Goal: Task Accomplishment & Management: Manage account settings

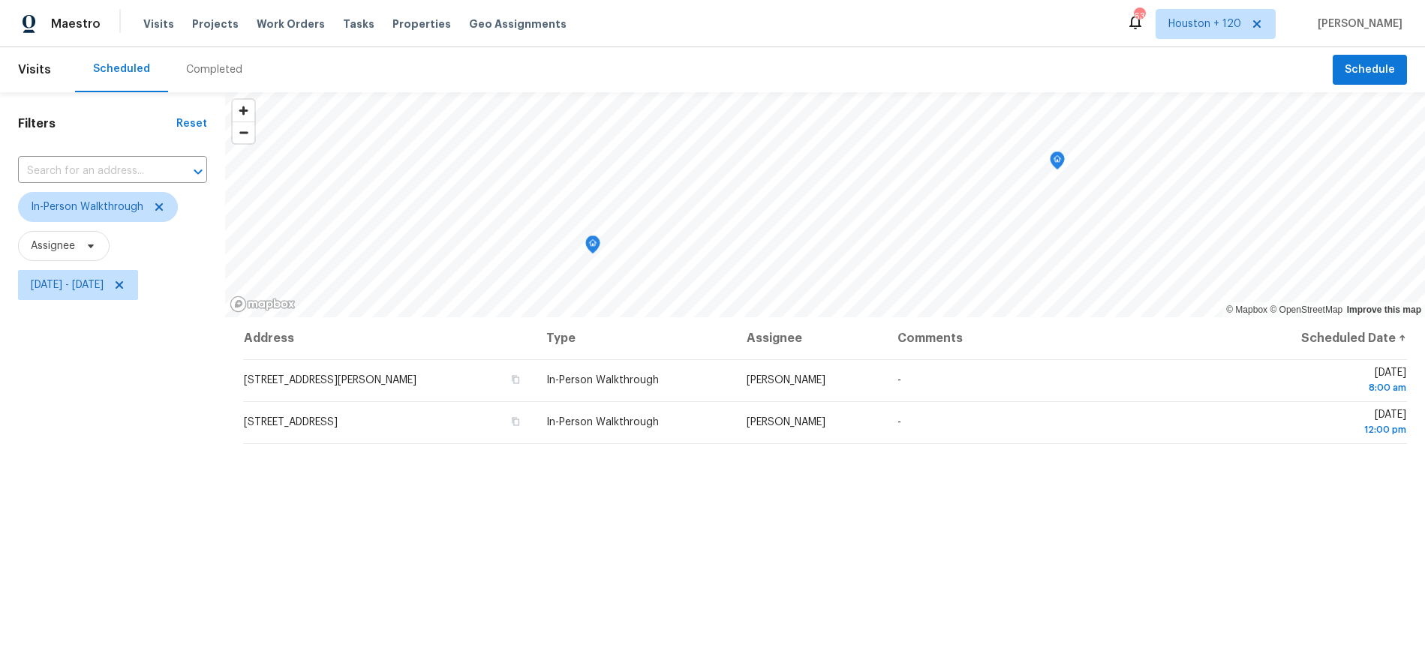
scroll to position [183, 0]
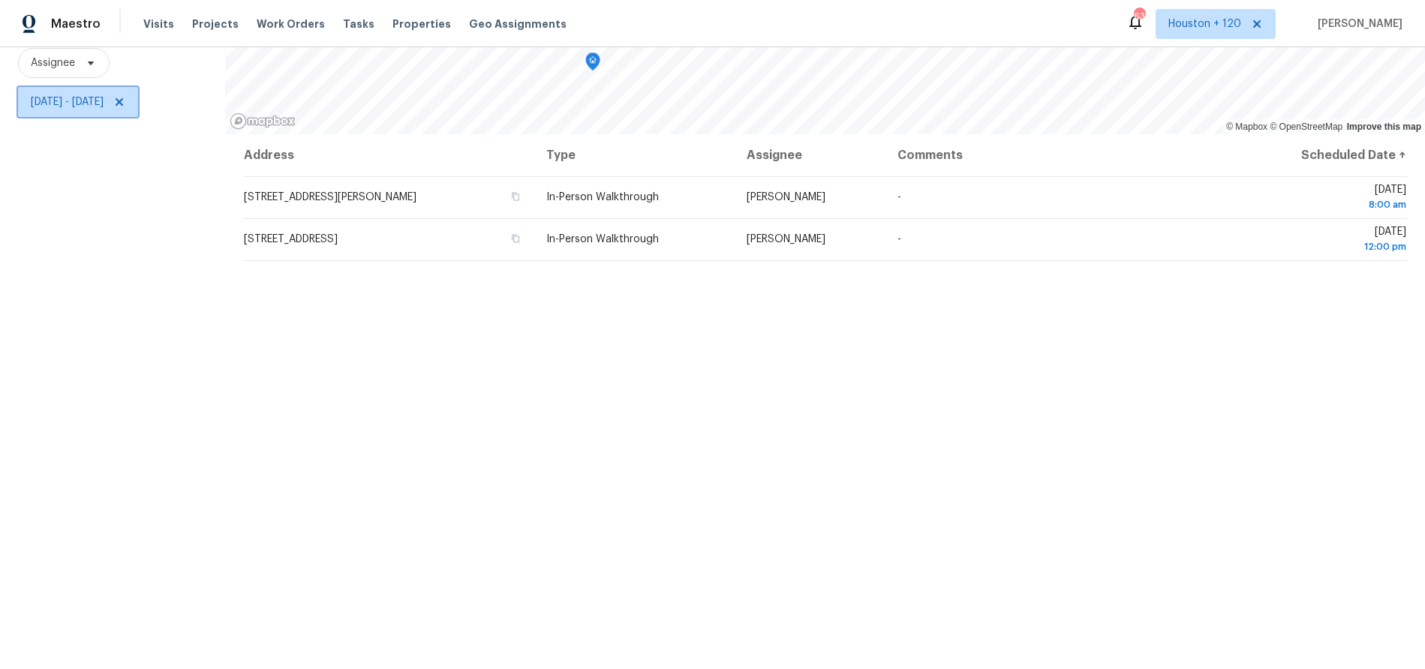
click at [104, 104] on span "Sat, Oct 11 - Sat, Oct 11" at bounding box center [67, 102] width 73 height 15
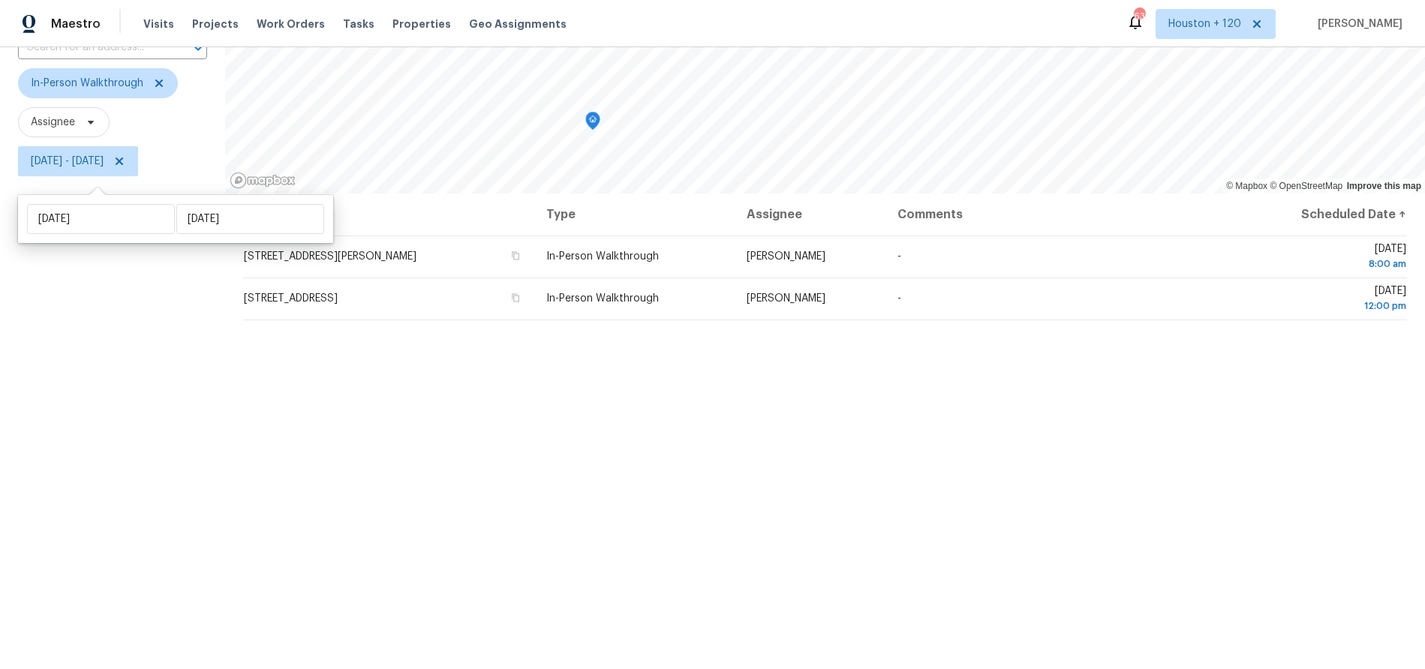
scroll to position [115, 0]
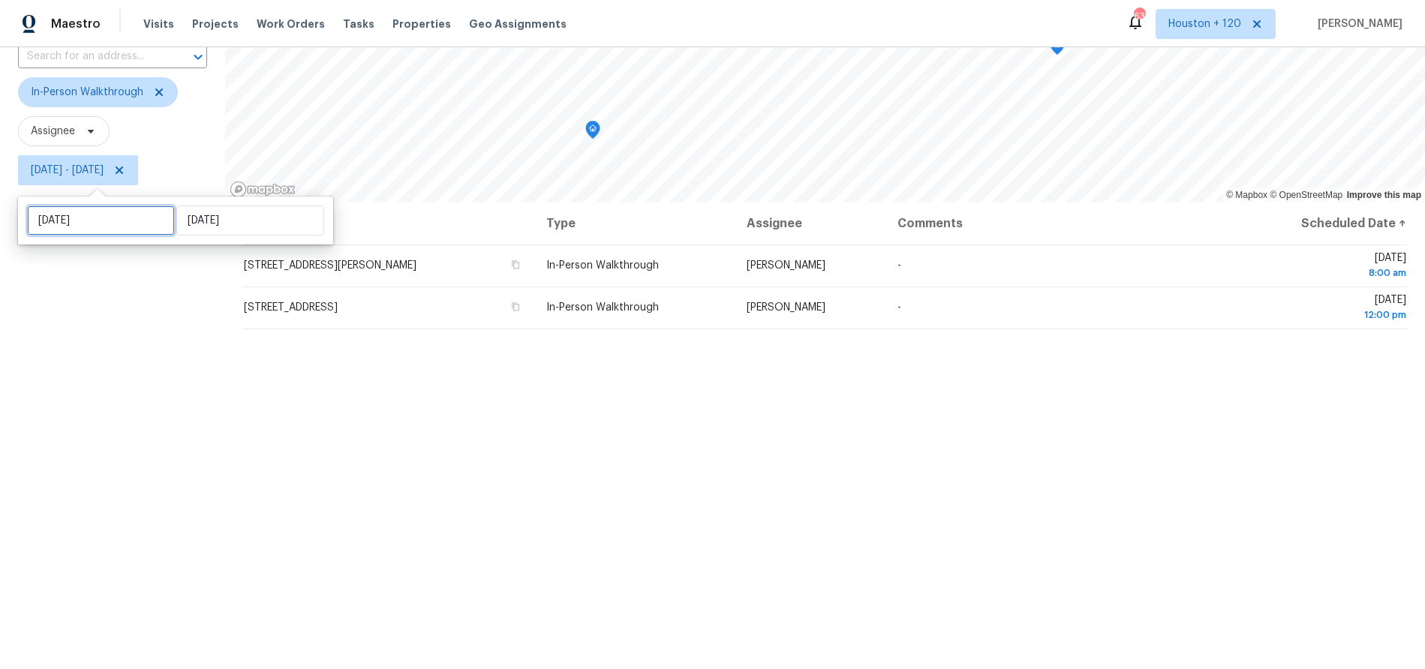
click at [99, 224] on input "Sat, Oct 11" at bounding box center [101, 221] width 148 height 30
select select "9"
select select "2025"
select select "10"
select select "2025"
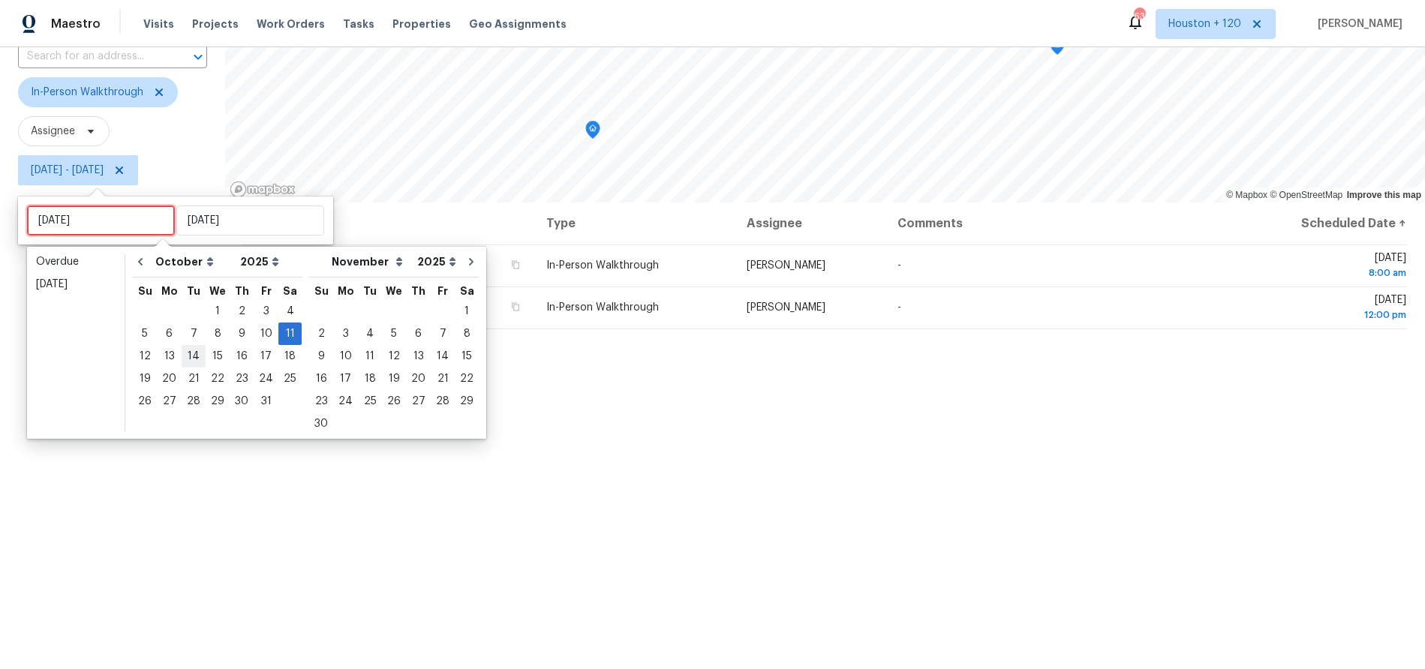
type input "Tue, Oct 14"
type input "Mon, Oct 06"
type input "Sat, Oct 11"
click at [164, 331] on div "6" at bounding box center [169, 333] width 25 height 21
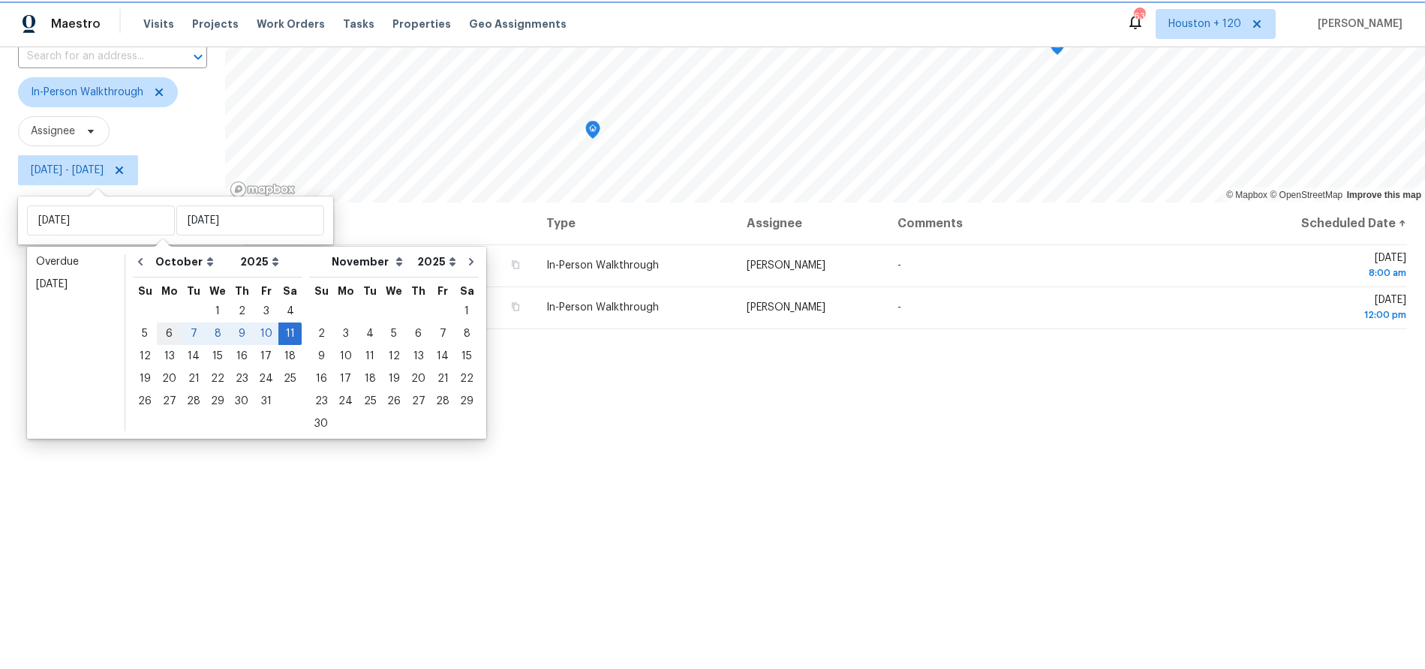
type input "Mon, Oct 06"
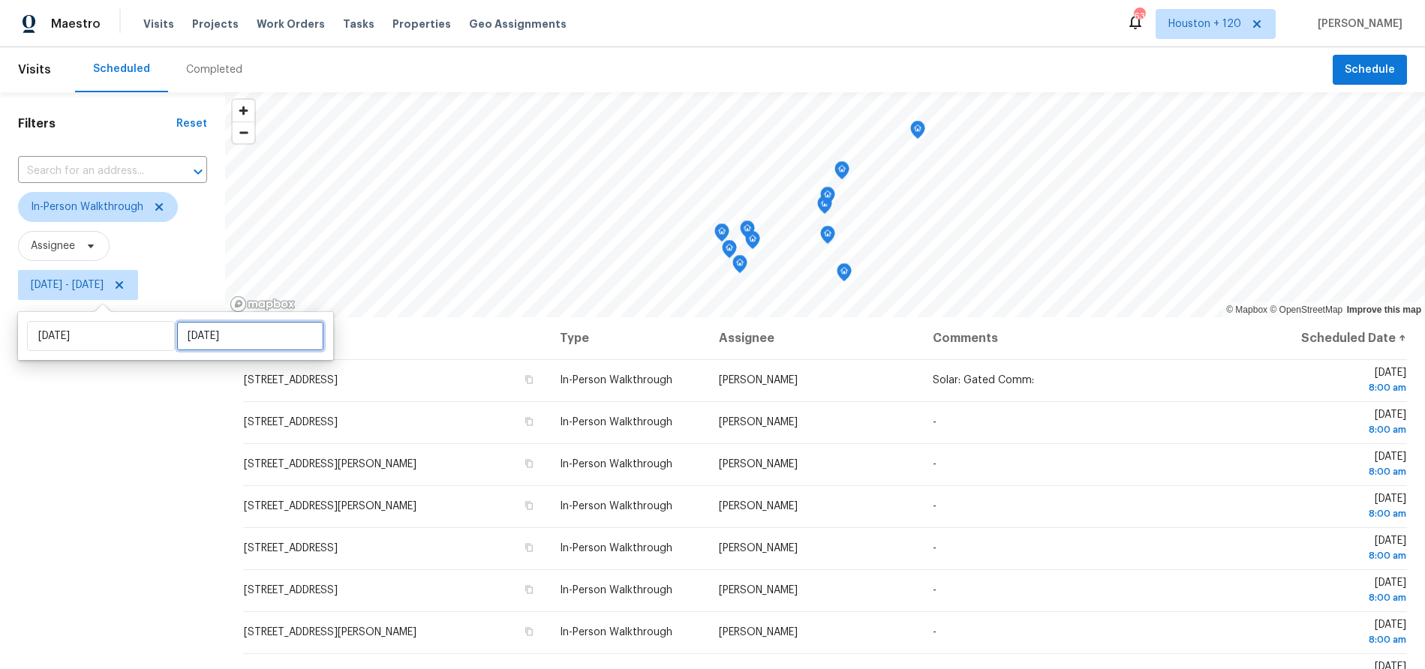
click at [206, 334] on input "Sat, Oct 11" at bounding box center [250, 336] width 148 height 30
select select "9"
select select "2025"
select select "10"
select select "2025"
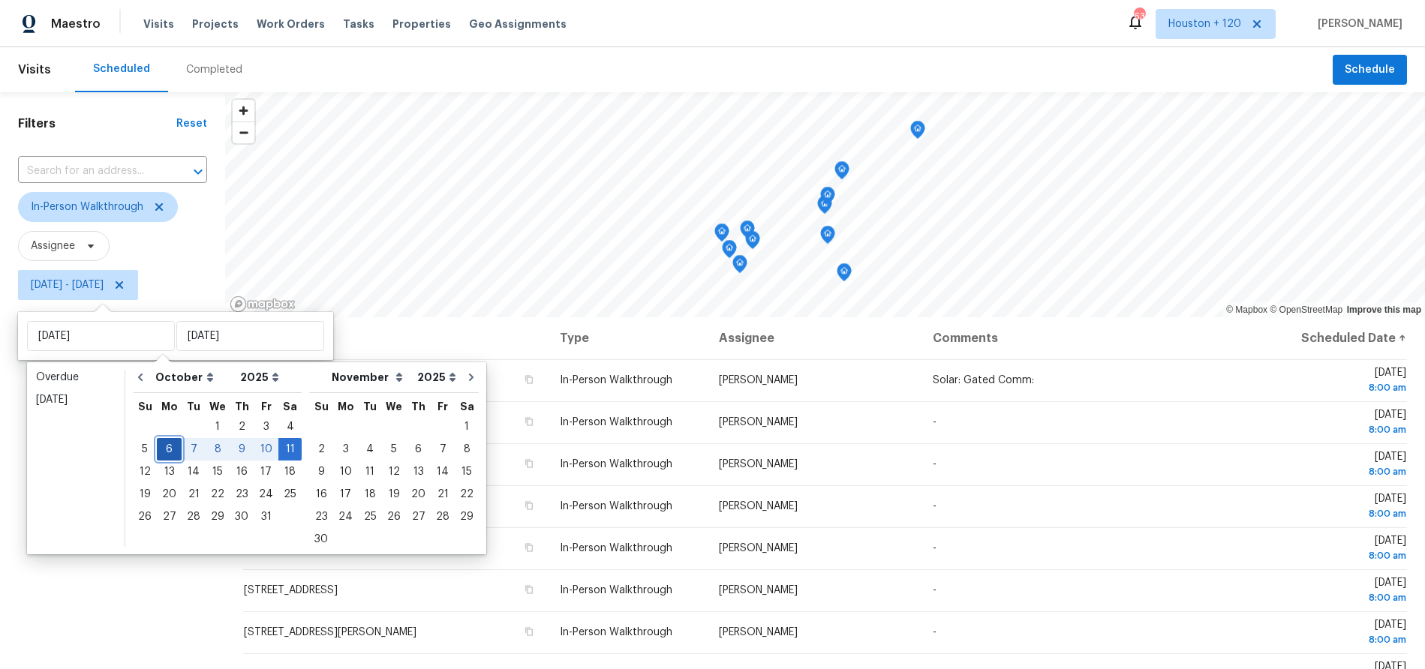
click at [167, 450] on div "6" at bounding box center [169, 449] width 25 height 21
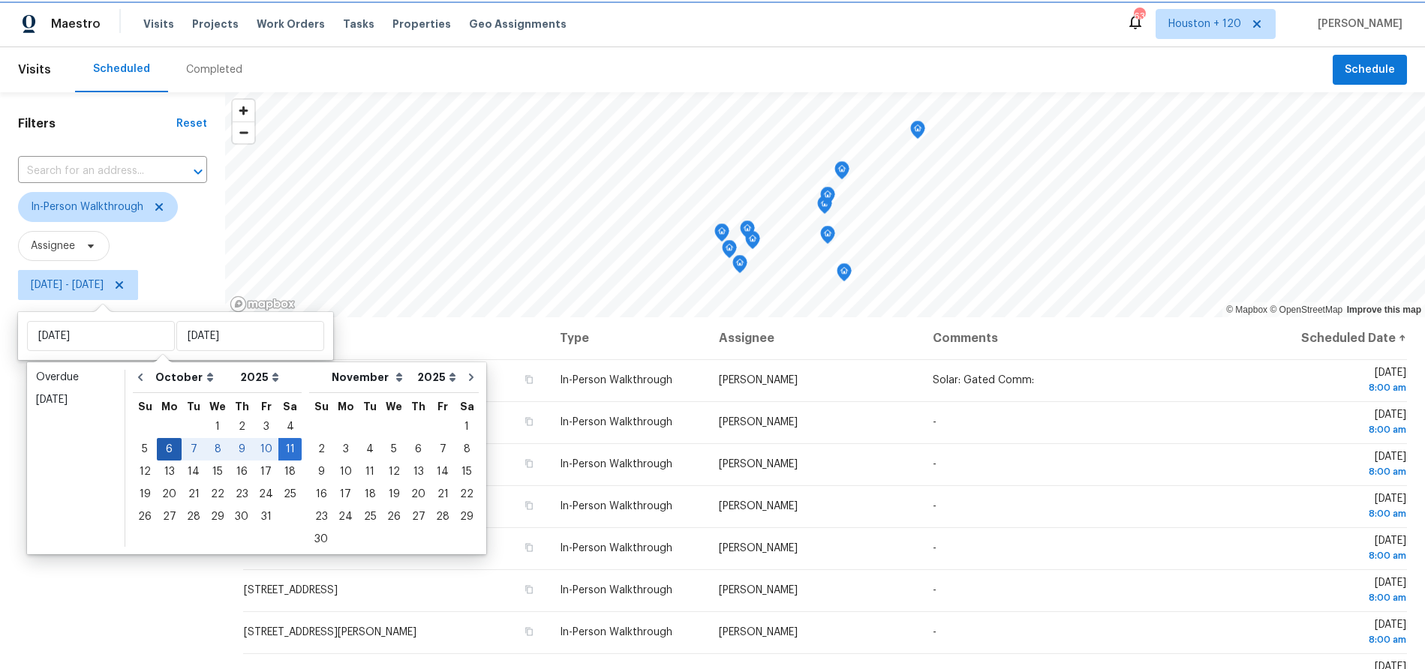
type input "Mon, Oct 06"
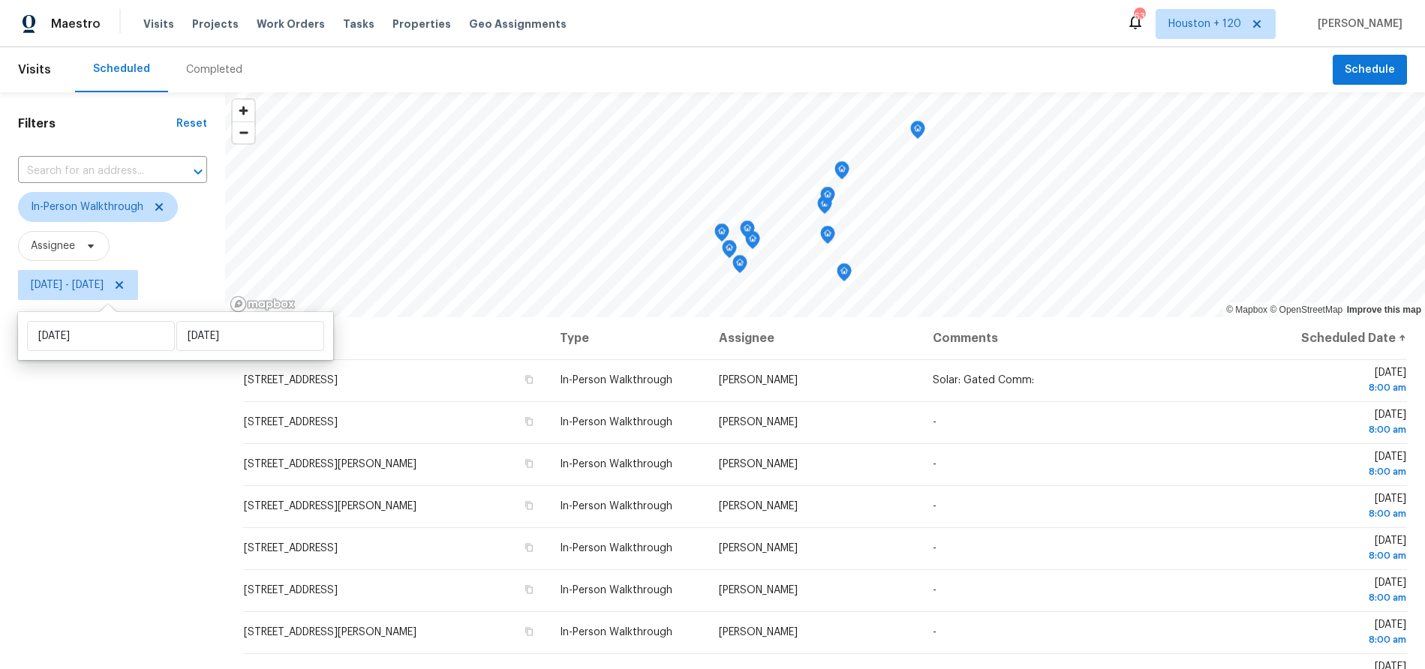
click at [110, 425] on div "Filters Reset ​ In-Person Walkthrough Assignee Mon, Oct 06 - Mon, Oct 06" at bounding box center [112, 472] width 225 height 761
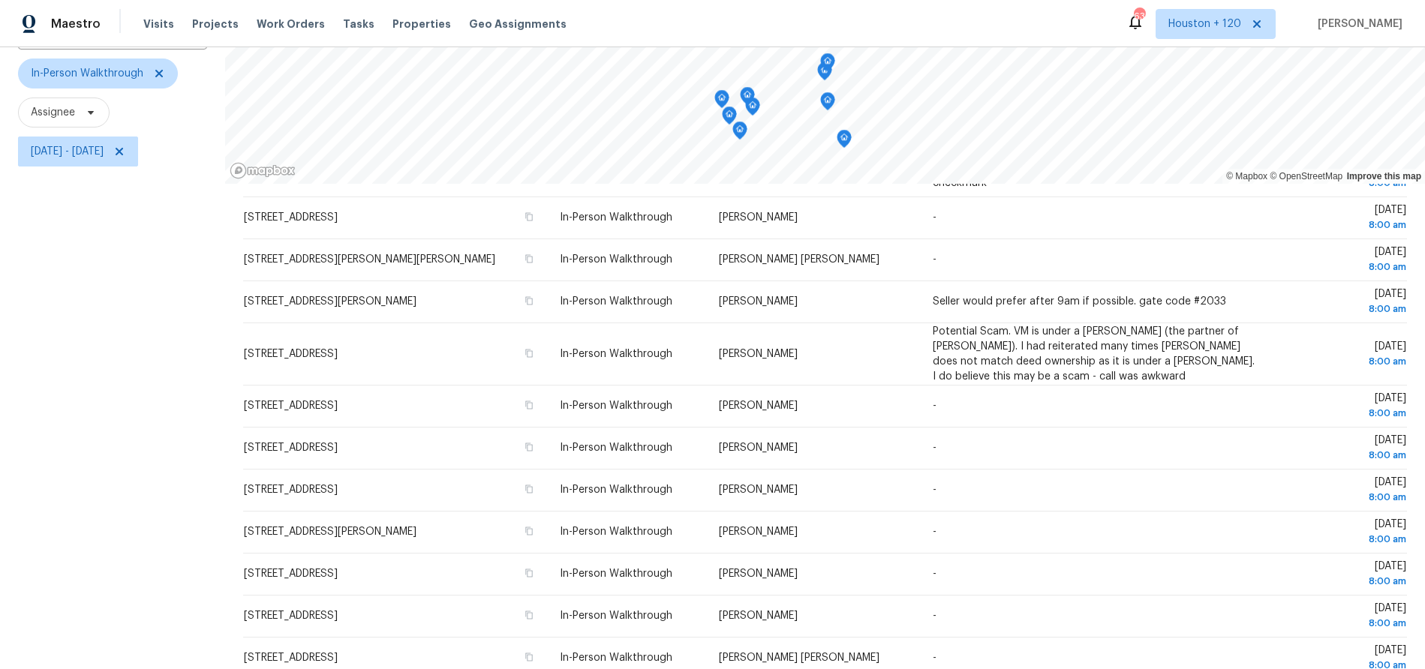
scroll to position [183, 0]
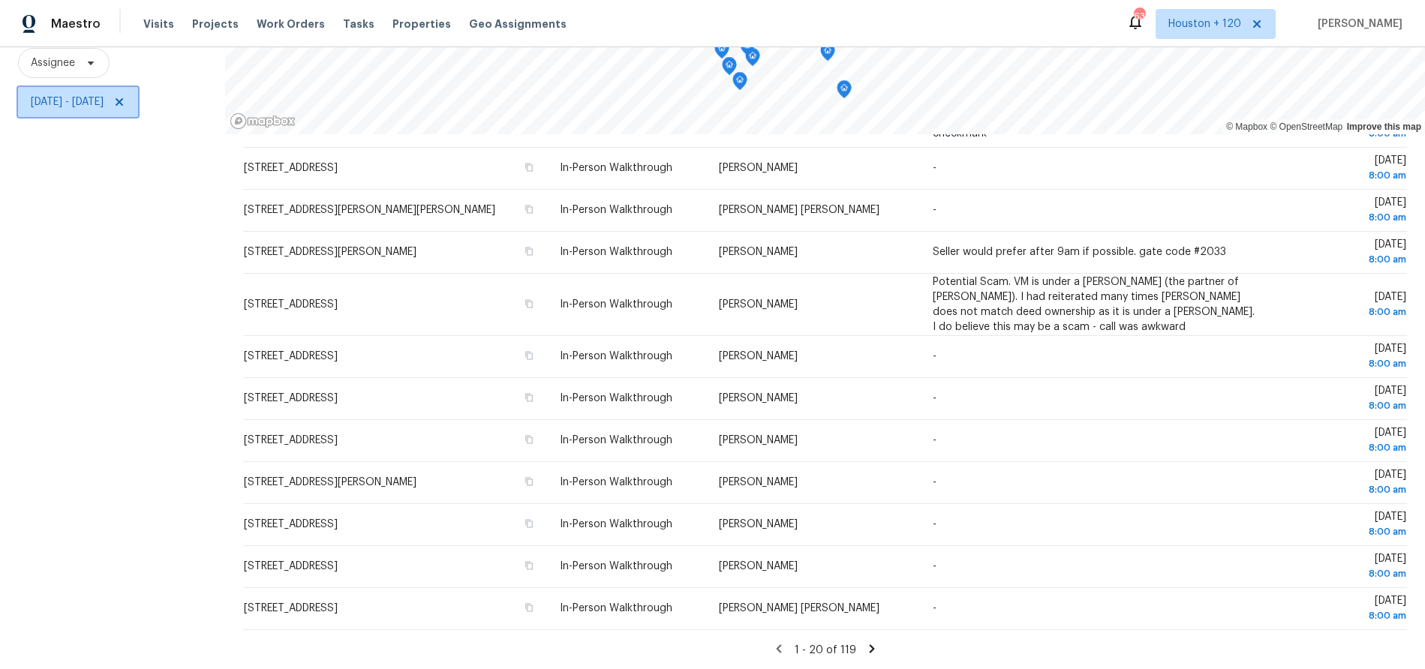
click at [95, 111] on span "Mon, Oct 06 - Mon, Oct 06" at bounding box center [78, 102] width 120 height 30
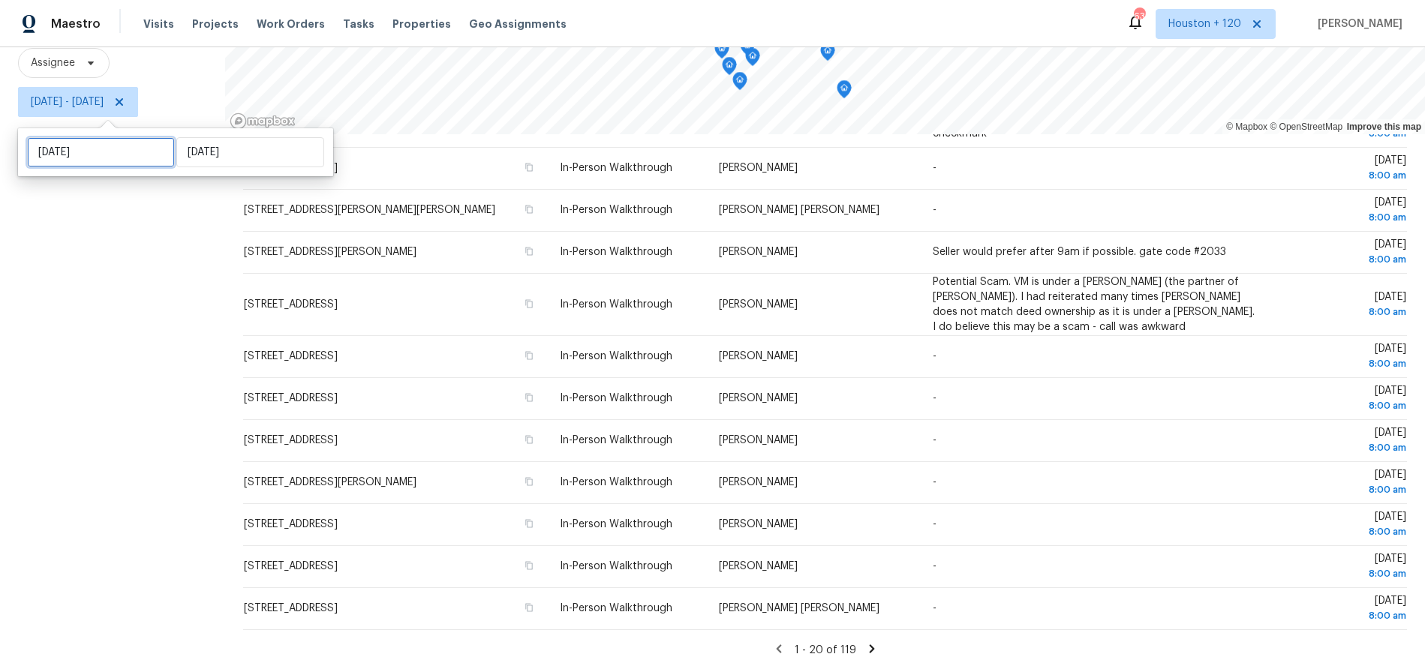
select select "9"
select select "2025"
select select "10"
select select "2025"
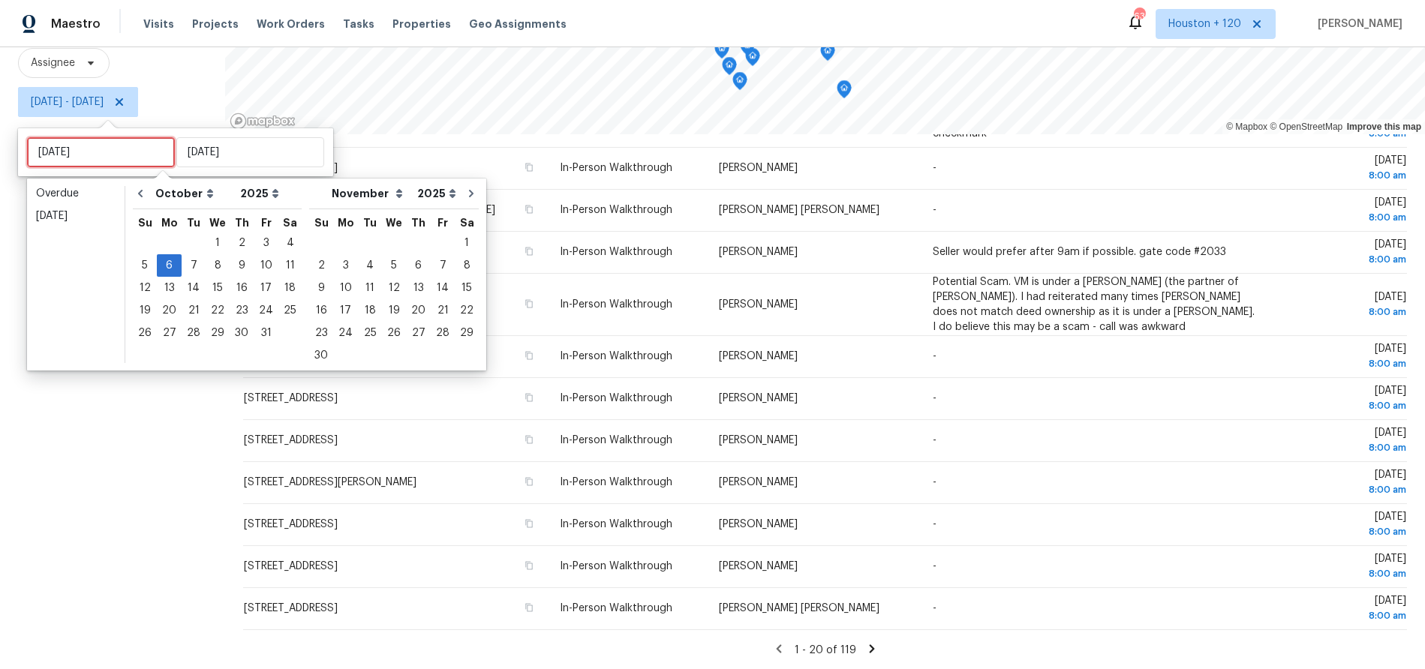
click at [98, 147] on input "Mon, Oct 06" at bounding box center [101, 152] width 148 height 30
type input "Tue, Oct 07"
click at [191, 270] on div "7" at bounding box center [194, 265] width 24 height 21
type input "Tue, Oct 07"
type input "Mon, Oct 06"
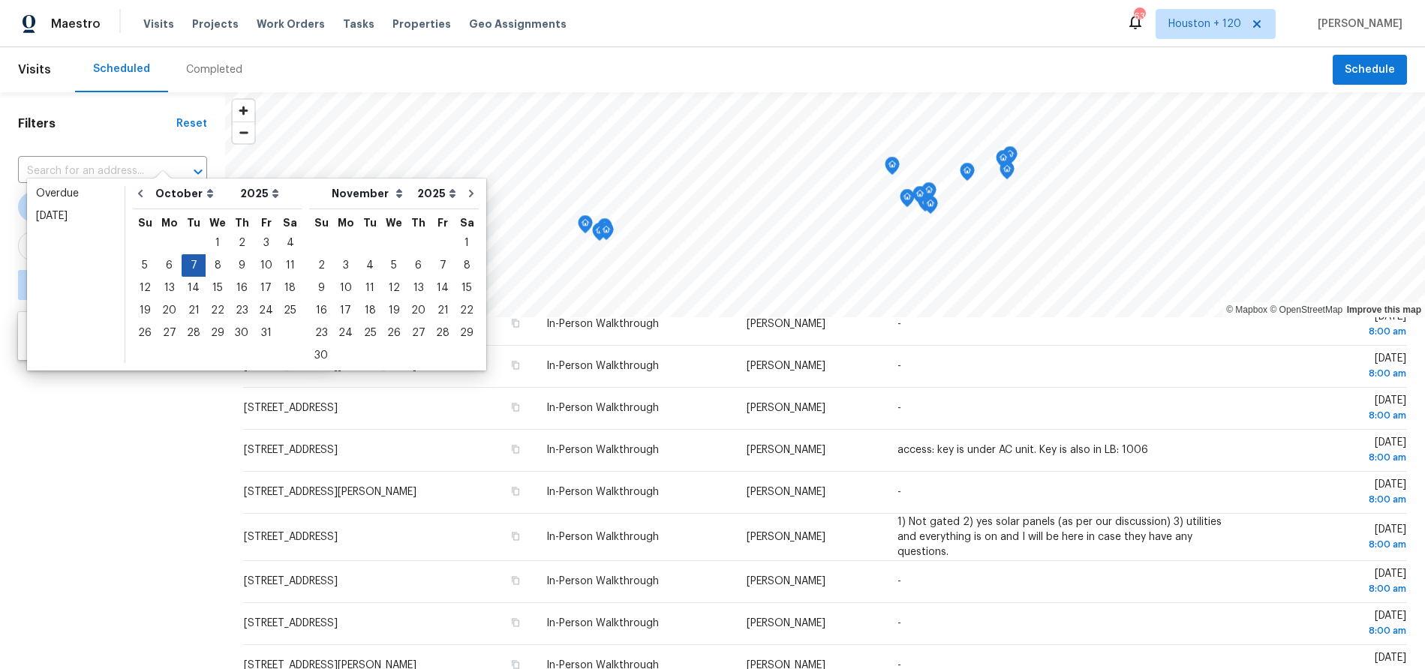
scroll to position [393, 0]
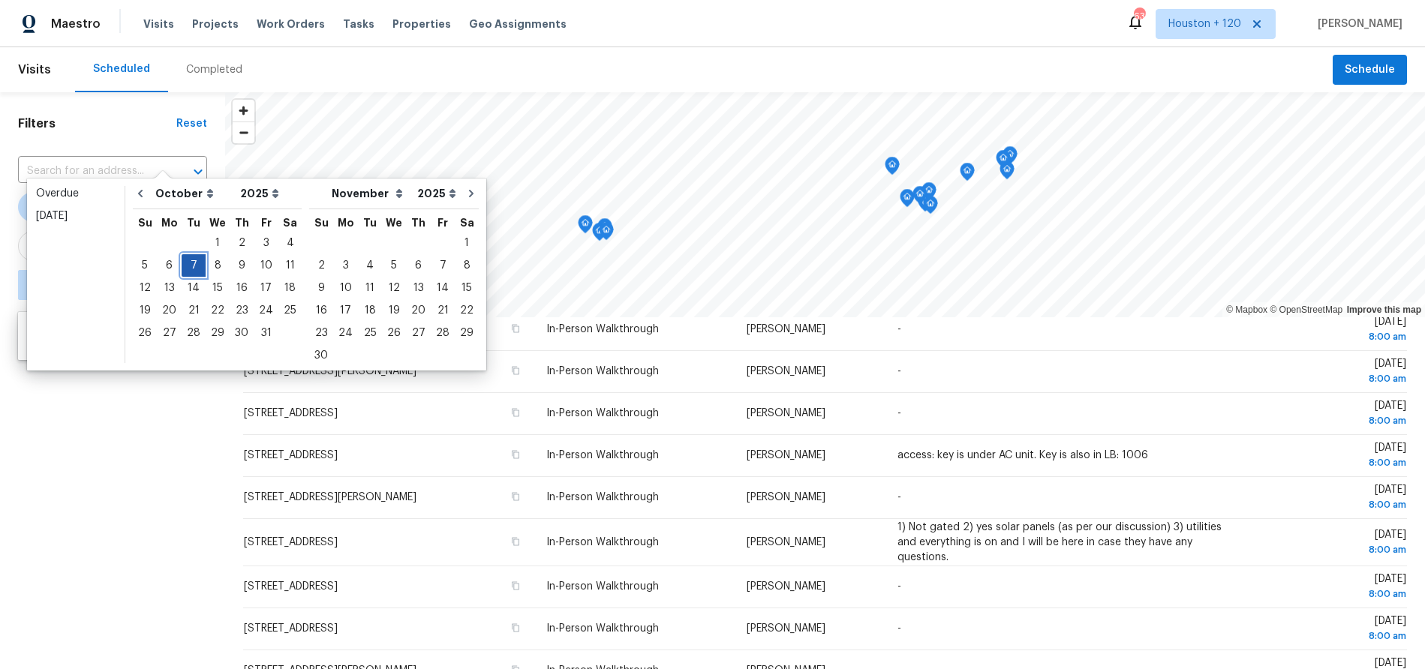
click at [191, 270] on div "7" at bounding box center [194, 265] width 24 height 21
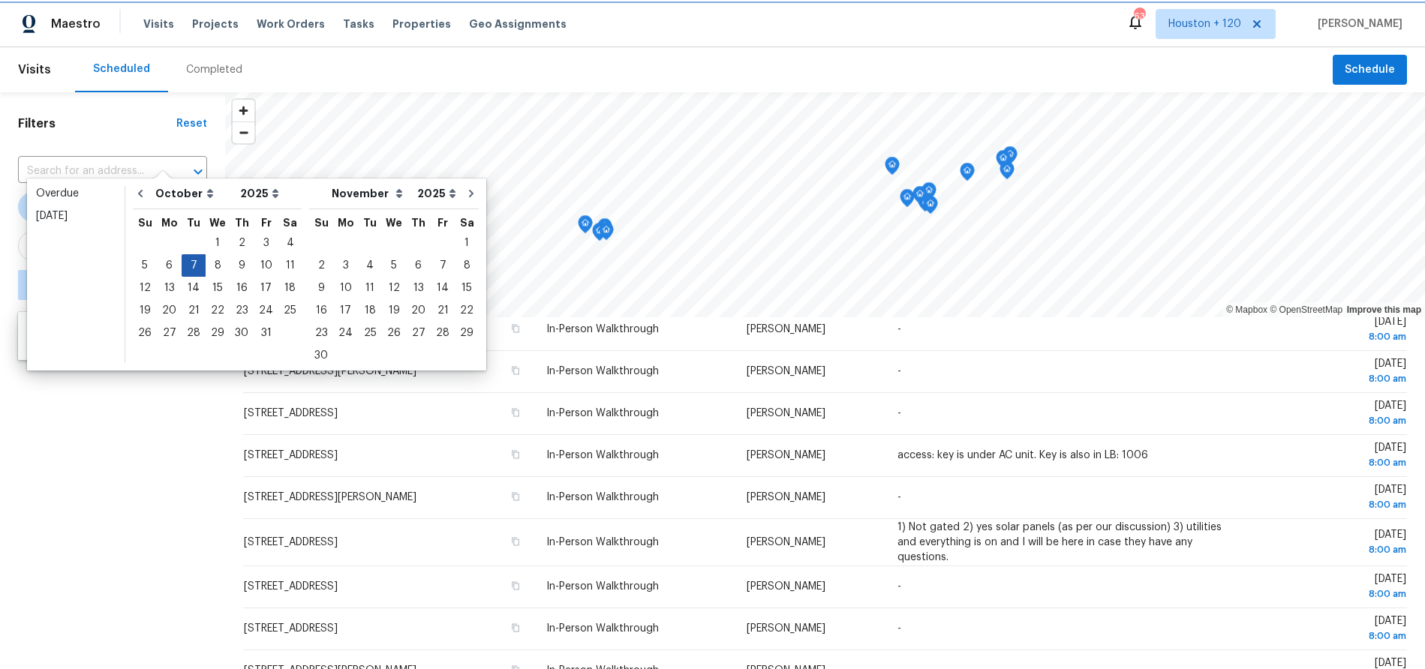
type input "Tue, Oct 07"
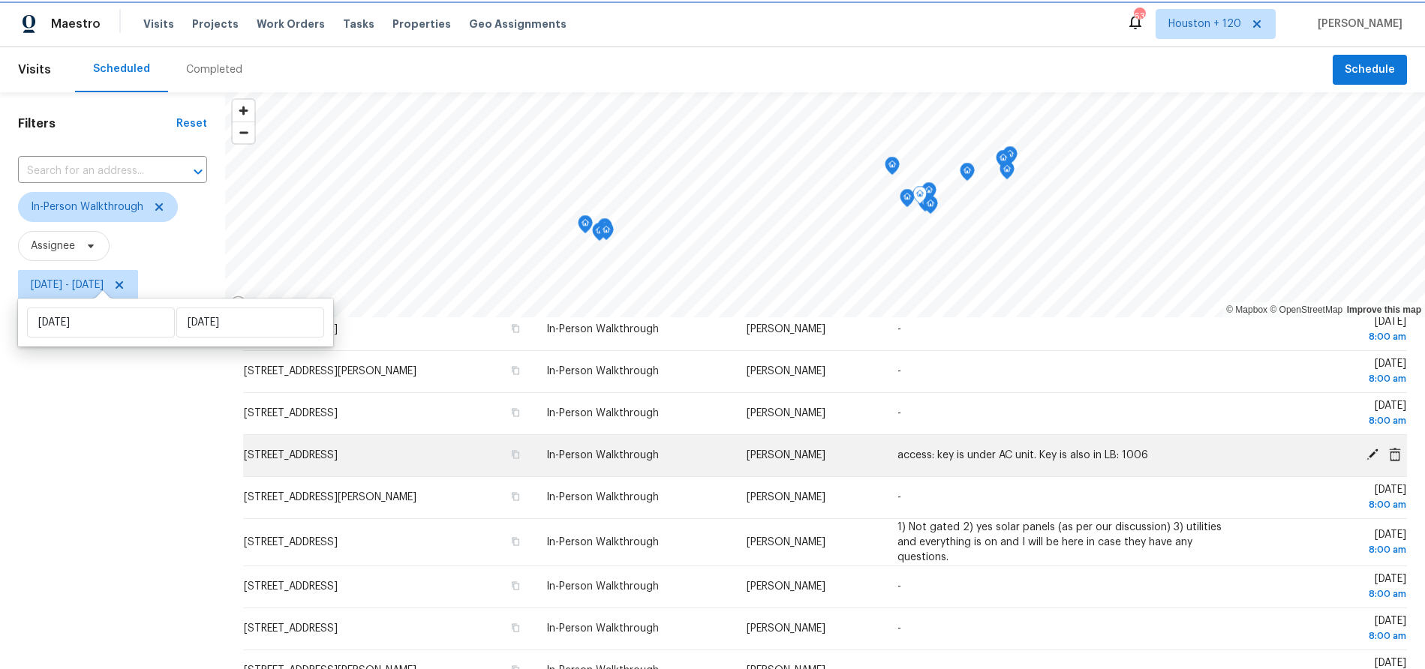
scroll to position [183, 0]
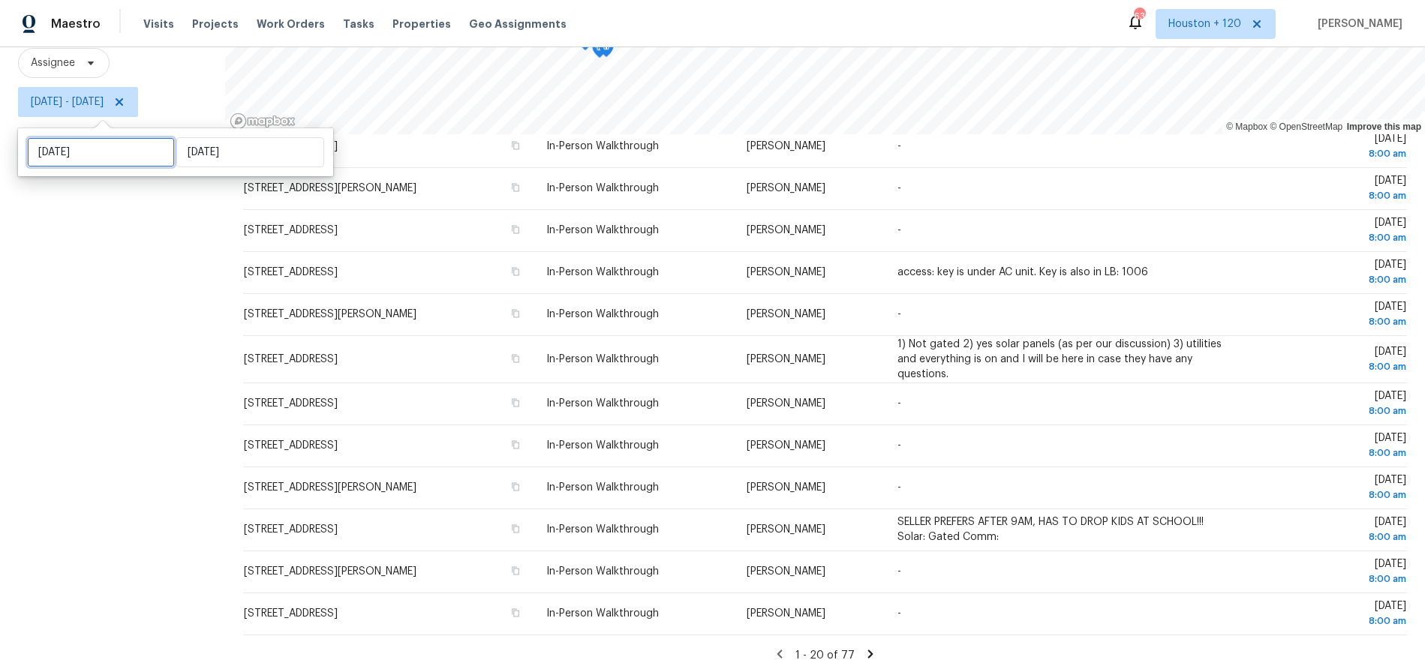
click at [80, 156] on input "Tue, Oct 07" at bounding box center [101, 152] width 148 height 30
select select "9"
select select "2025"
select select "10"
select select "2025"
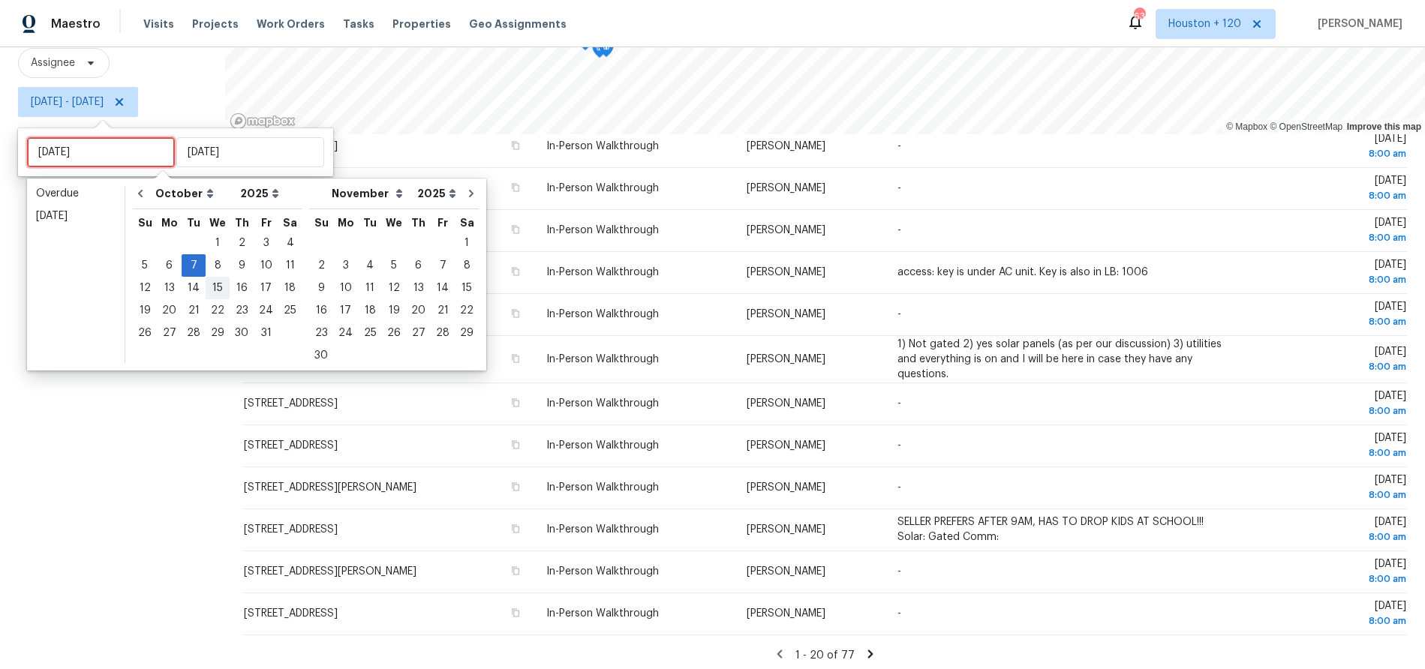
type input "Wed, Oct 08"
click at [212, 260] on div "8" at bounding box center [218, 265] width 24 height 21
type input "Wed, Oct 08"
type input "Tue, Oct 07"
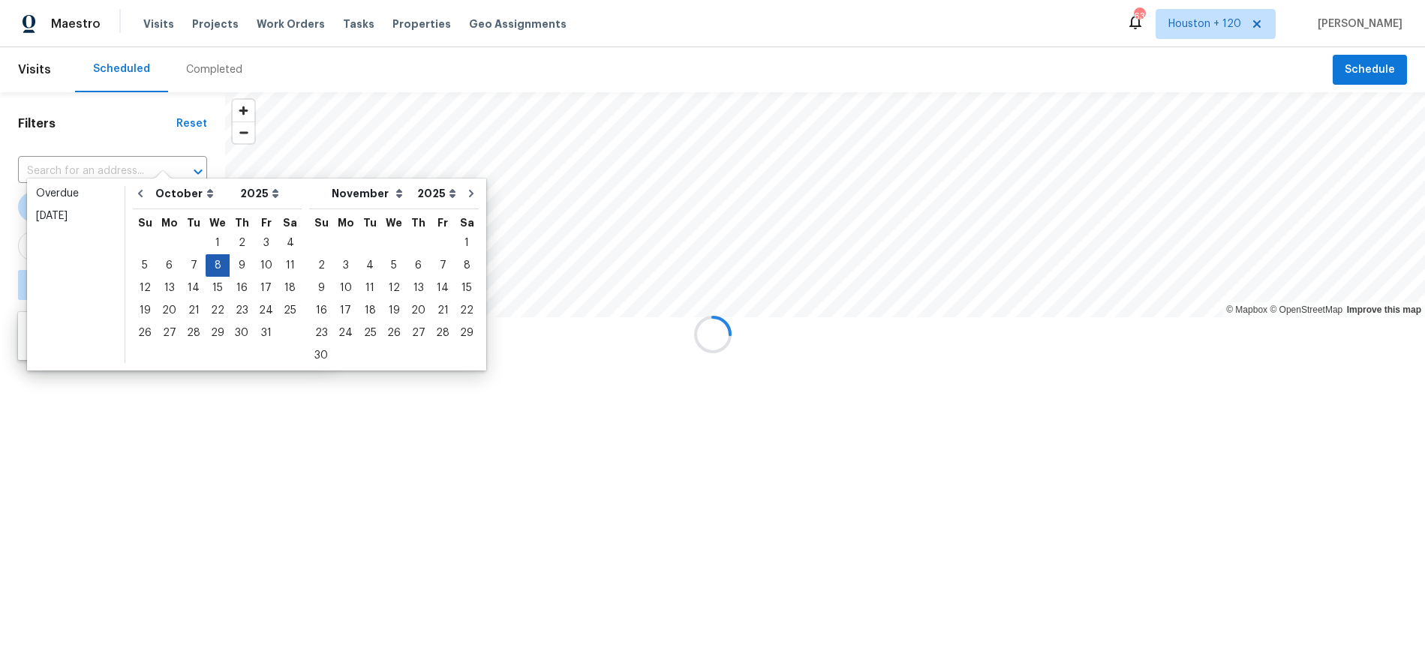
scroll to position [387, 0]
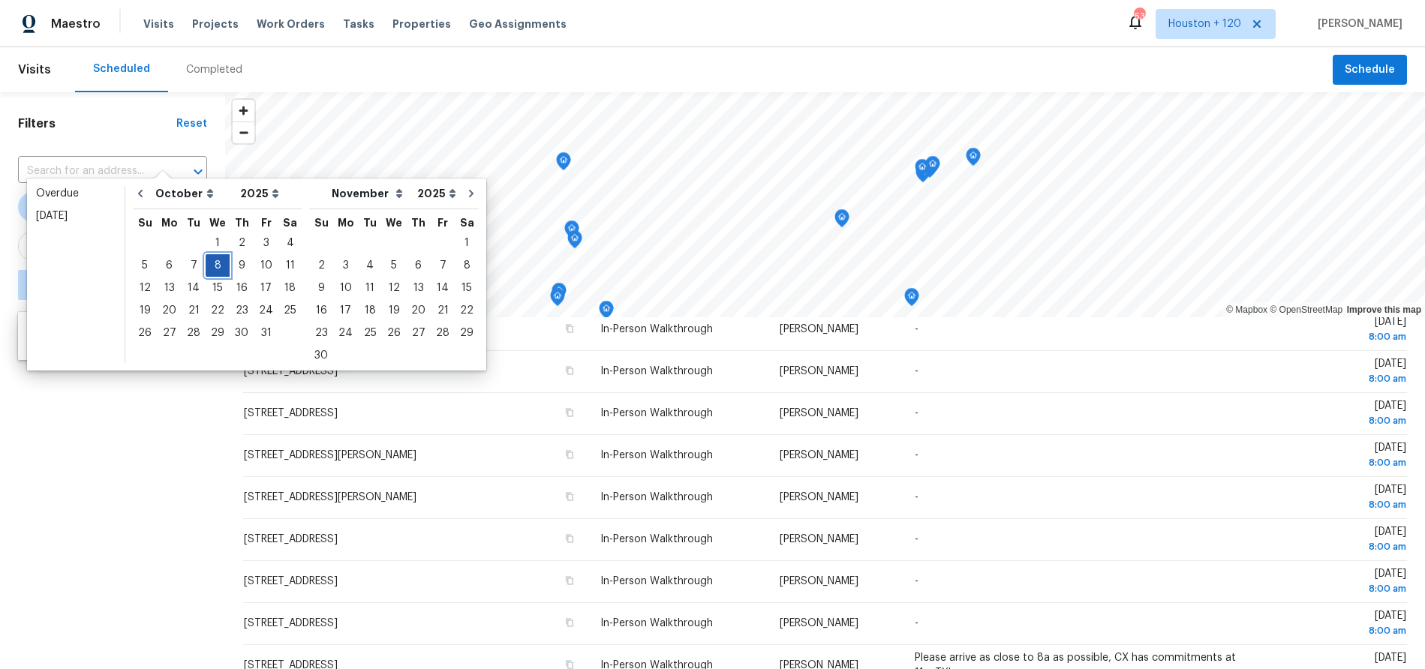
click at [212, 260] on div "8" at bounding box center [218, 265] width 24 height 21
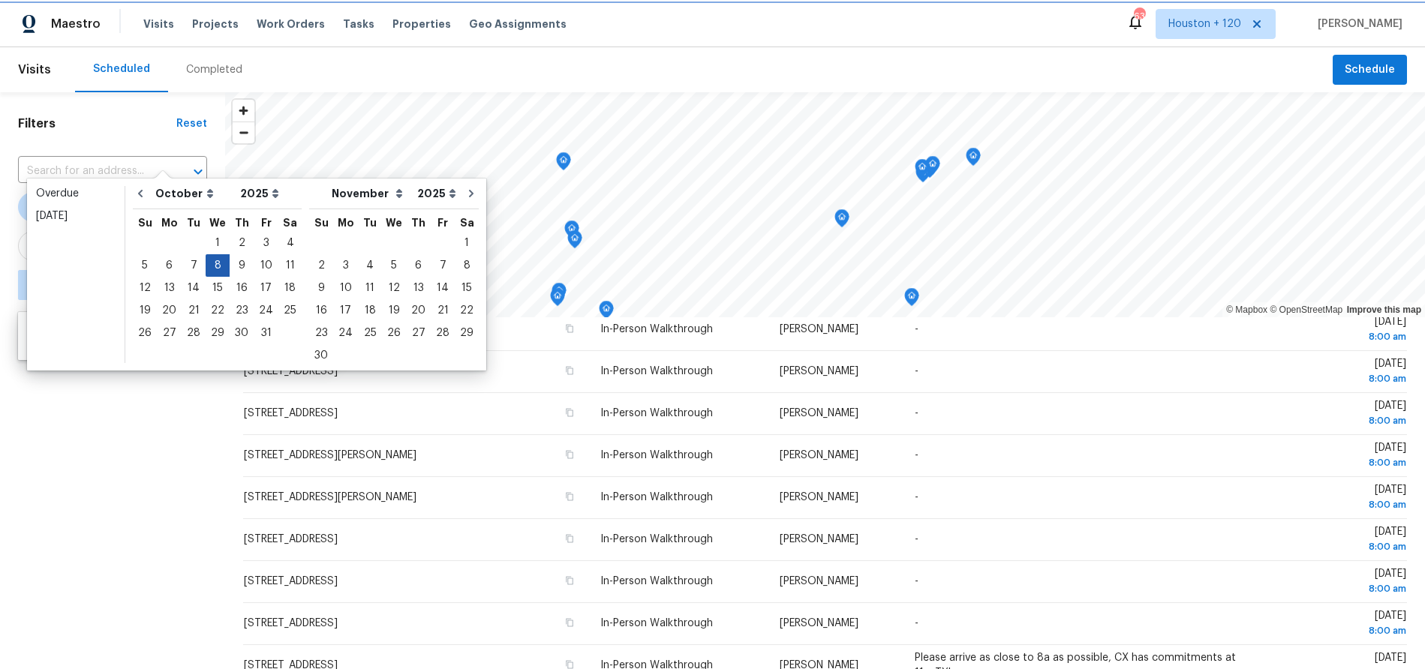
type input "Wed, Oct 08"
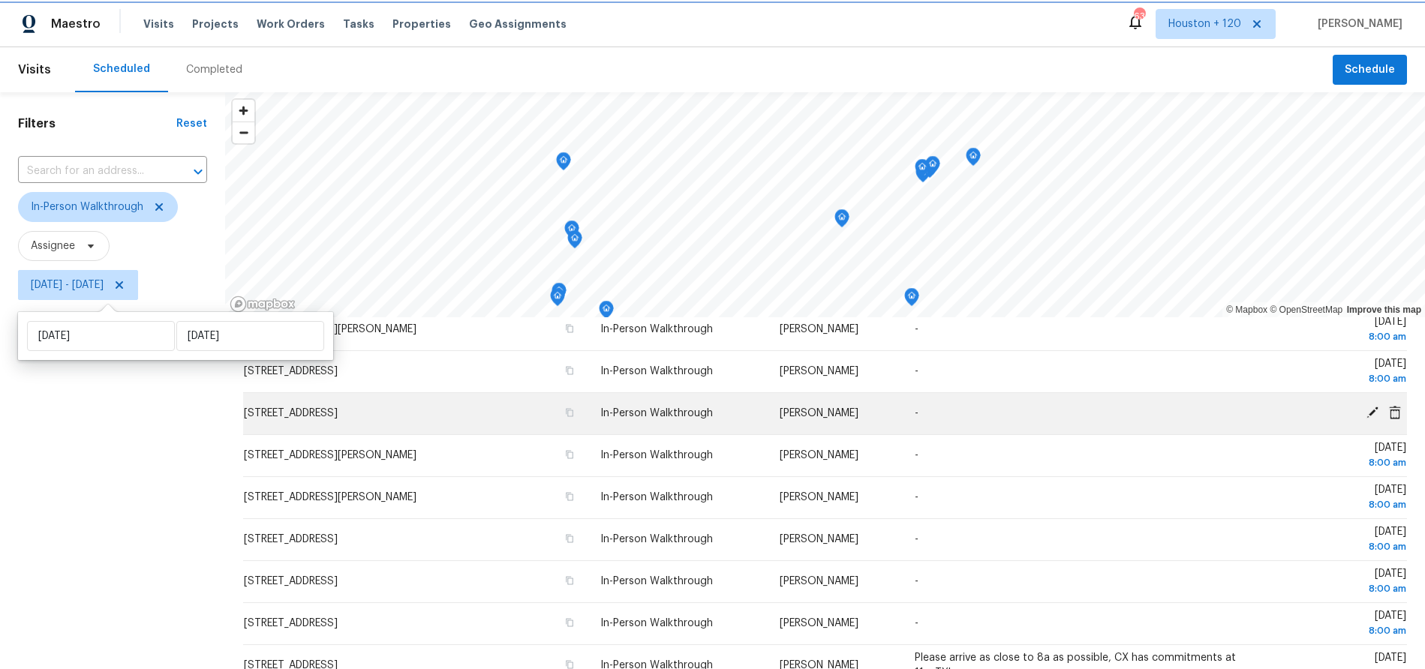
scroll to position [183, 0]
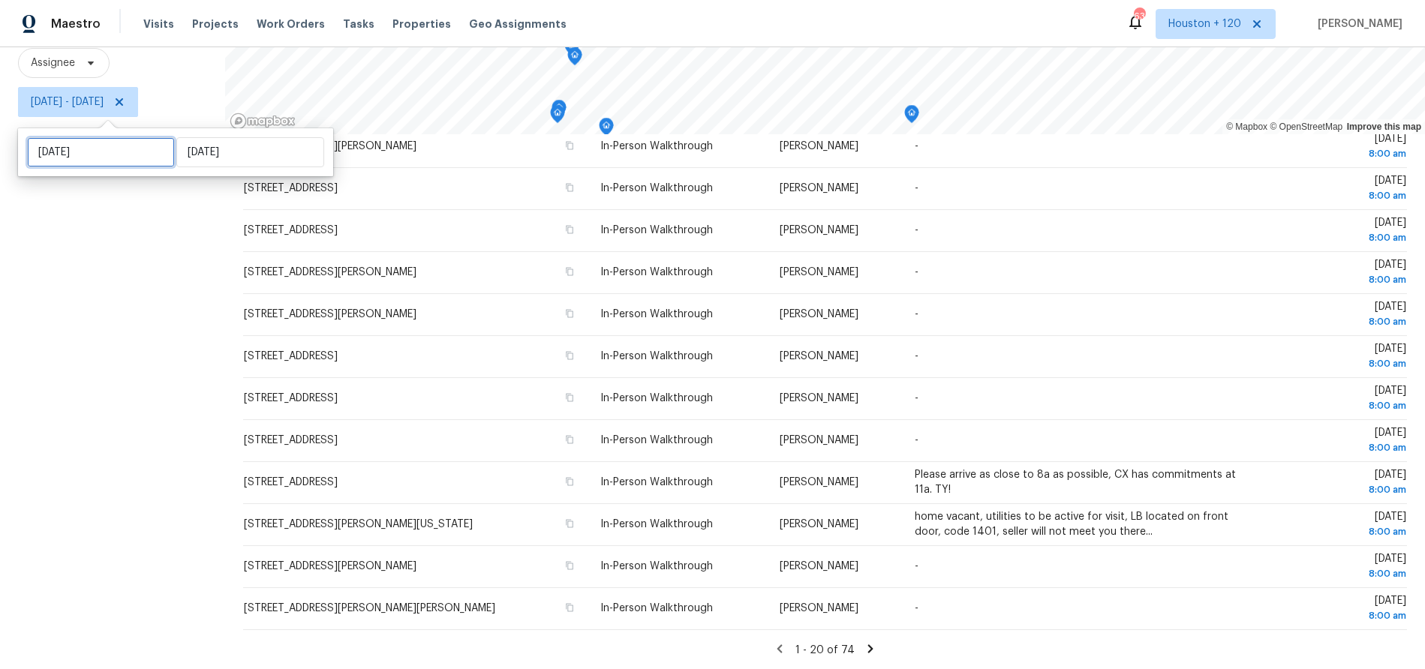
click at [105, 149] on input "Wed, Oct 08" at bounding box center [101, 152] width 148 height 30
select select "9"
select select "2025"
select select "10"
select select "2025"
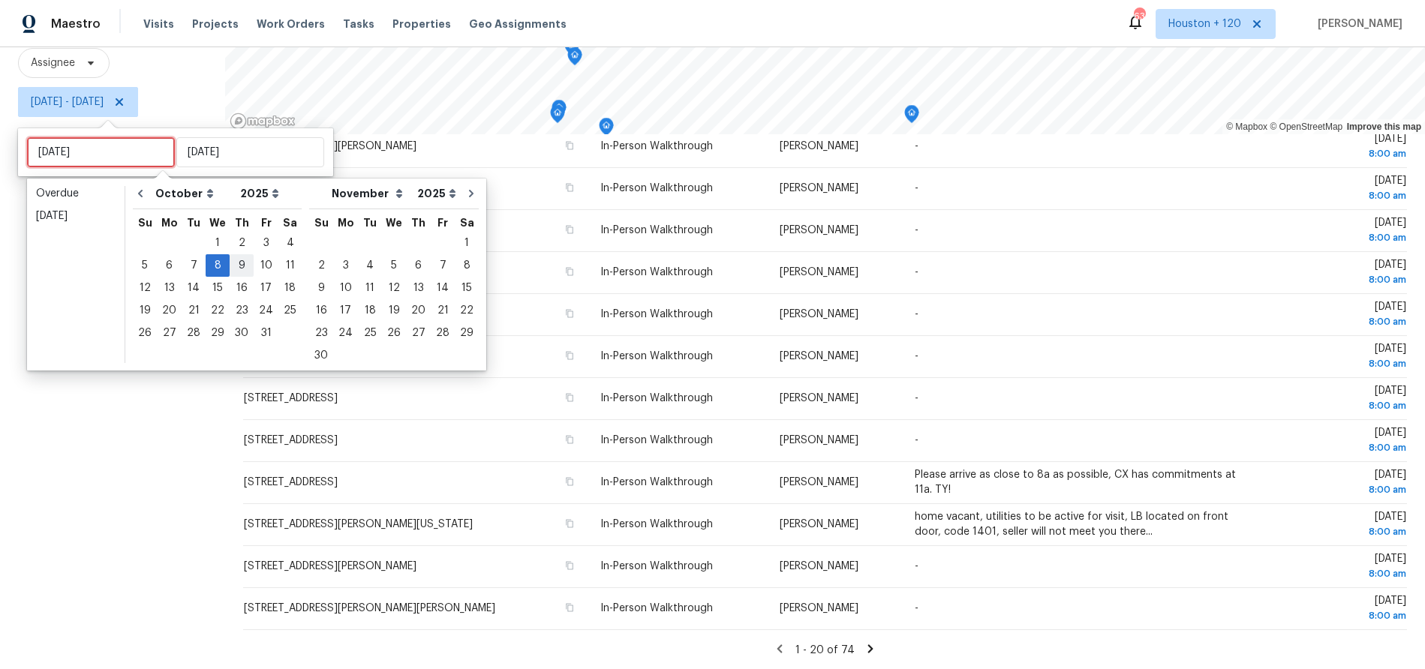
type input "Thu, Oct 09"
click at [241, 266] on div "9" at bounding box center [242, 265] width 24 height 21
type input "Thu, Oct 09"
type input "Wed, Oct 08"
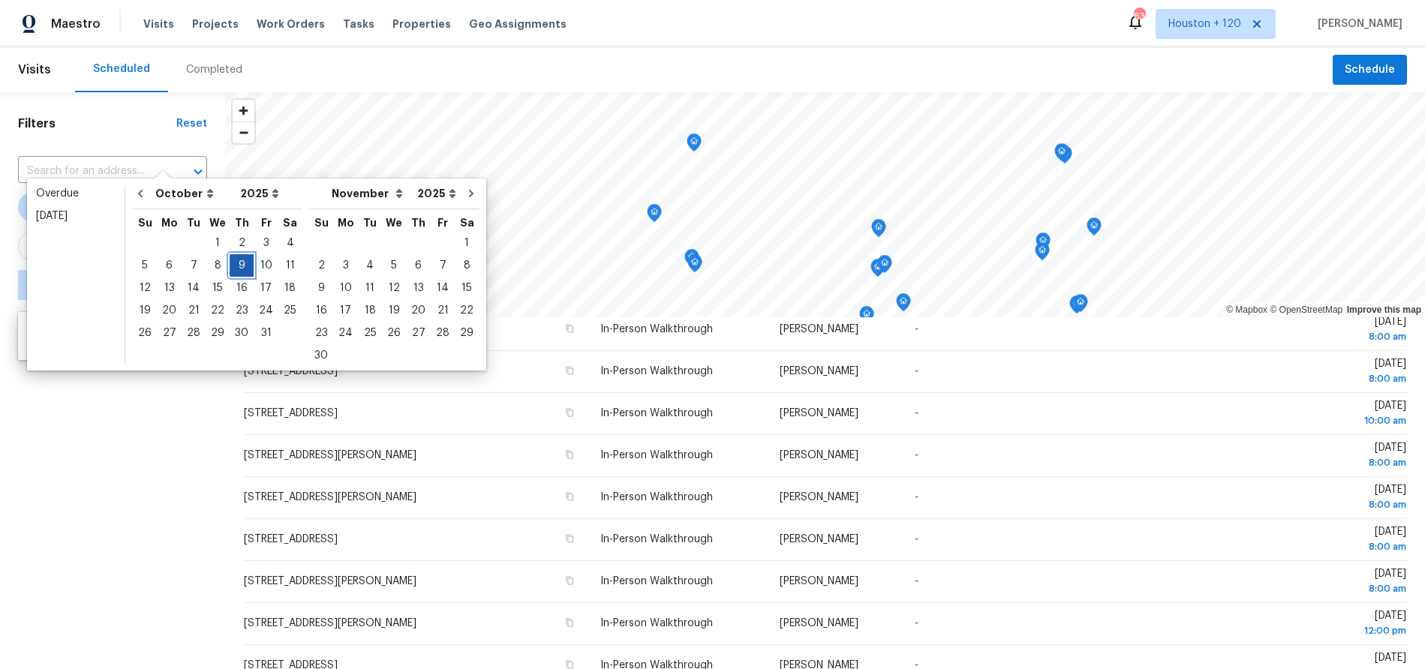
click at [241, 266] on div "9" at bounding box center [242, 265] width 24 height 21
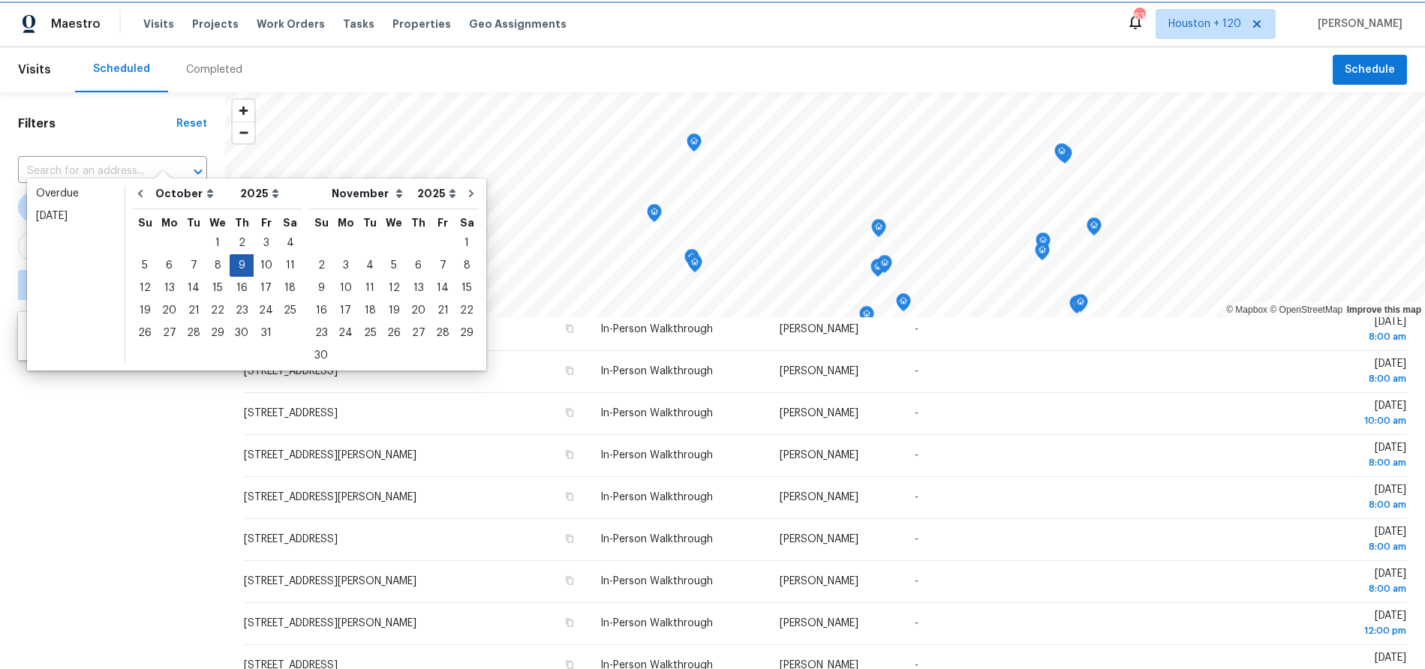
type input "Thu, Oct 09"
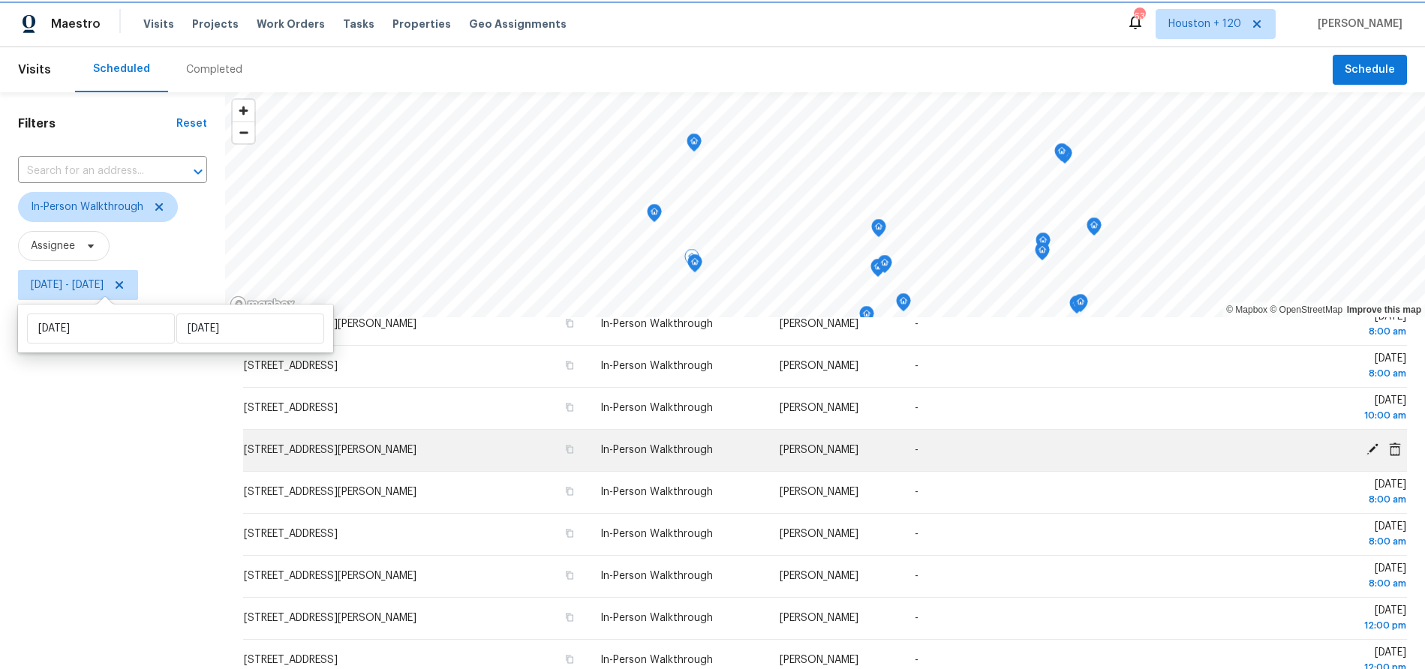
scroll to position [183, 0]
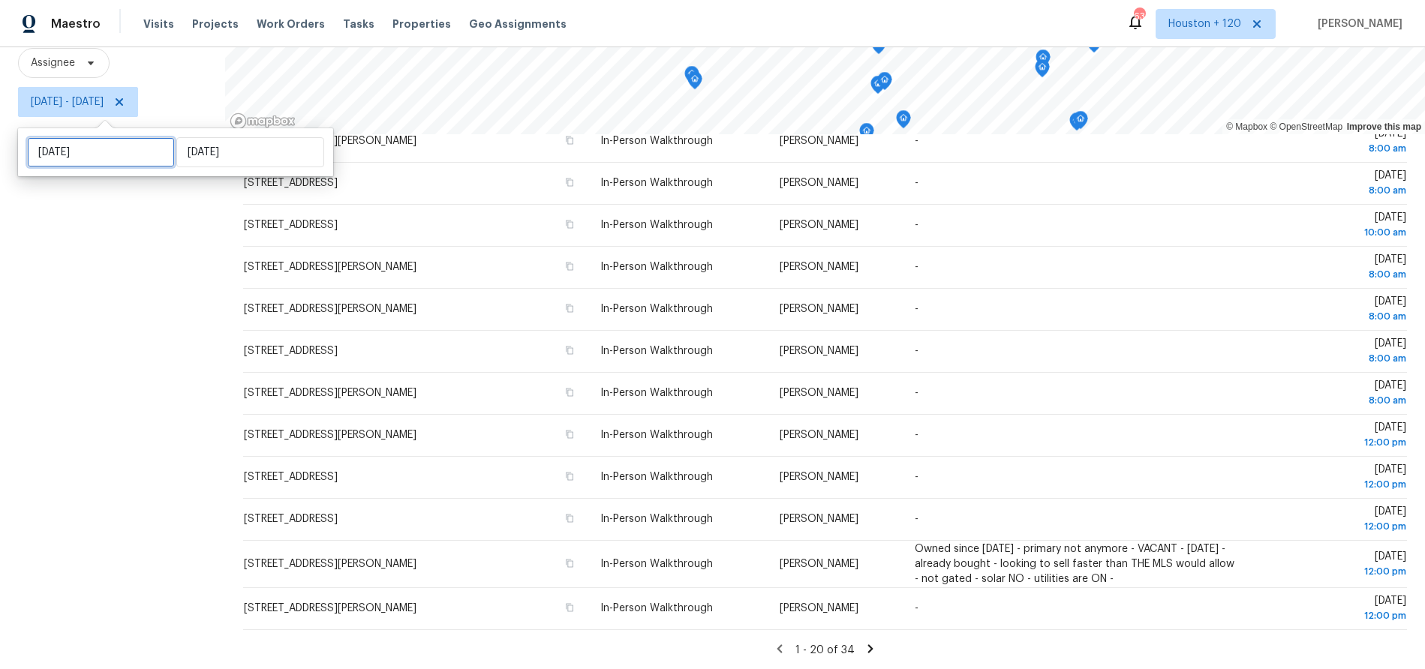
click at [124, 149] on input "Thu, Oct 09" at bounding box center [101, 152] width 148 height 30
select select "9"
select select "2025"
select select "10"
select select "2025"
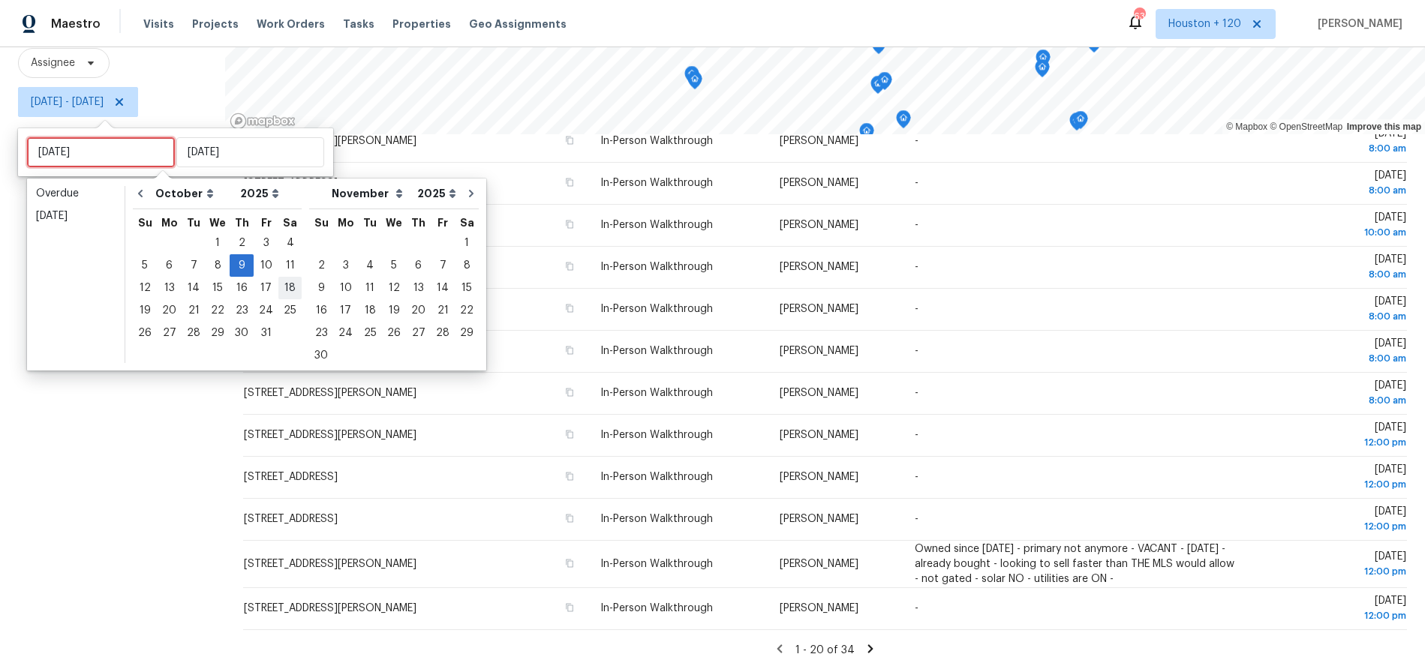
type input "Fri, Oct 10"
click at [263, 268] on div "10" at bounding box center [266, 265] width 25 height 21
type input "Fri, Oct 10"
type input "Thu, Oct 09"
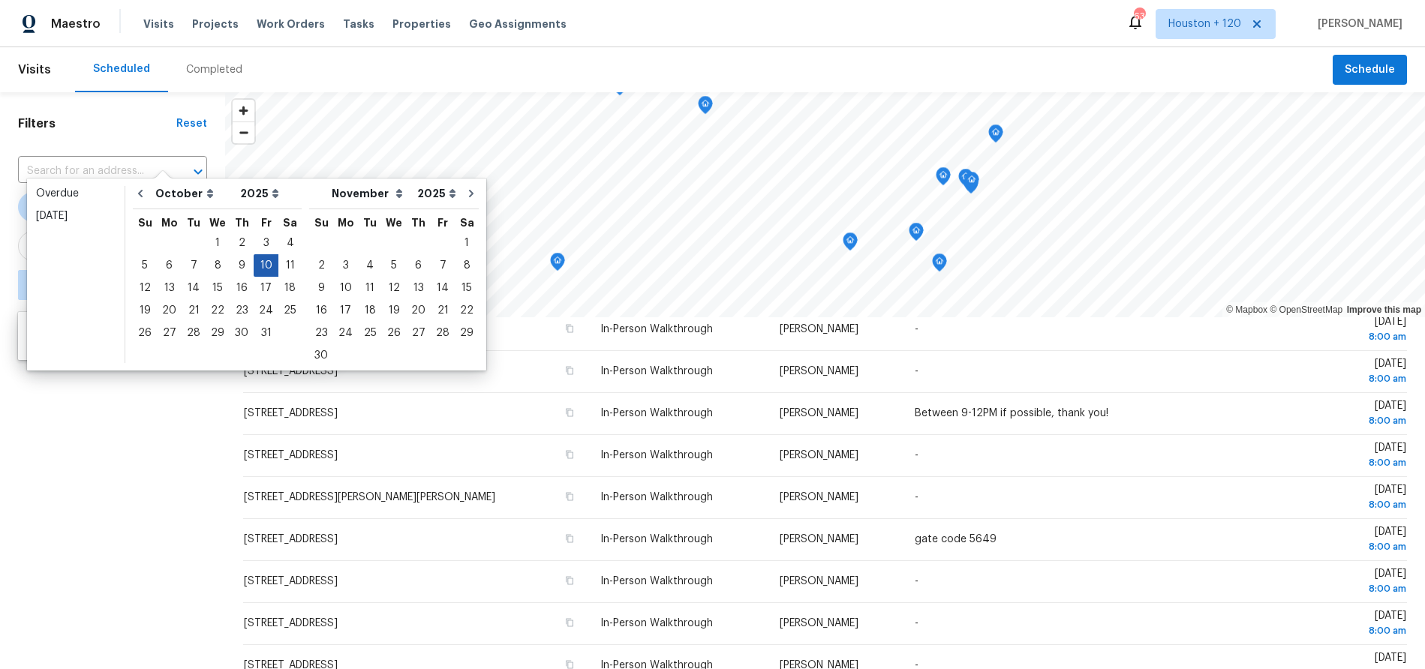
scroll to position [387, 0]
click at [263, 268] on div "10" at bounding box center [266, 265] width 25 height 21
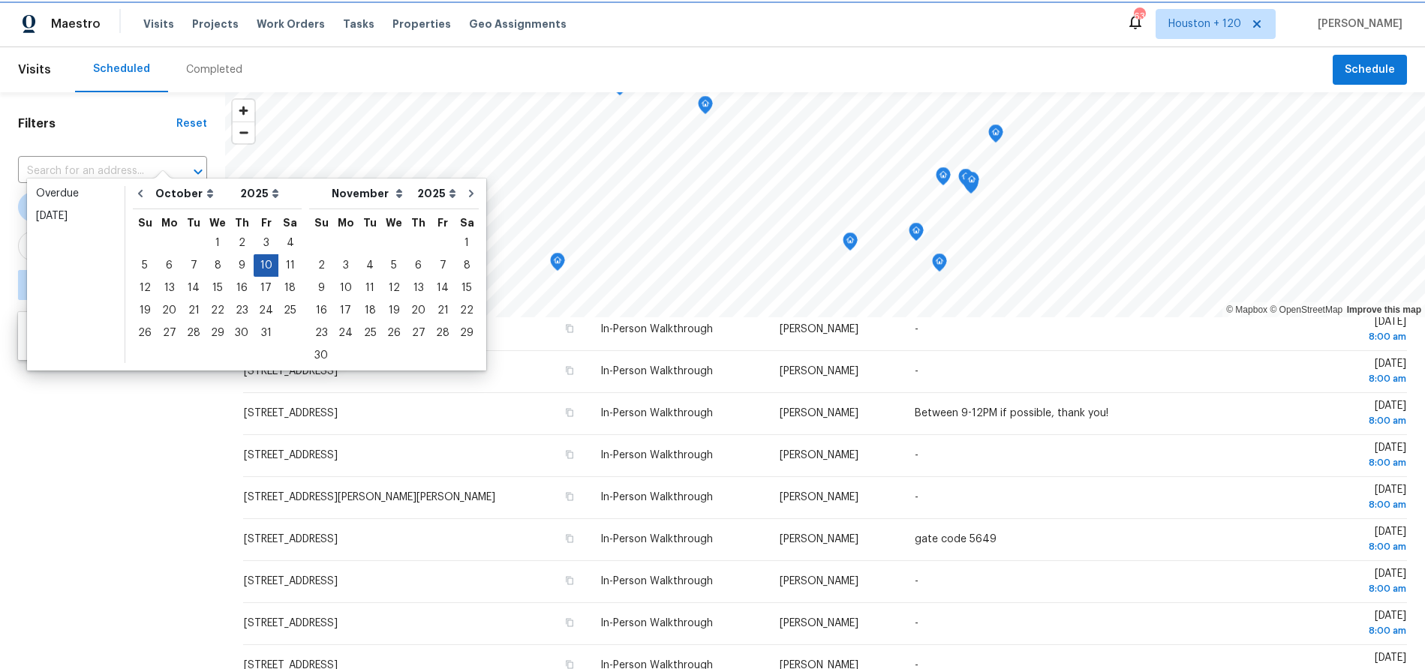
type input "Fri, Oct 10"
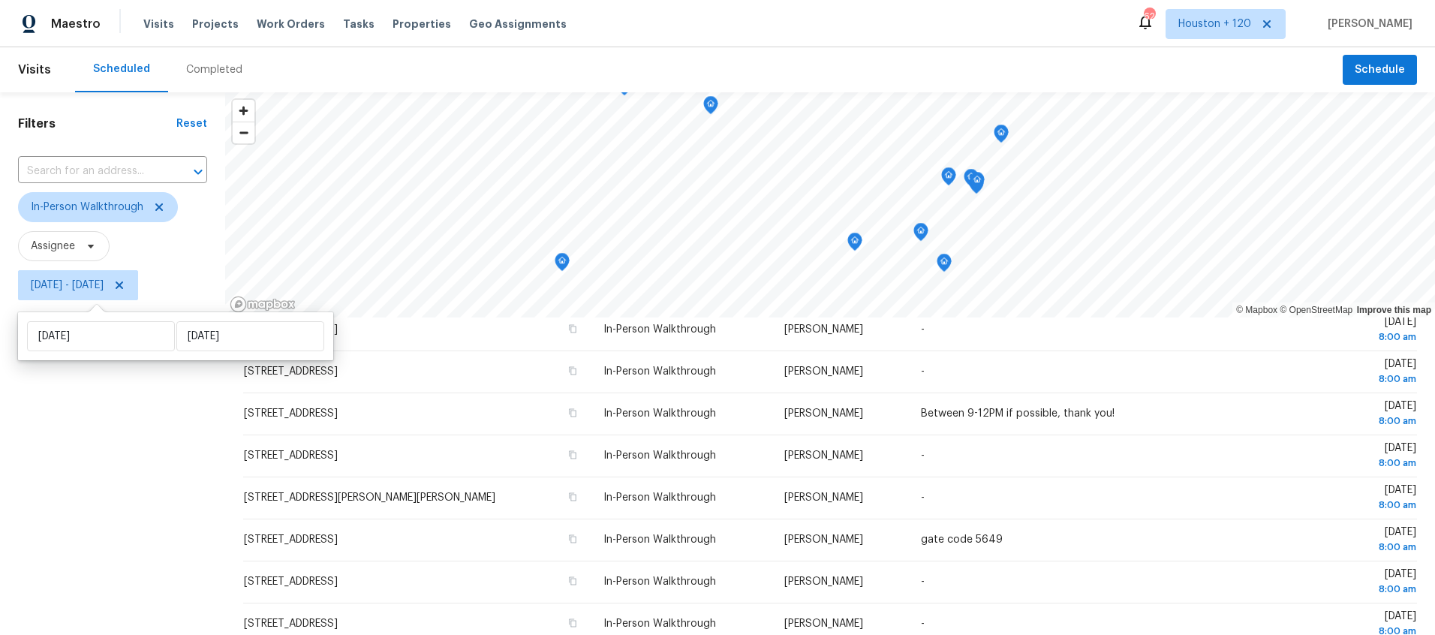
click at [198, 62] on div "Completed" at bounding box center [214, 69] width 56 height 15
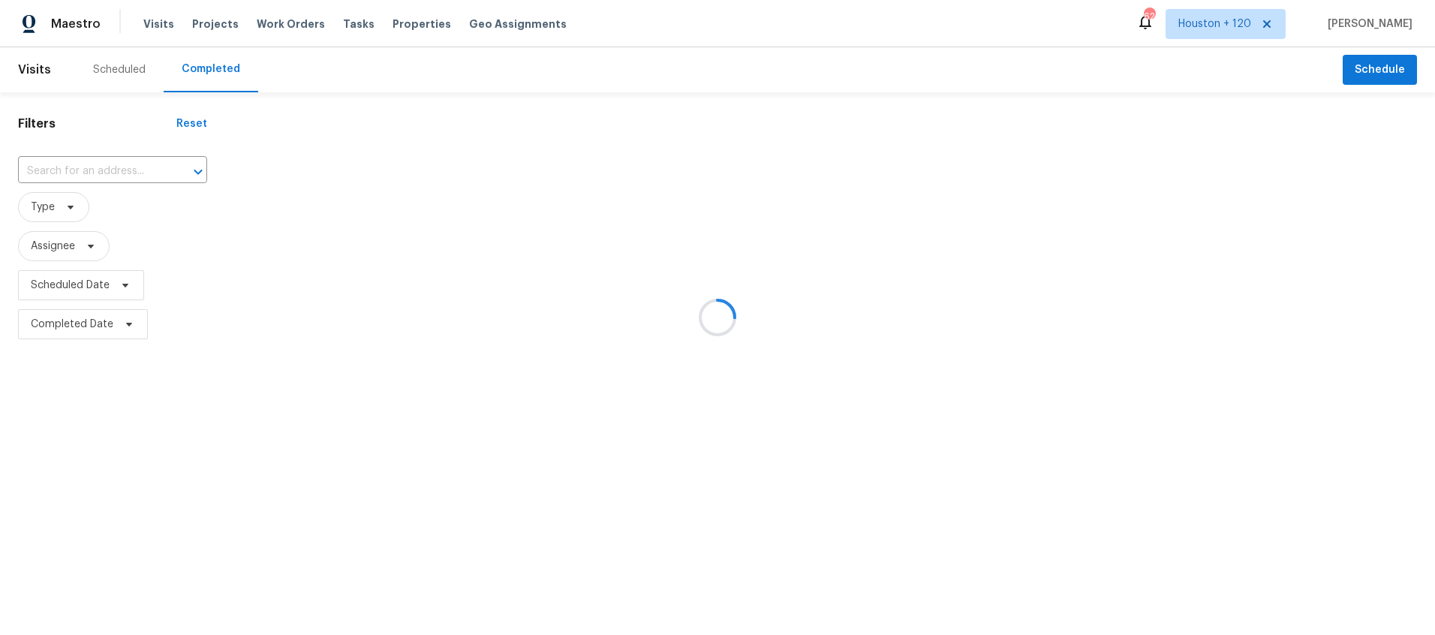
click at [70, 206] on div at bounding box center [717, 317] width 1435 height 635
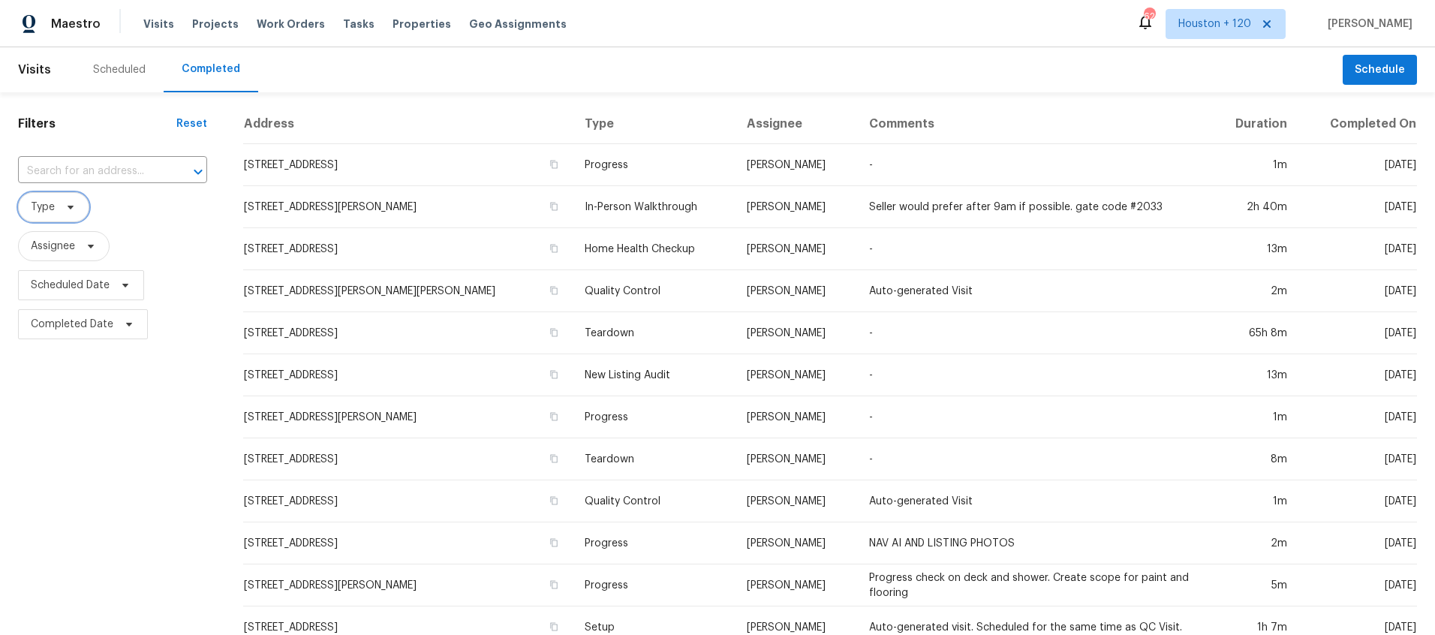
click at [70, 206] on icon at bounding box center [71, 208] width 6 height 4
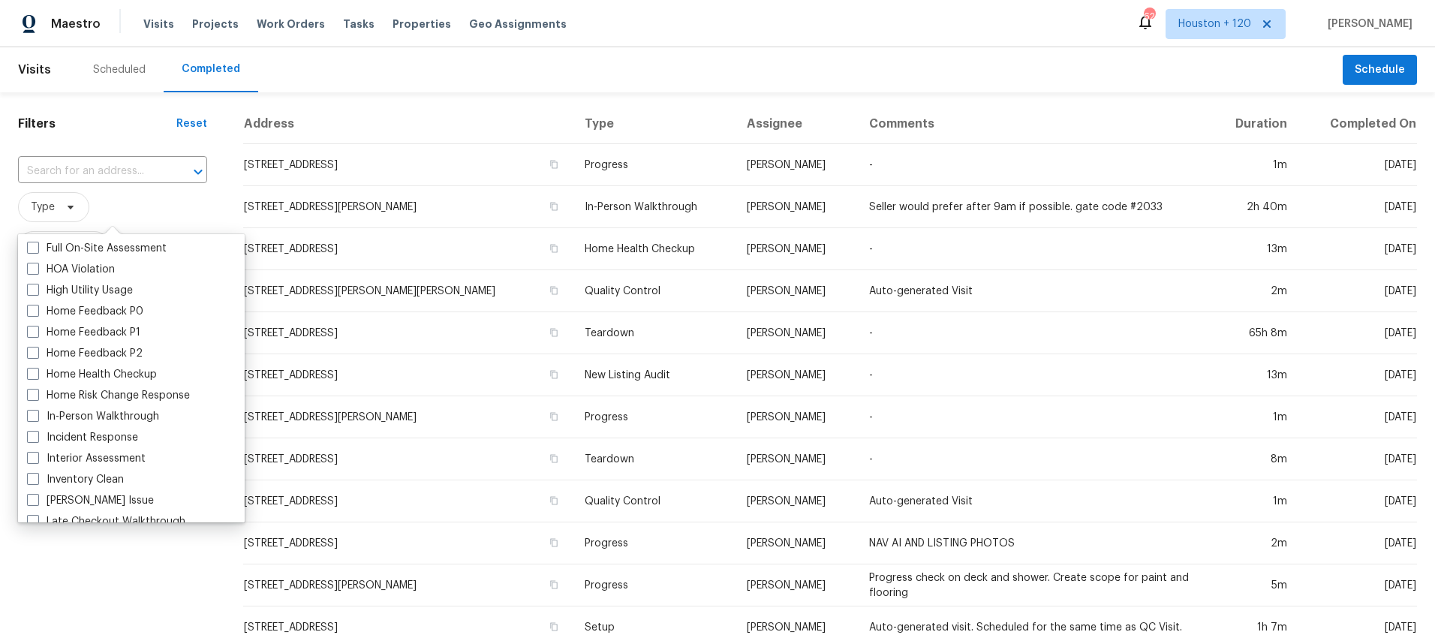
scroll to position [422, 0]
click at [129, 417] on label "In-Person Walkthrough" at bounding box center [93, 414] width 132 height 15
click at [37, 417] on input "In-Person Walkthrough" at bounding box center [32, 412] width 10 height 10
checkbox input "true"
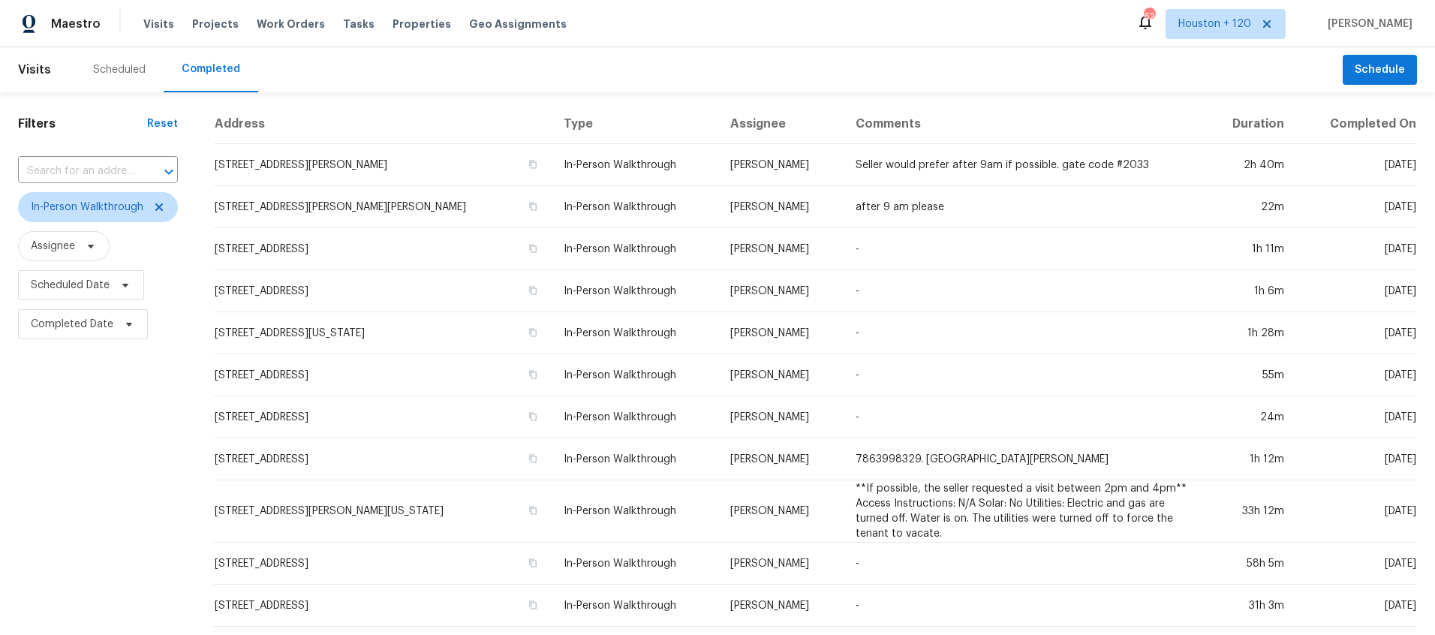
click at [50, 569] on div "Filters Reset ​ In-Person Walkthrough Assignee Scheduled Date Completed Date" at bounding box center [98, 571] width 196 height 958
click at [115, 286] on span at bounding box center [123, 285] width 17 height 12
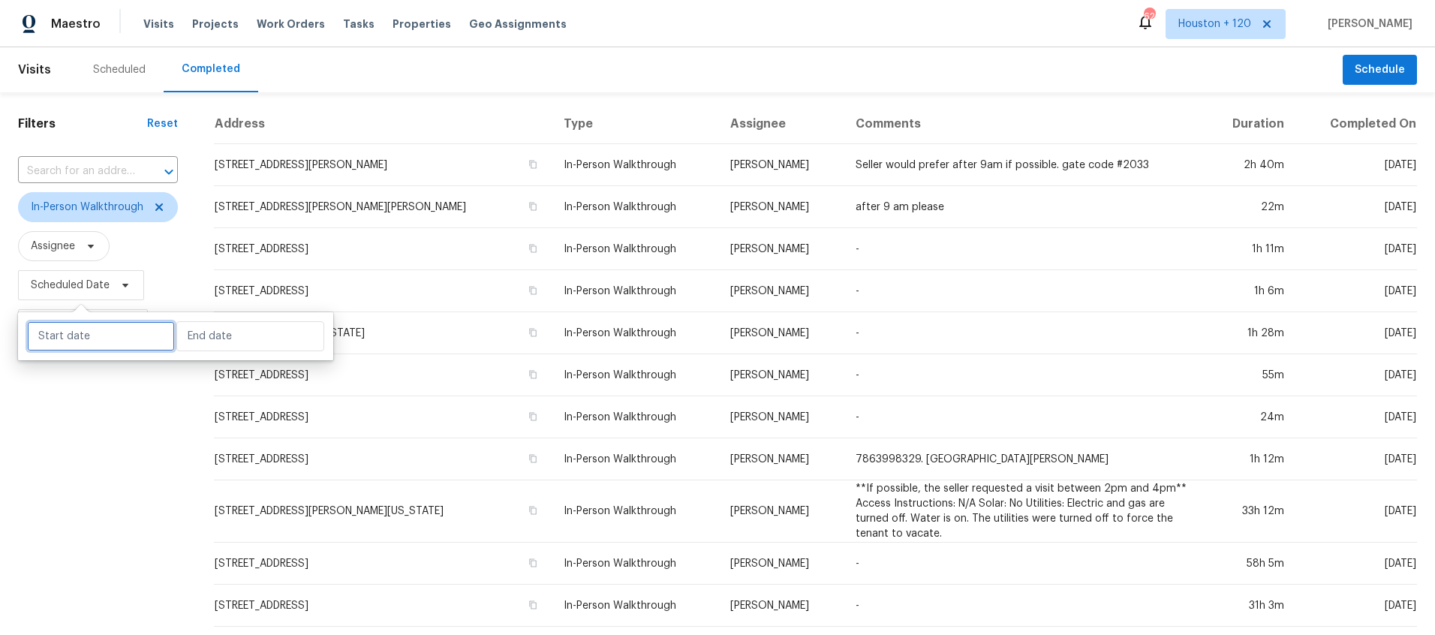
select select "9"
select select "2025"
select select "10"
select select "2025"
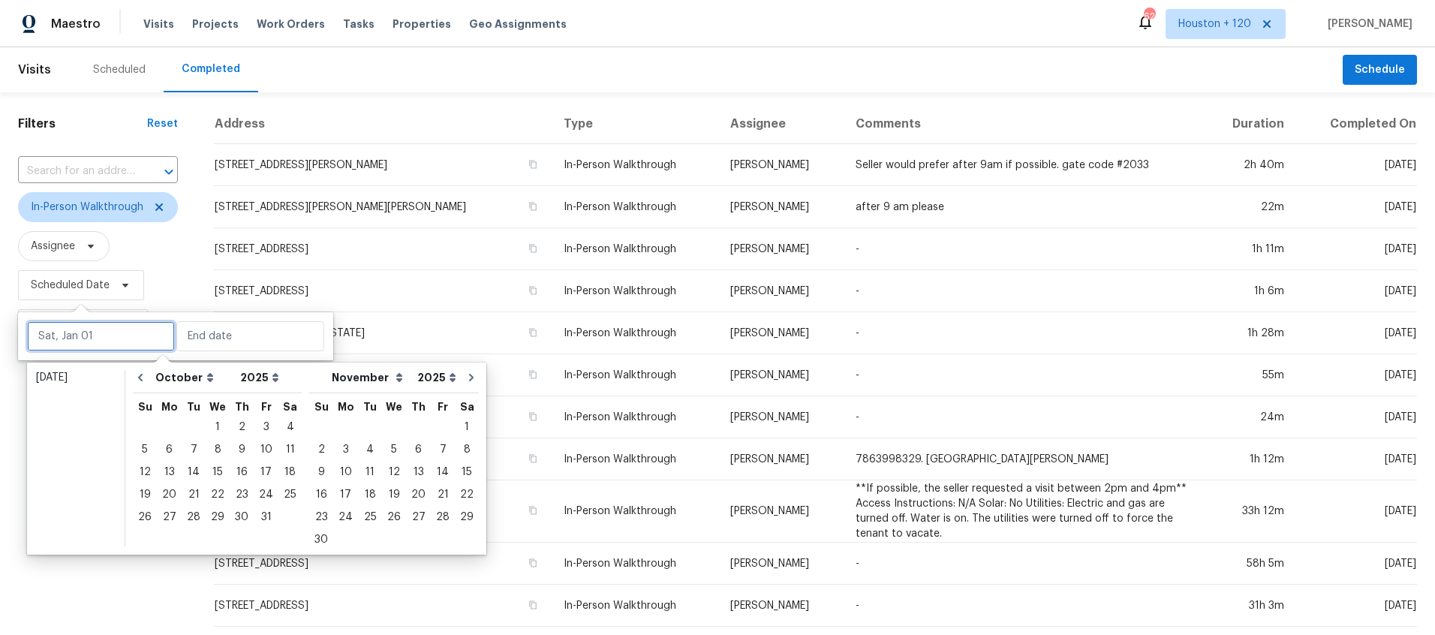
click at [102, 332] on input "text" at bounding box center [101, 336] width 148 height 30
click at [290, 429] on div "4" at bounding box center [289, 427] width 23 height 21
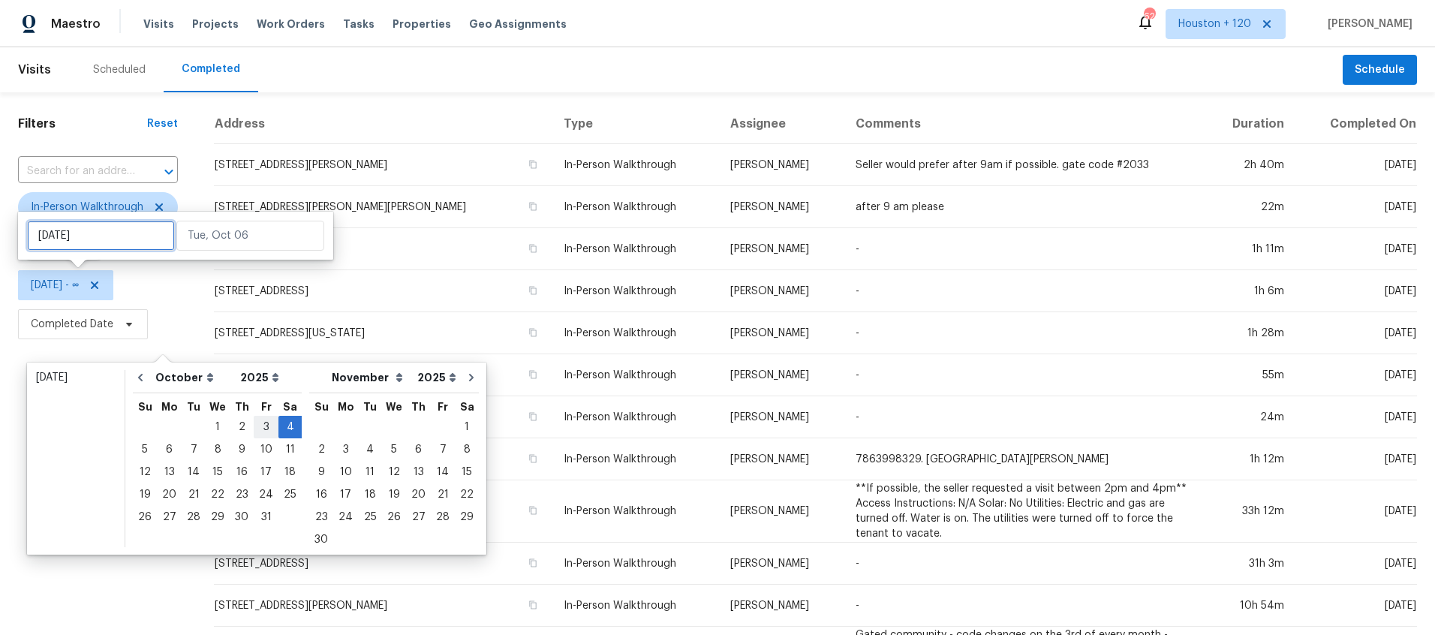
type input "Fri, Oct 03"
type input "[DATE]"
click at [114, 323] on span "Completed Date" at bounding box center [83, 324] width 130 height 30
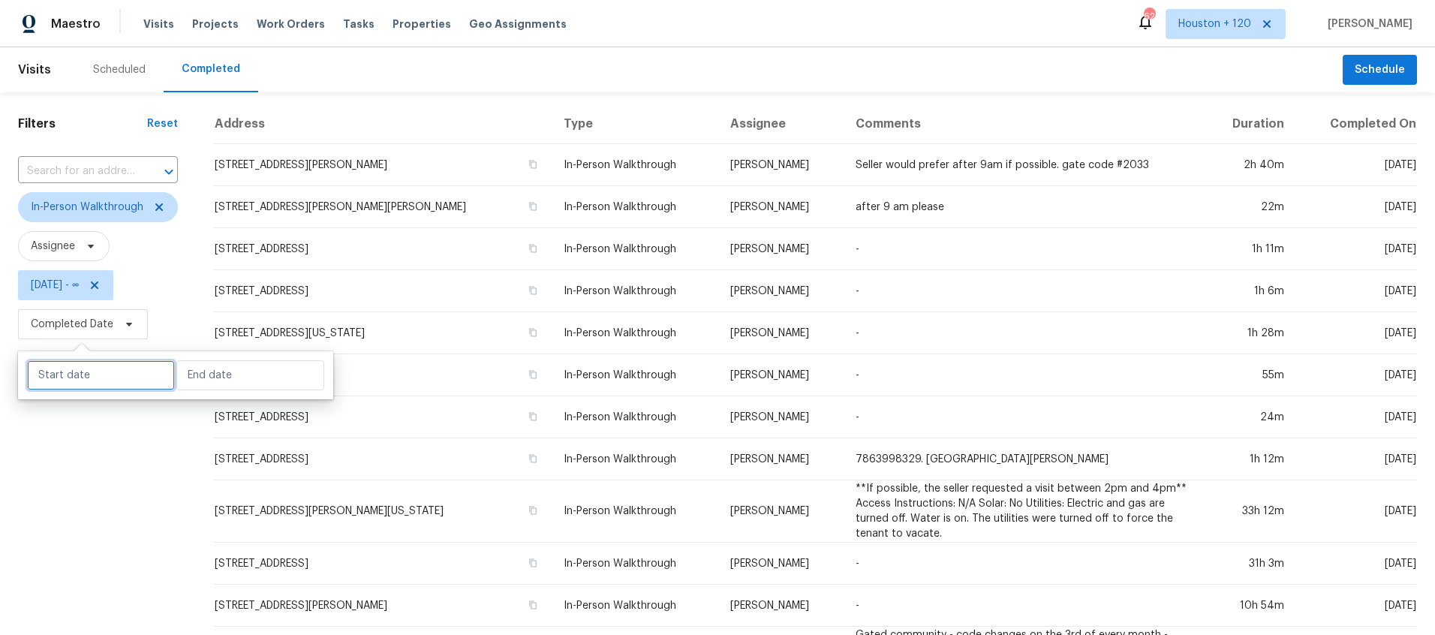
select select "9"
select select "2025"
select select "10"
select select "2025"
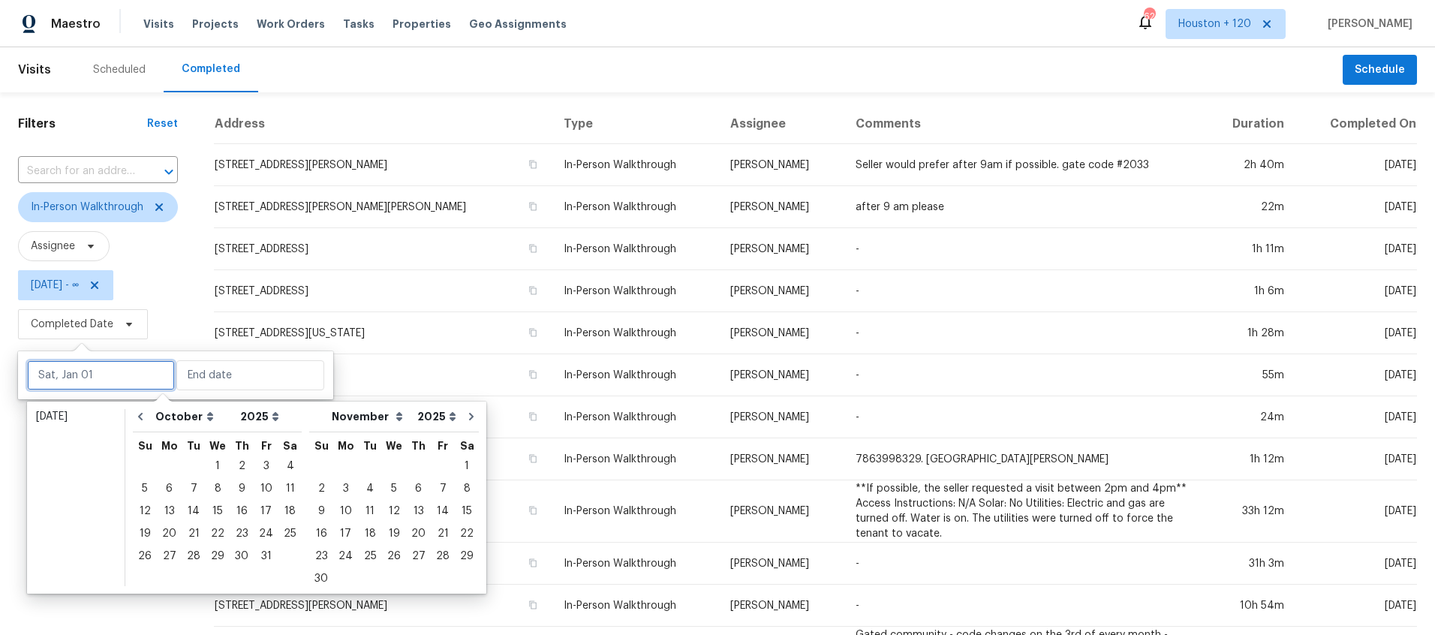
click at [115, 373] on input "text" at bounding box center [101, 375] width 148 height 30
click at [287, 465] on div "4" at bounding box center [289, 466] width 23 height 21
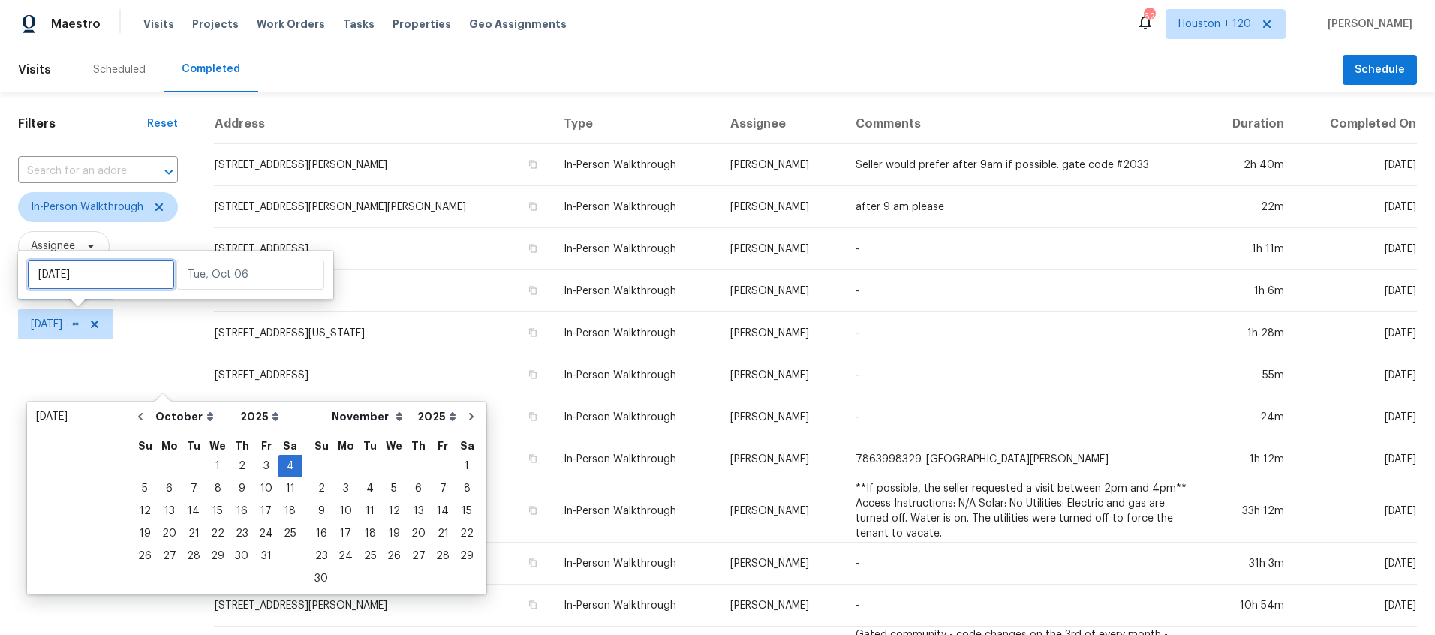
type input "Fri, Oct 03"
type input "[DATE]"
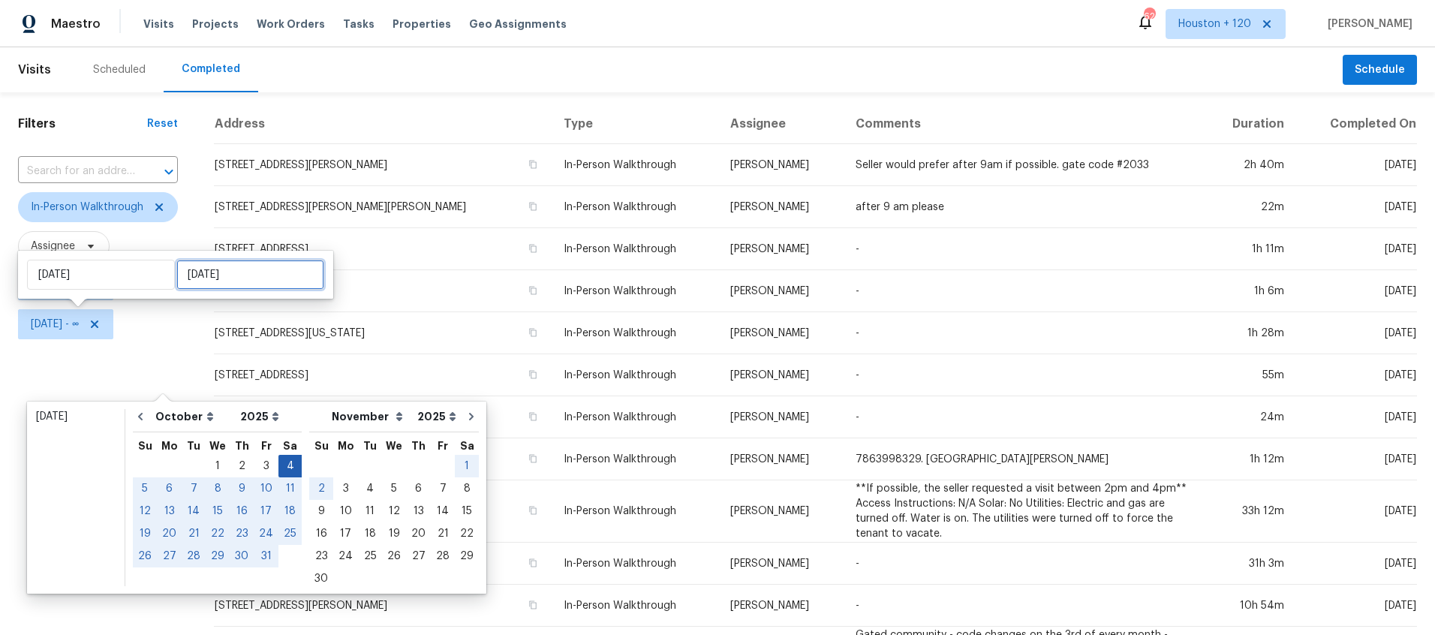
type input "[DATE]"
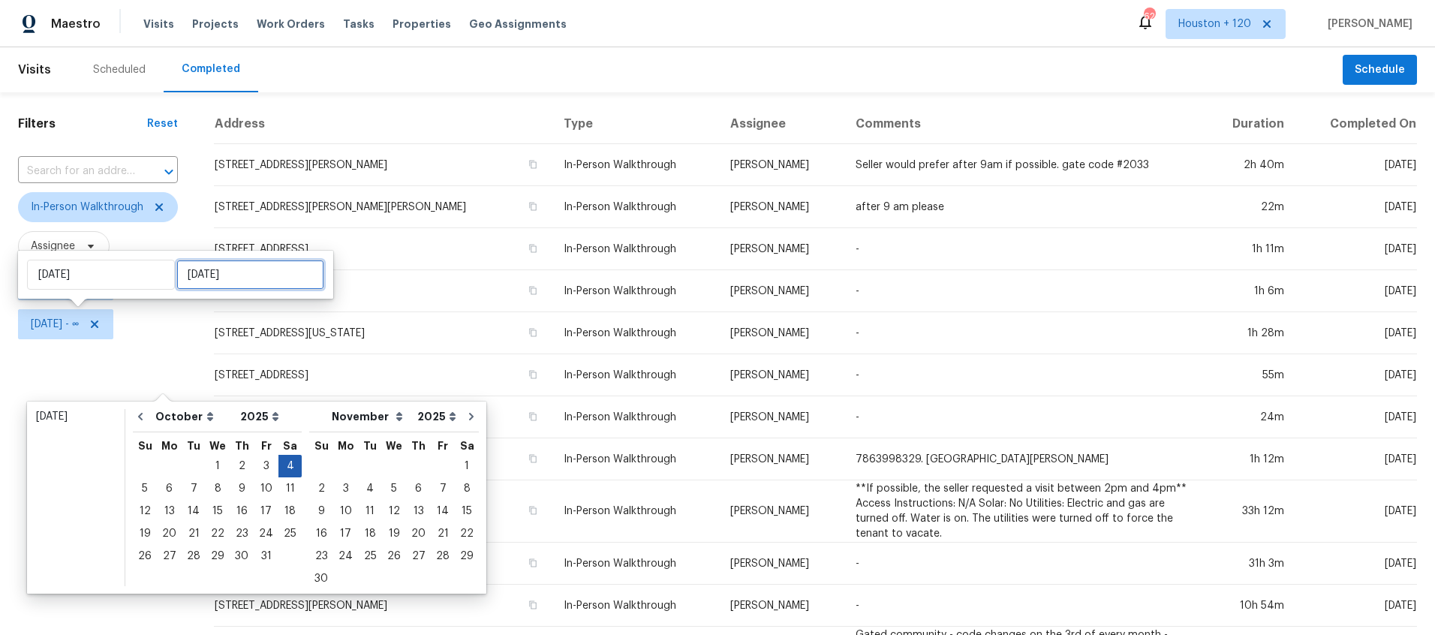
type input "[DATE]"
click at [281, 464] on div "4" at bounding box center [289, 466] width 23 height 21
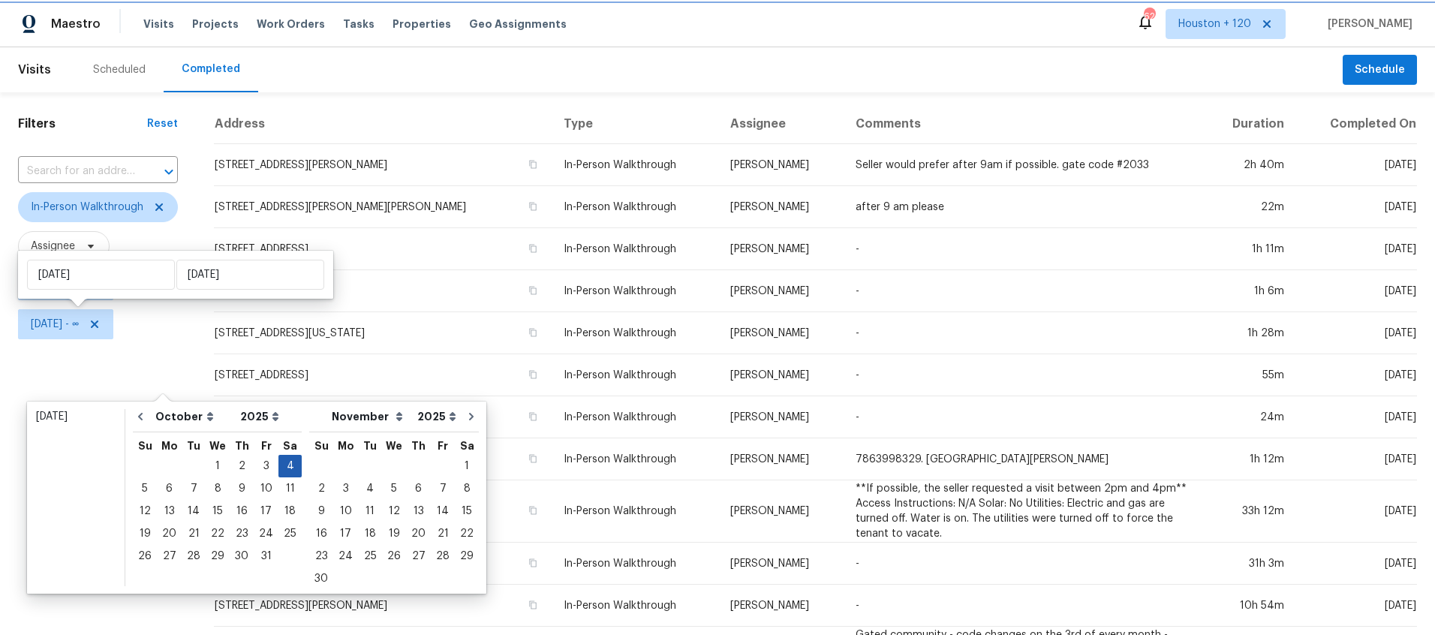
type input "[DATE]"
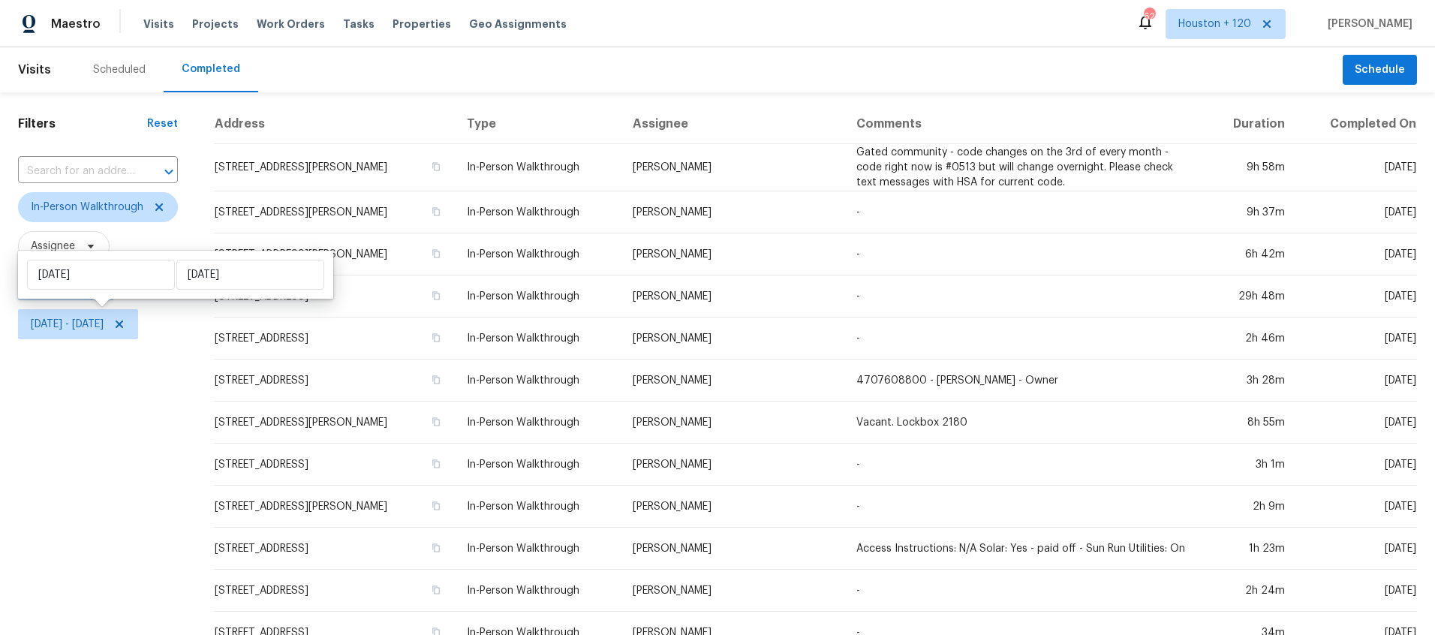
click at [71, 395] on div "Filters Reset ​ In-Person Walkthrough Assignee Sat, Oct 04 - ∞ Sat, Oct 04 - Sa…" at bounding box center [98, 560] width 196 height 937
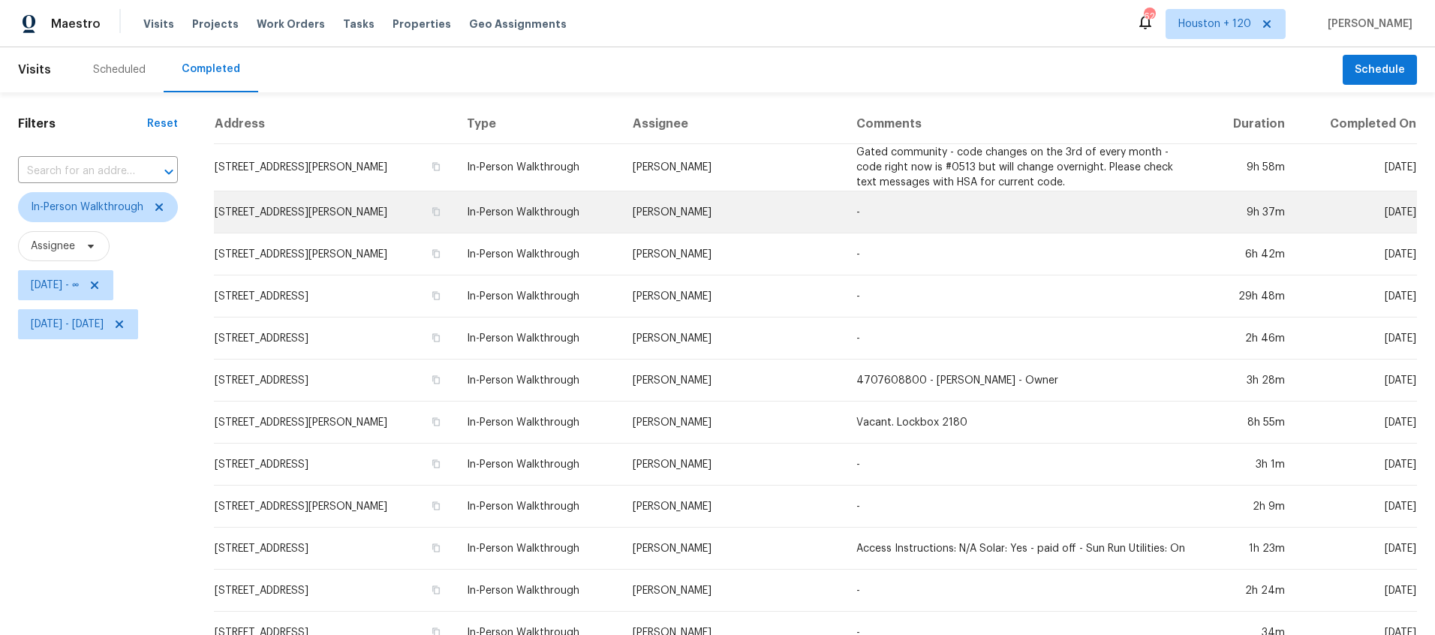
click at [719, 202] on td "[PERSON_NAME]" at bounding box center [733, 212] width 224 height 42
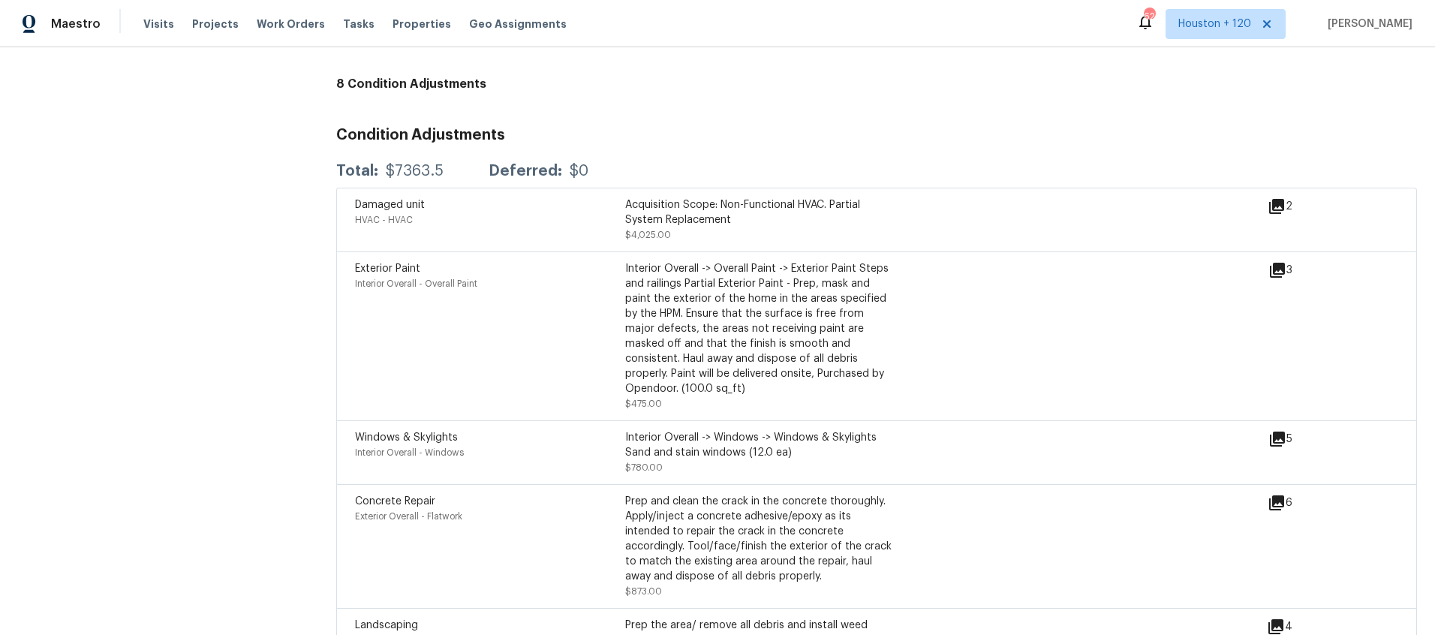
scroll to position [3620, 0]
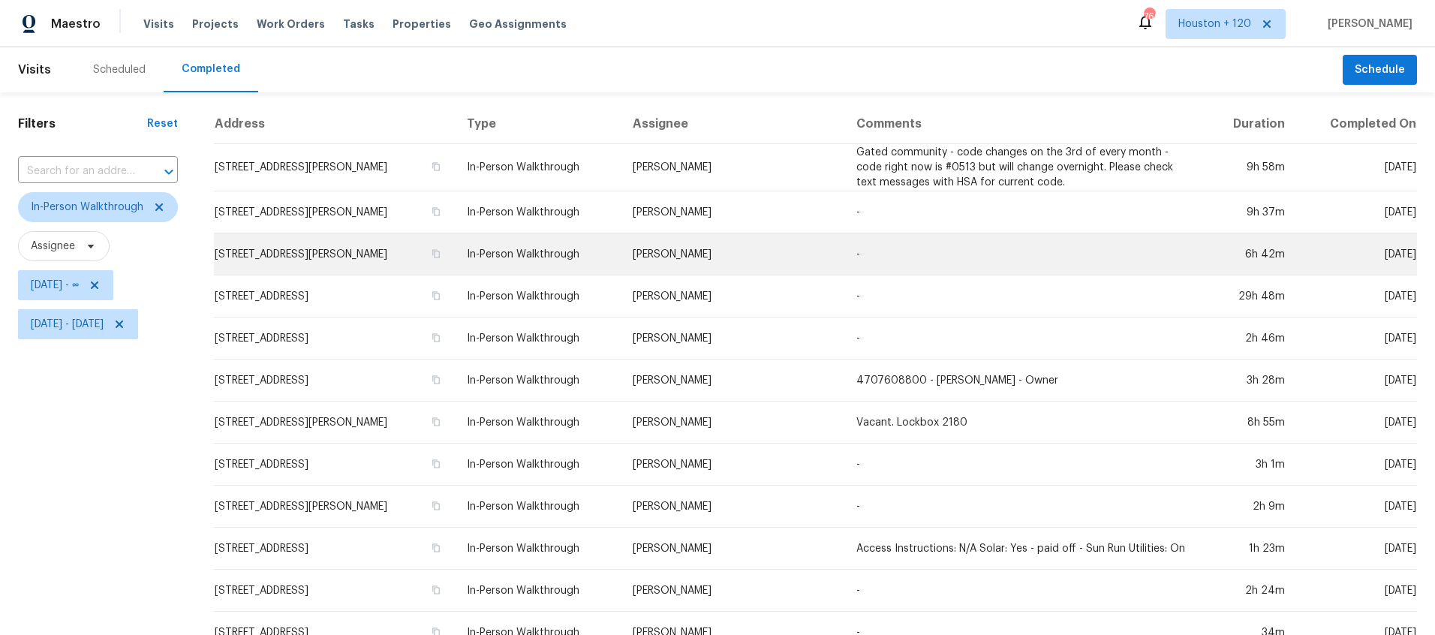
click at [741, 259] on td "[PERSON_NAME]" at bounding box center [733, 254] width 224 height 42
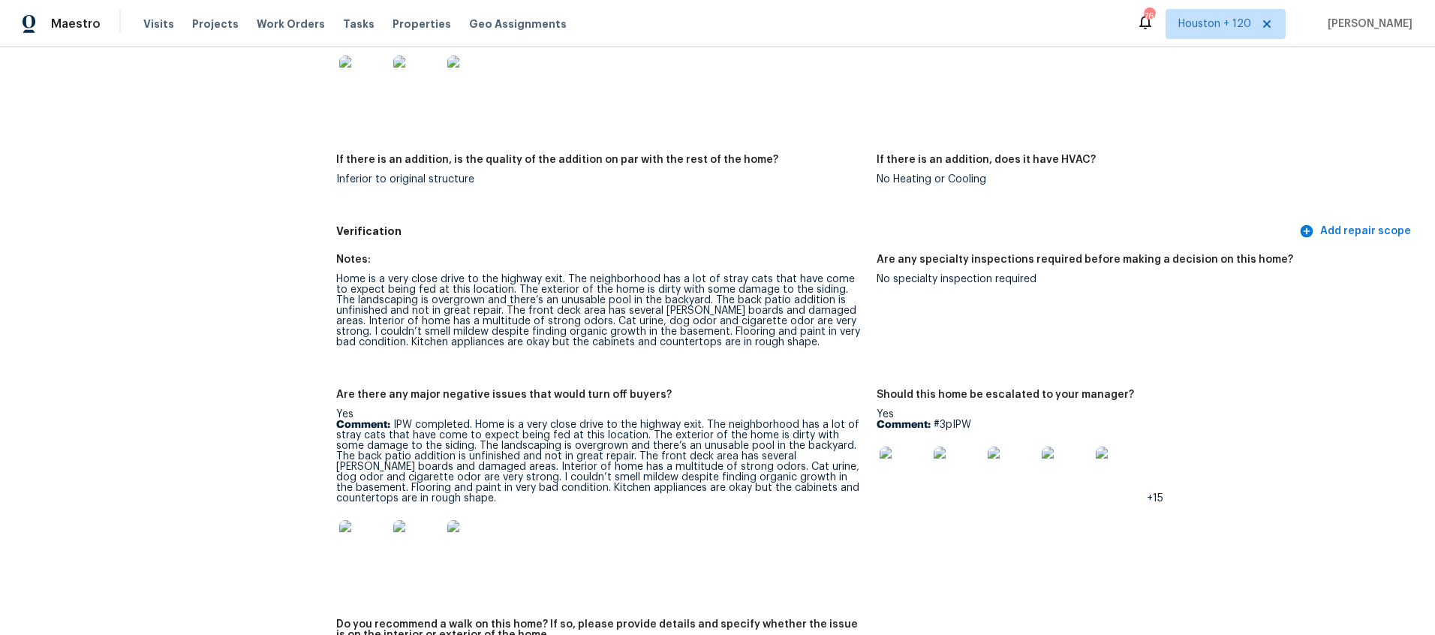
scroll to position [3593, 0]
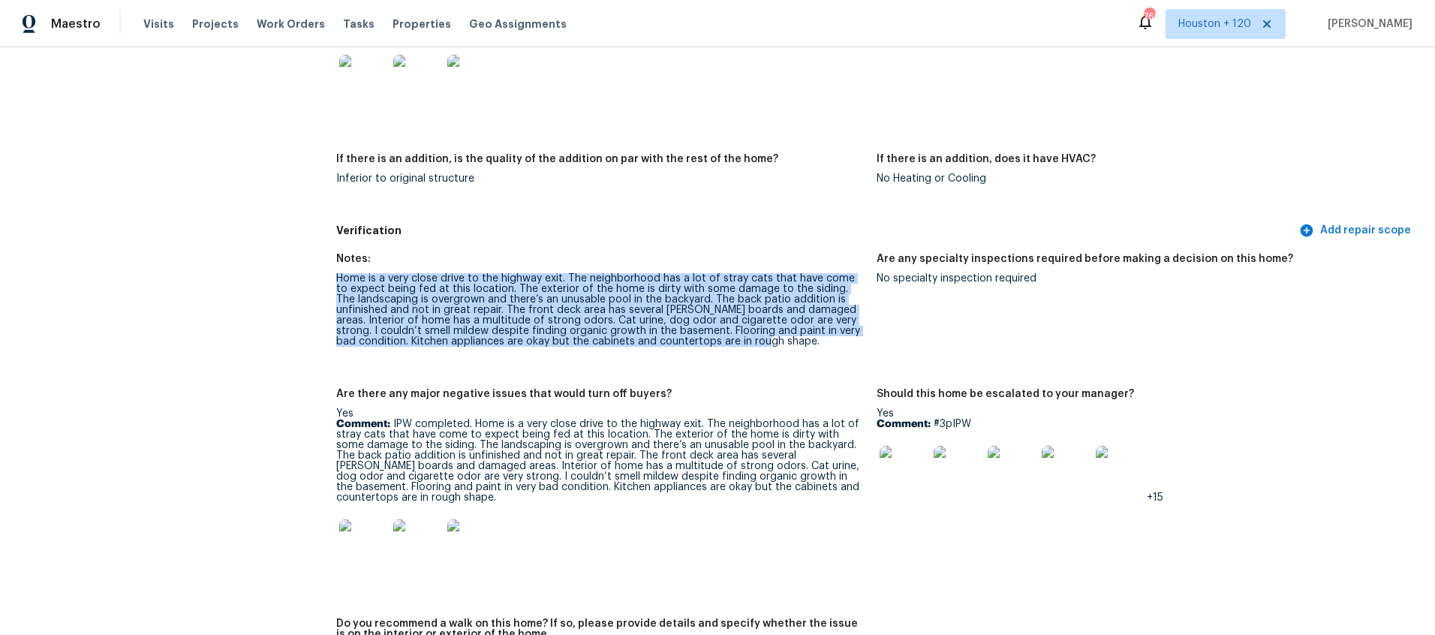
drag, startPoint x: 335, startPoint y: 270, endPoint x: 775, endPoint y: 335, distance: 444.6
click at [775, 335] on div "Home is a very close drive to the highway exit. The neighborhood has a lot of s…" at bounding box center [600, 310] width 528 height 74
click at [783, 362] on div "Notes: Home is a very close drive to the highway exit. The neighborhood has a l…" at bounding box center [876, 510] width 1081 height 531
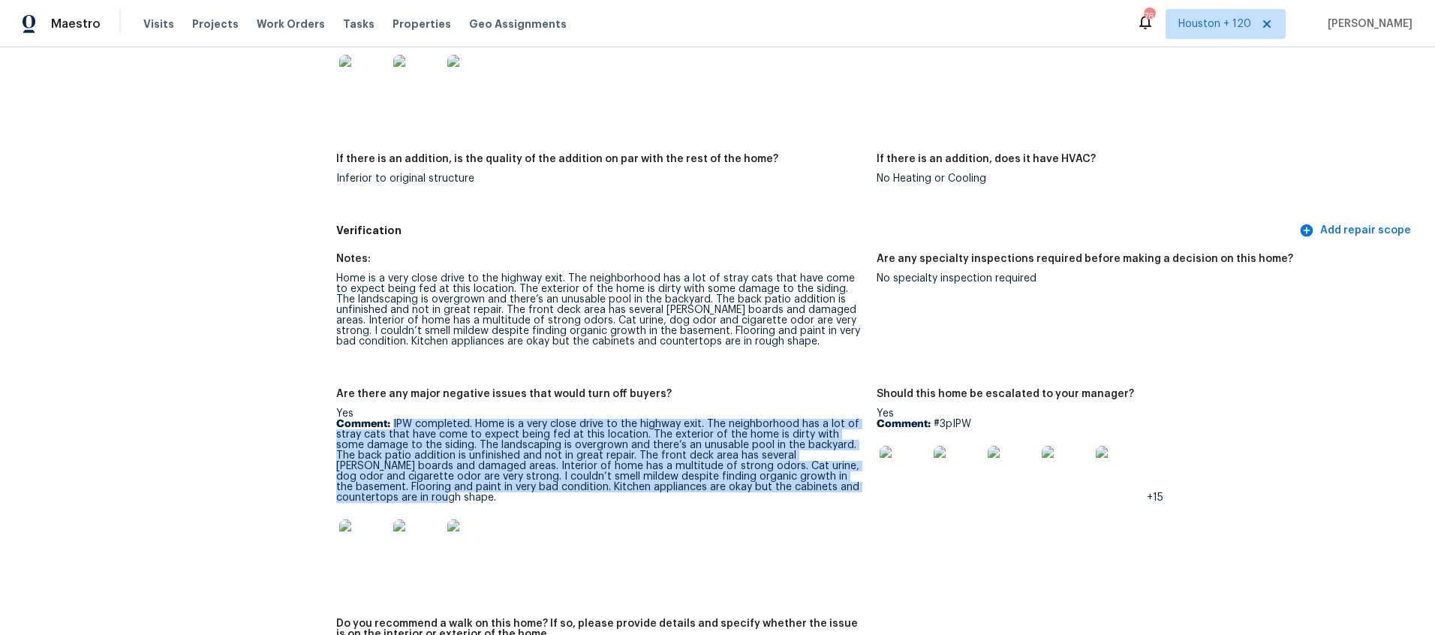
drag, startPoint x: 393, startPoint y: 417, endPoint x: 857, endPoint y: 478, distance: 467.9
click at [857, 478] on p "Comment: IPW completed. Home is a very close drive to the highway exit. The nei…" at bounding box center [600, 461] width 528 height 84
copy p "IPW completed. Home is a very close drive to the highway exit. The neighborhood…"
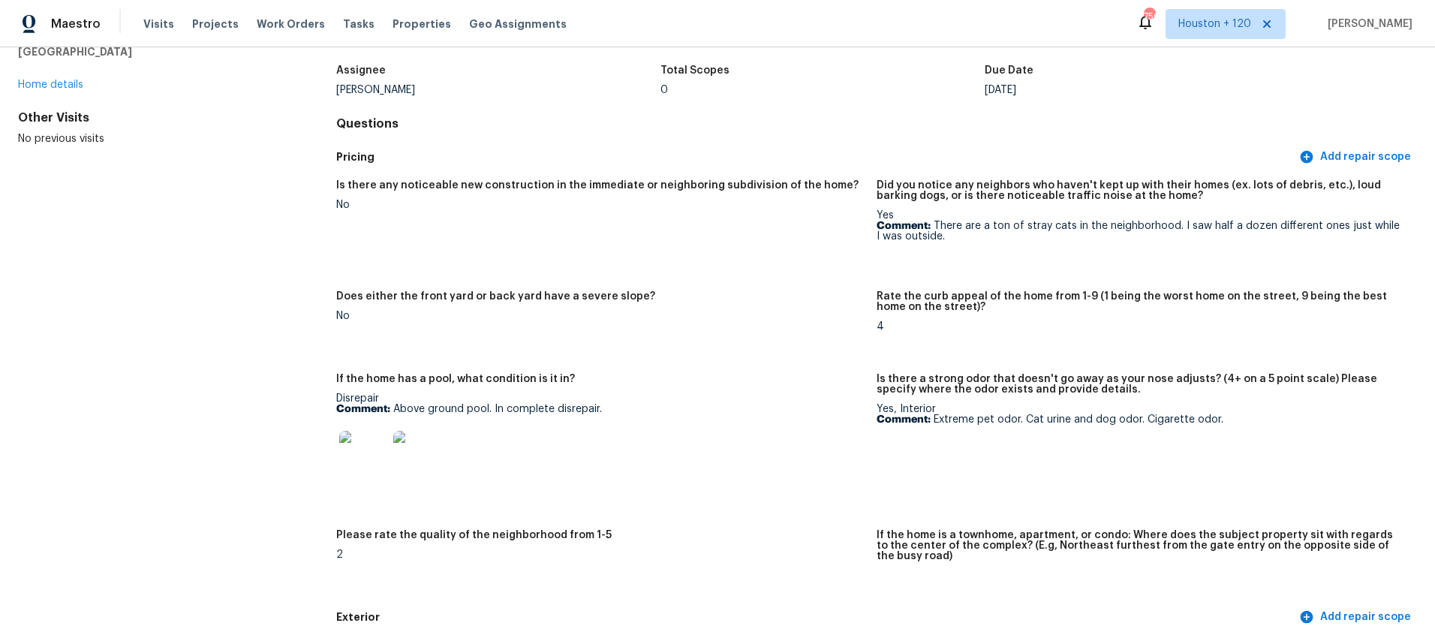
scroll to position [0, 0]
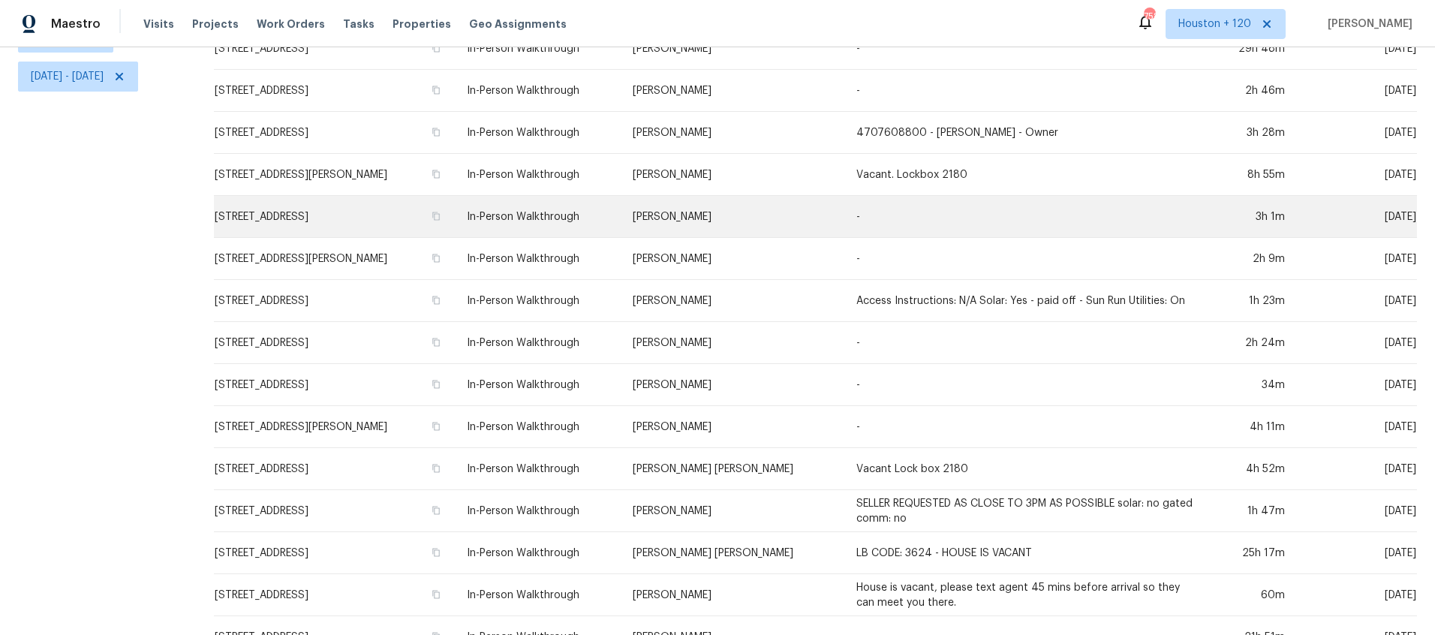
scroll to position [255, 0]
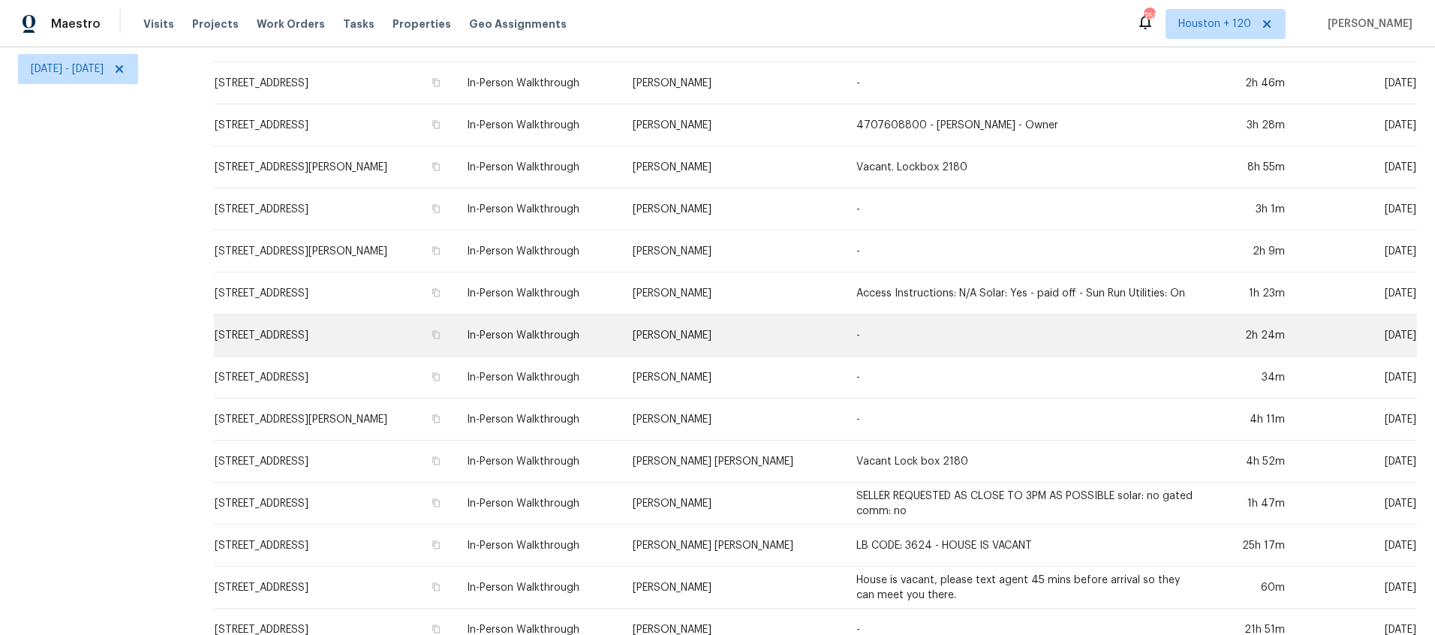
click at [717, 327] on td "Toni Little" at bounding box center [733, 335] width 224 height 42
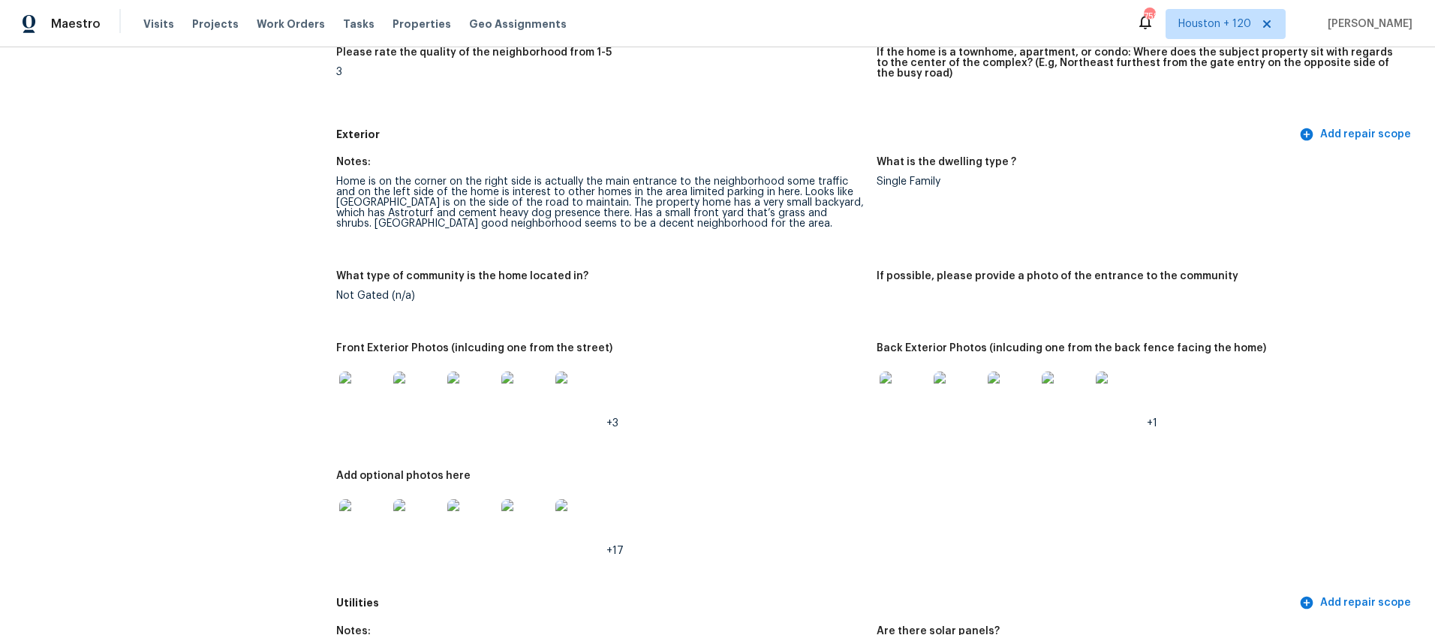
scroll to position [550, 0]
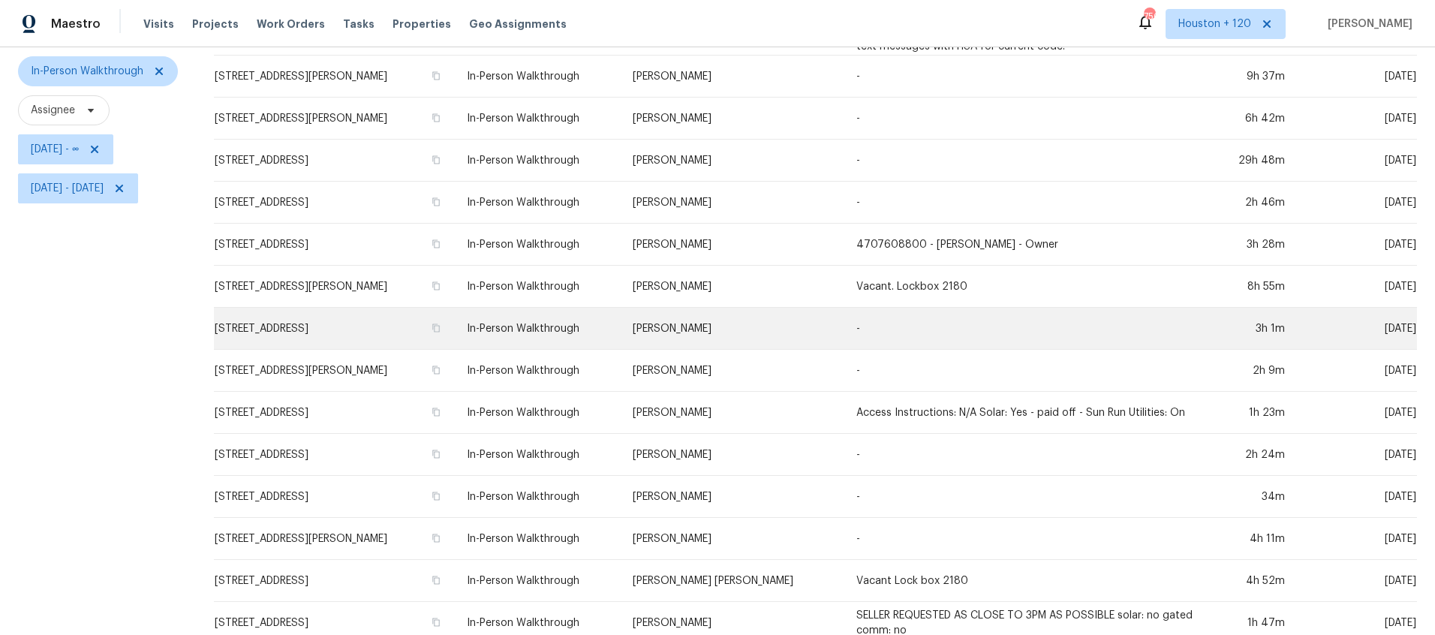
scroll to position [137, 0]
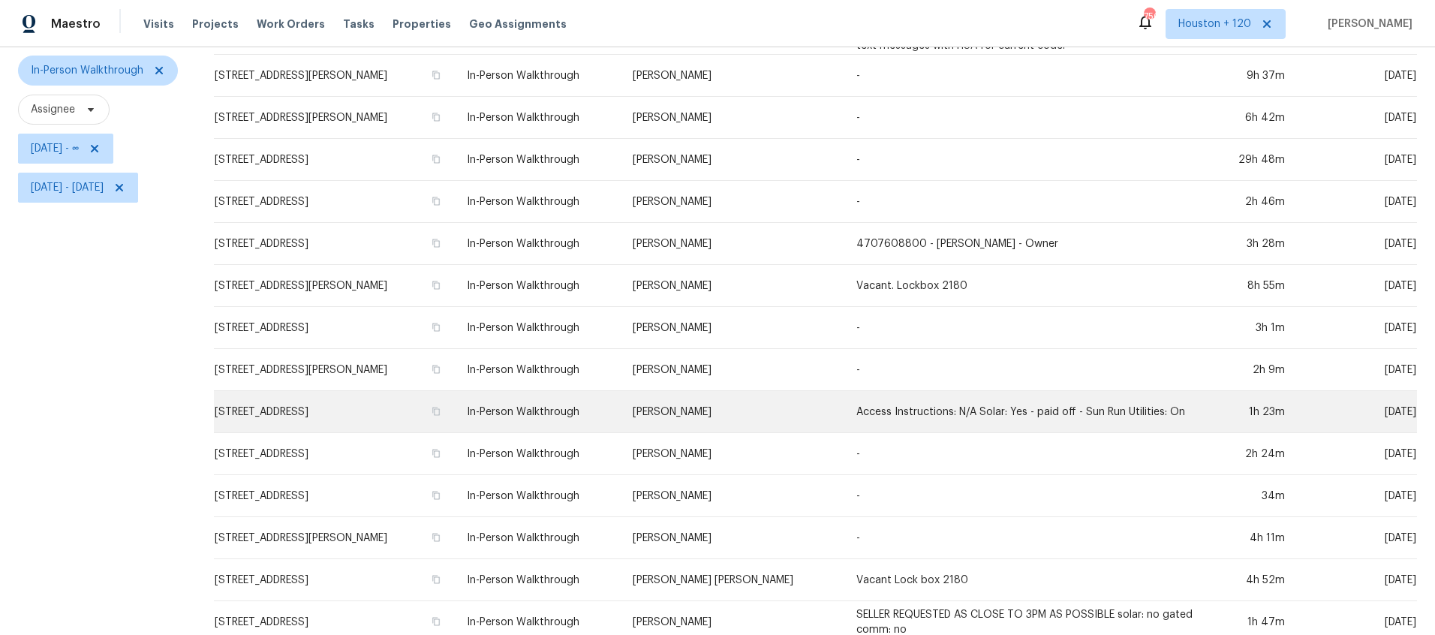
click at [621, 406] on td "In-Person Walkthrough" at bounding box center [538, 412] width 166 height 42
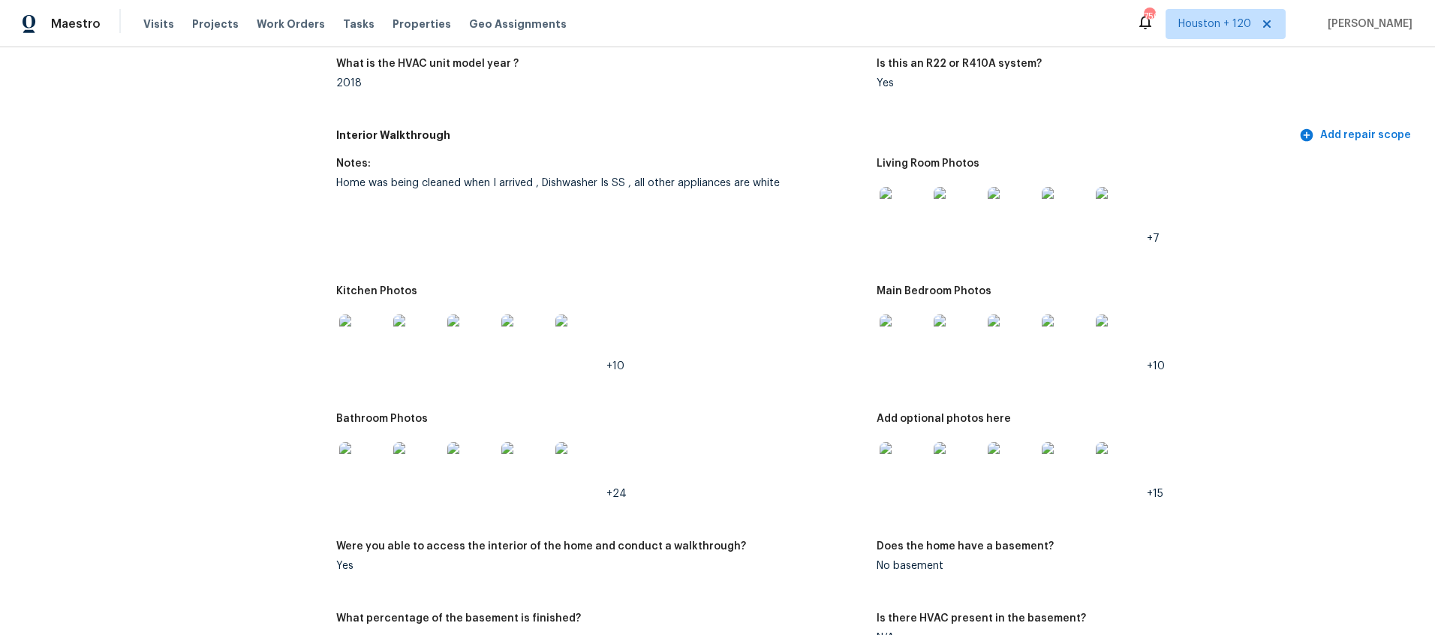
scroll to position [1466, 0]
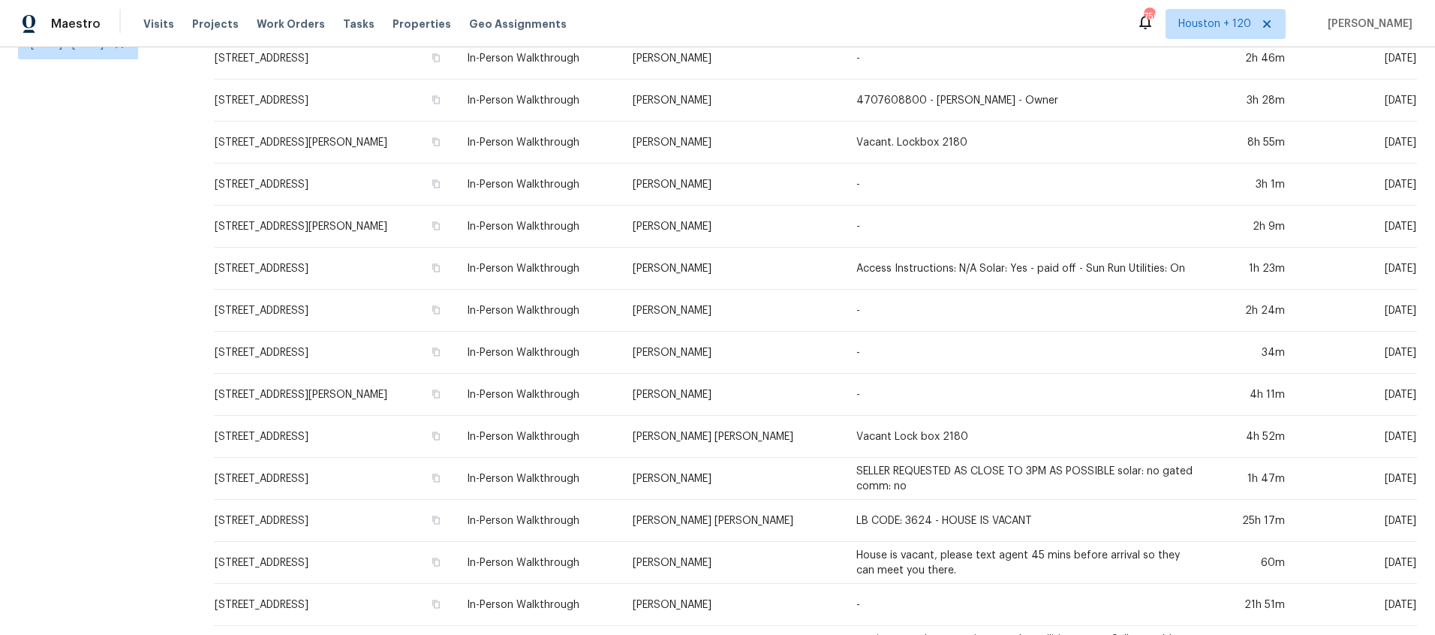
scroll to position [395, 0]
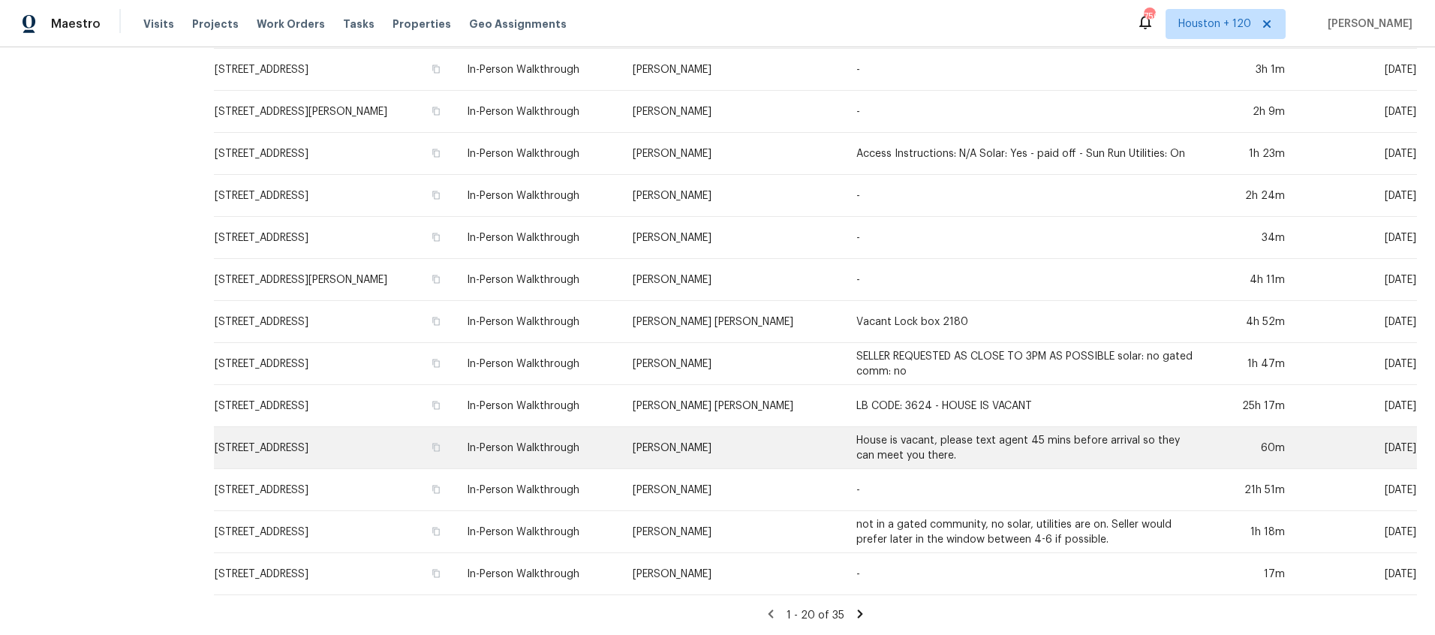
click at [592, 449] on td "In-Person Walkthrough" at bounding box center [538, 448] width 166 height 42
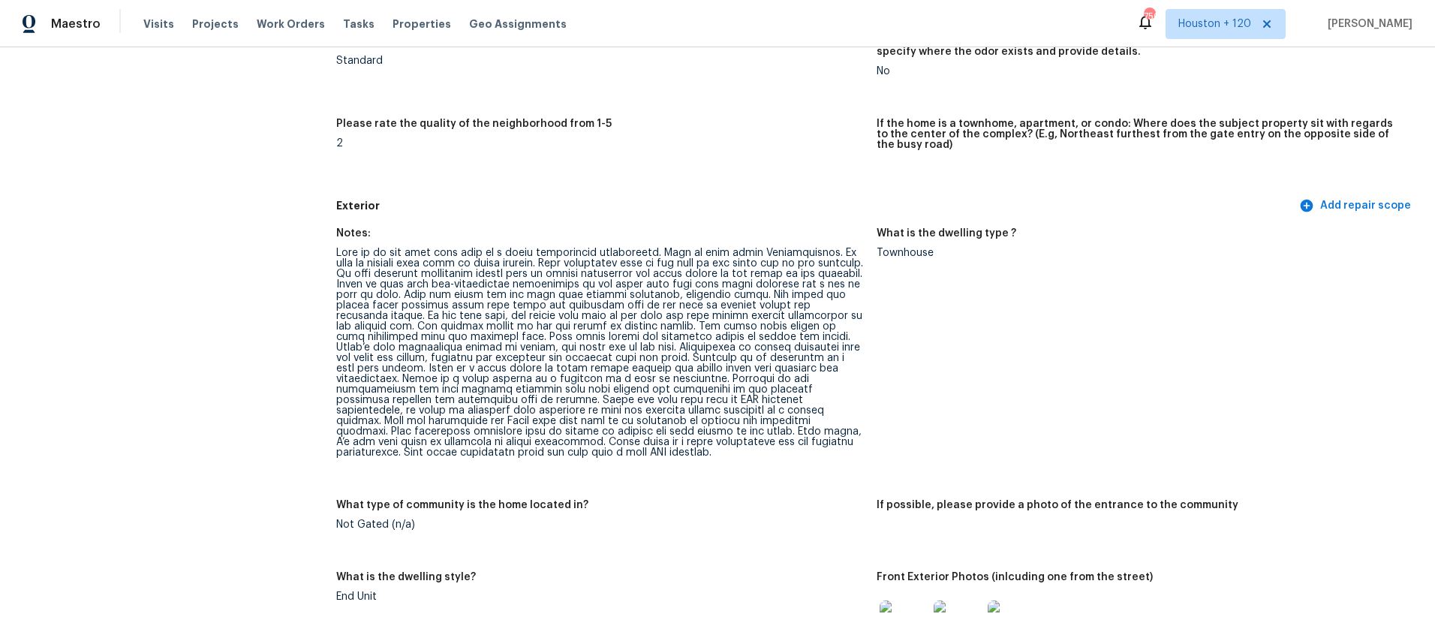
scroll to position [500, 0]
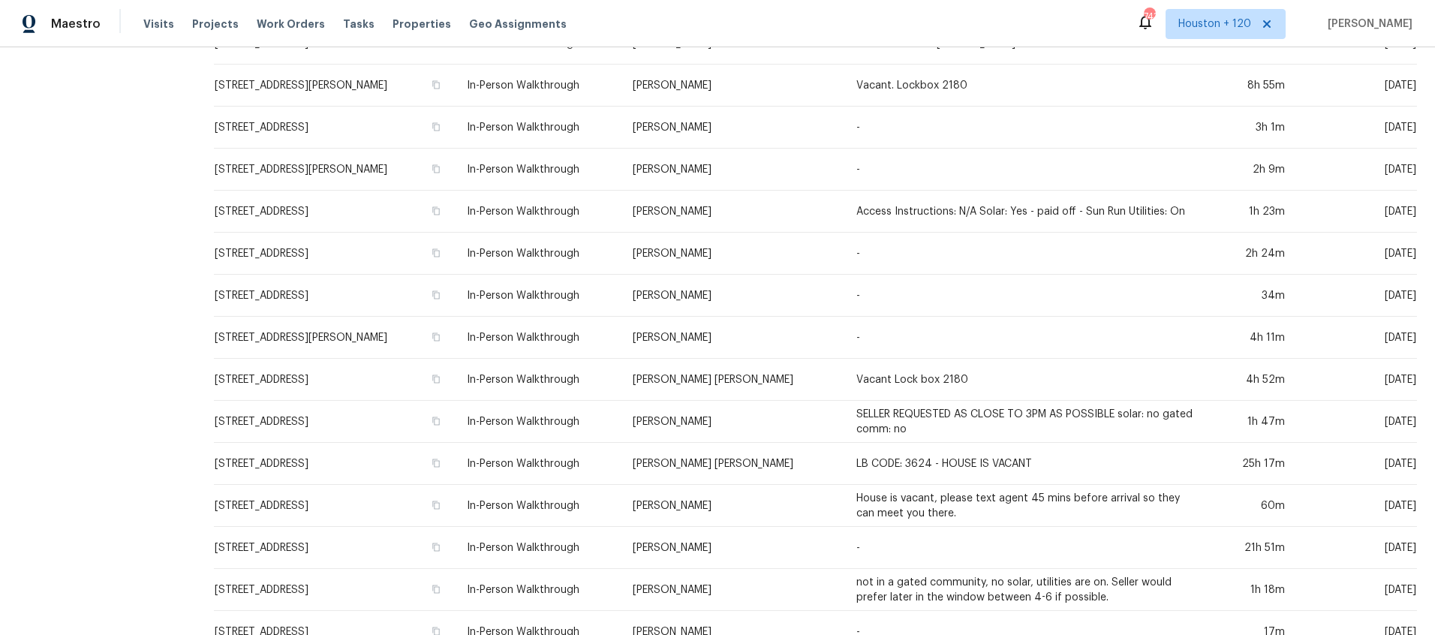
scroll to position [395, 0]
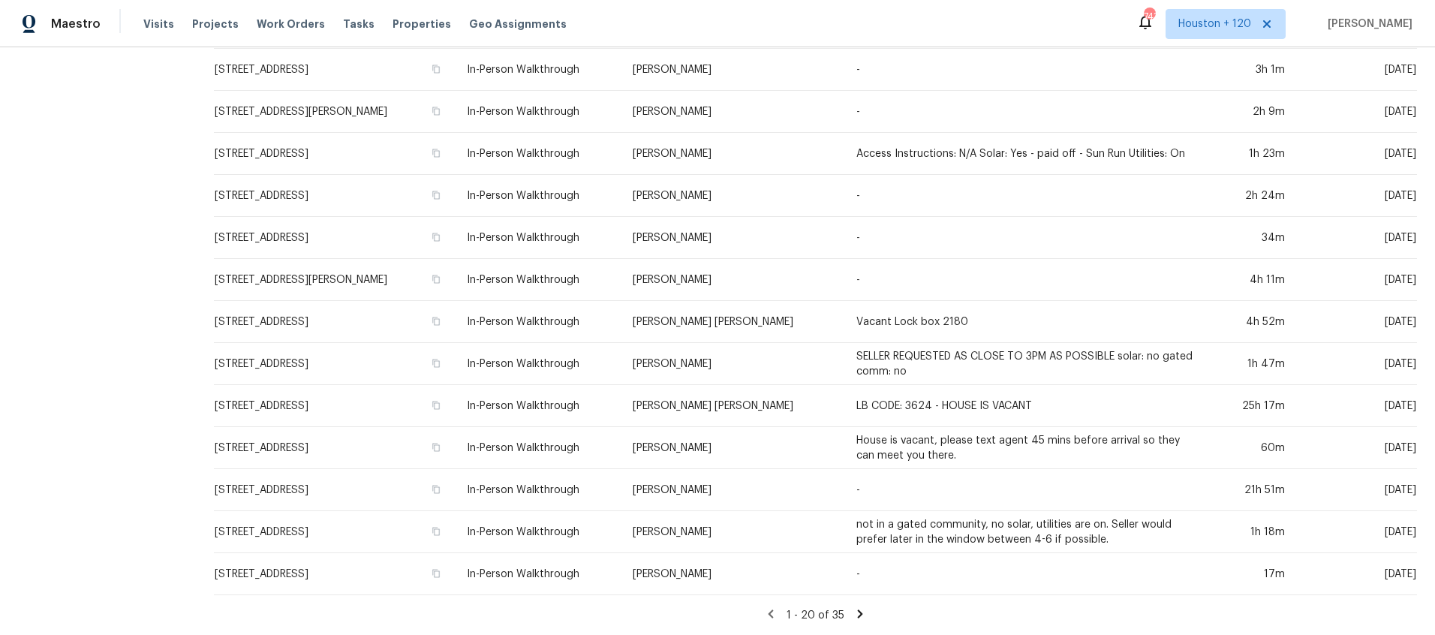
click at [858, 612] on icon at bounding box center [860, 614] width 14 height 14
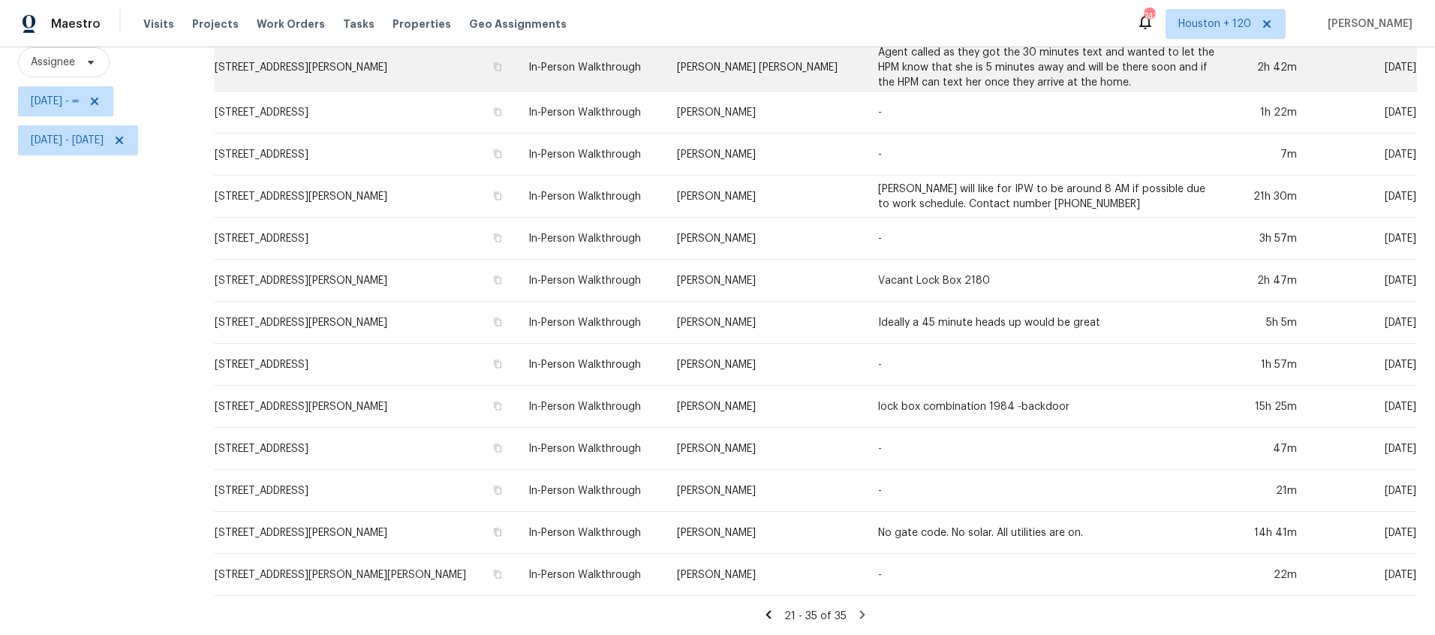
scroll to position [185, 0]
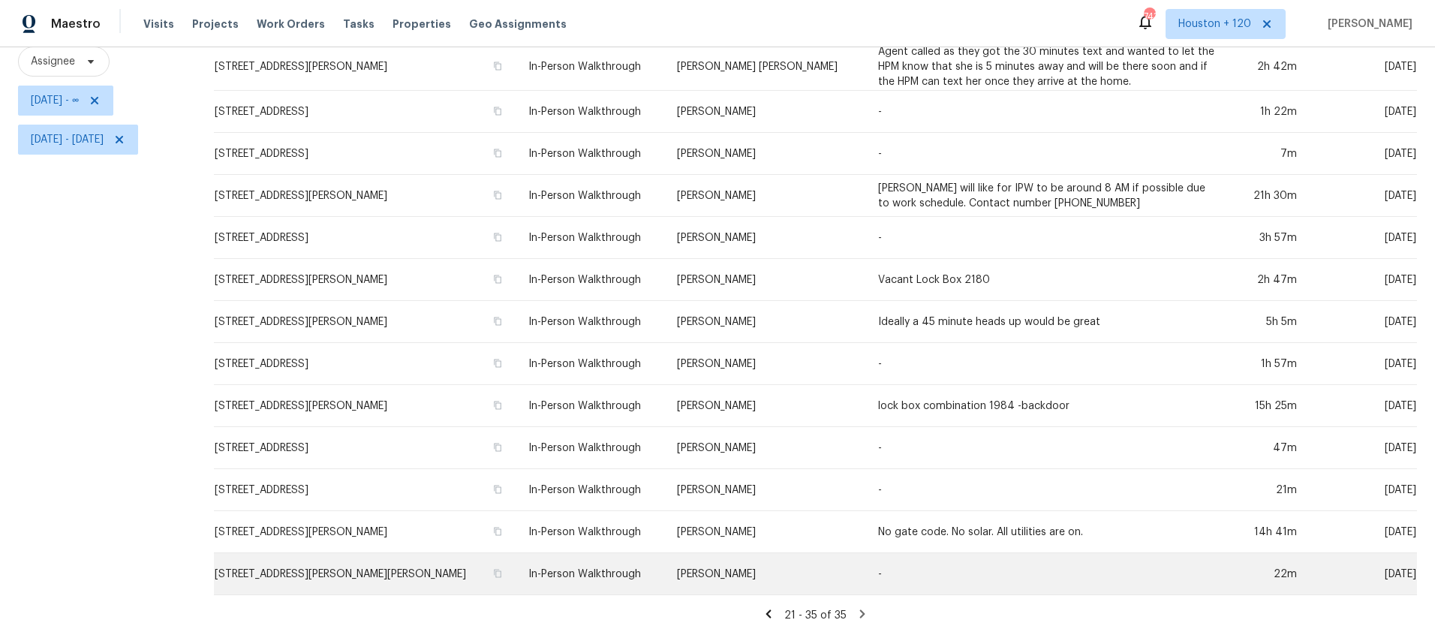
click at [717, 563] on td "Chip Hunter" at bounding box center [765, 574] width 201 height 42
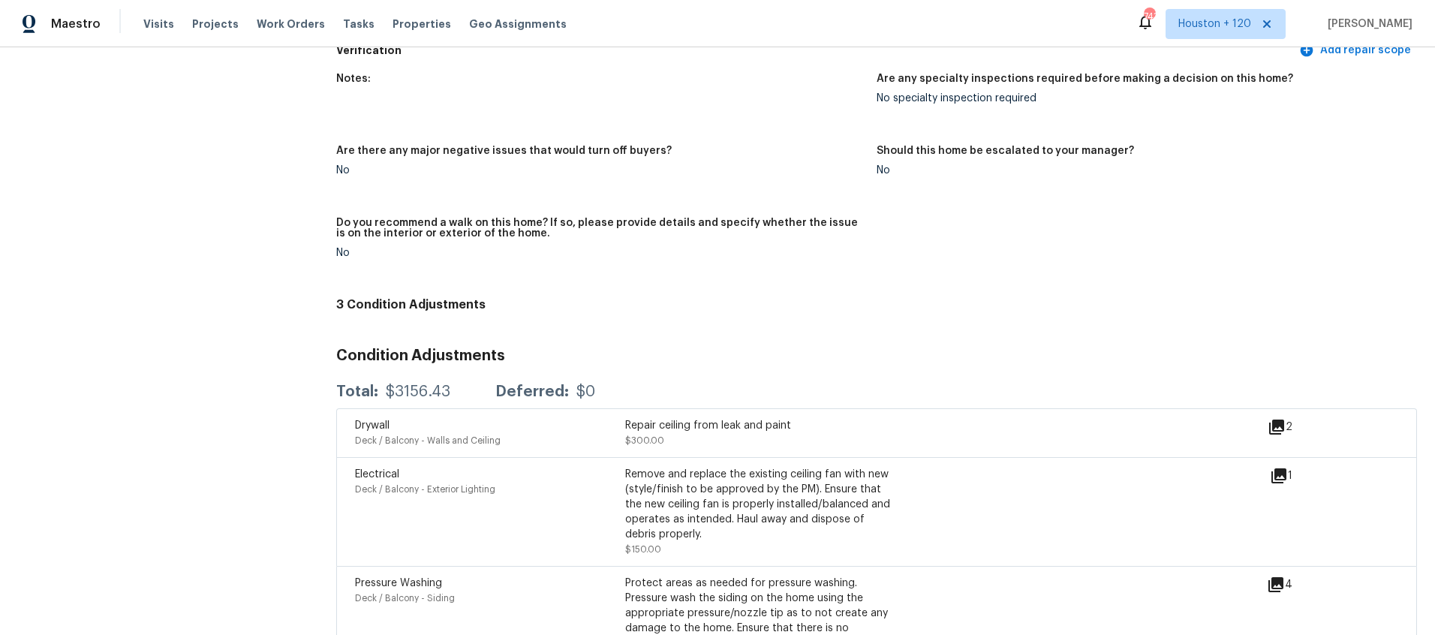
scroll to position [3408, 0]
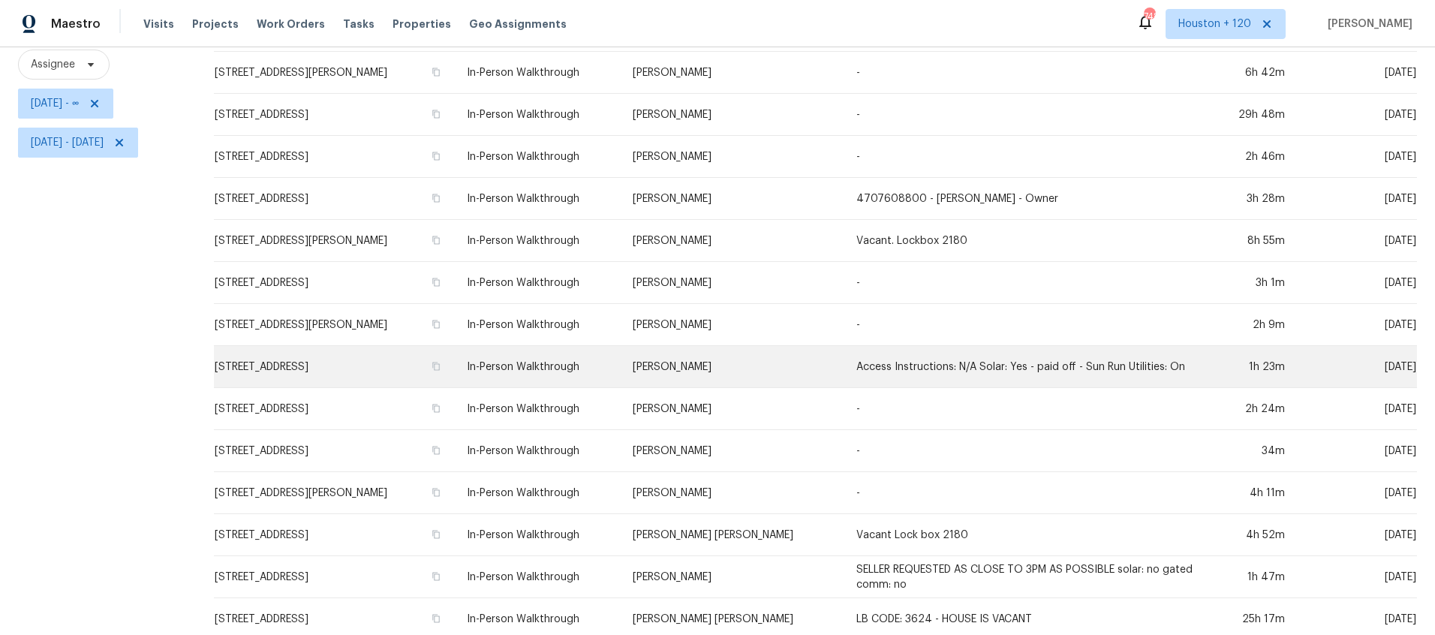
scroll to position [395, 0]
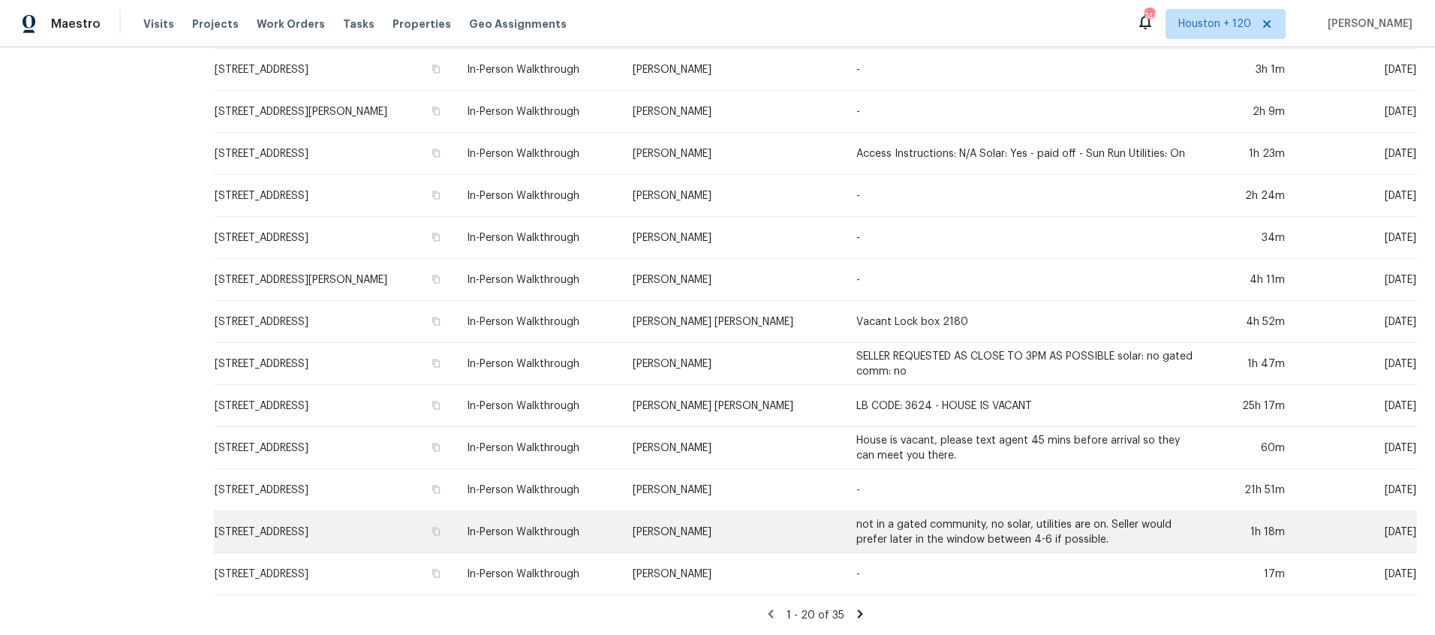
click at [740, 530] on td "[PERSON_NAME]" at bounding box center [733, 532] width 224 height 42
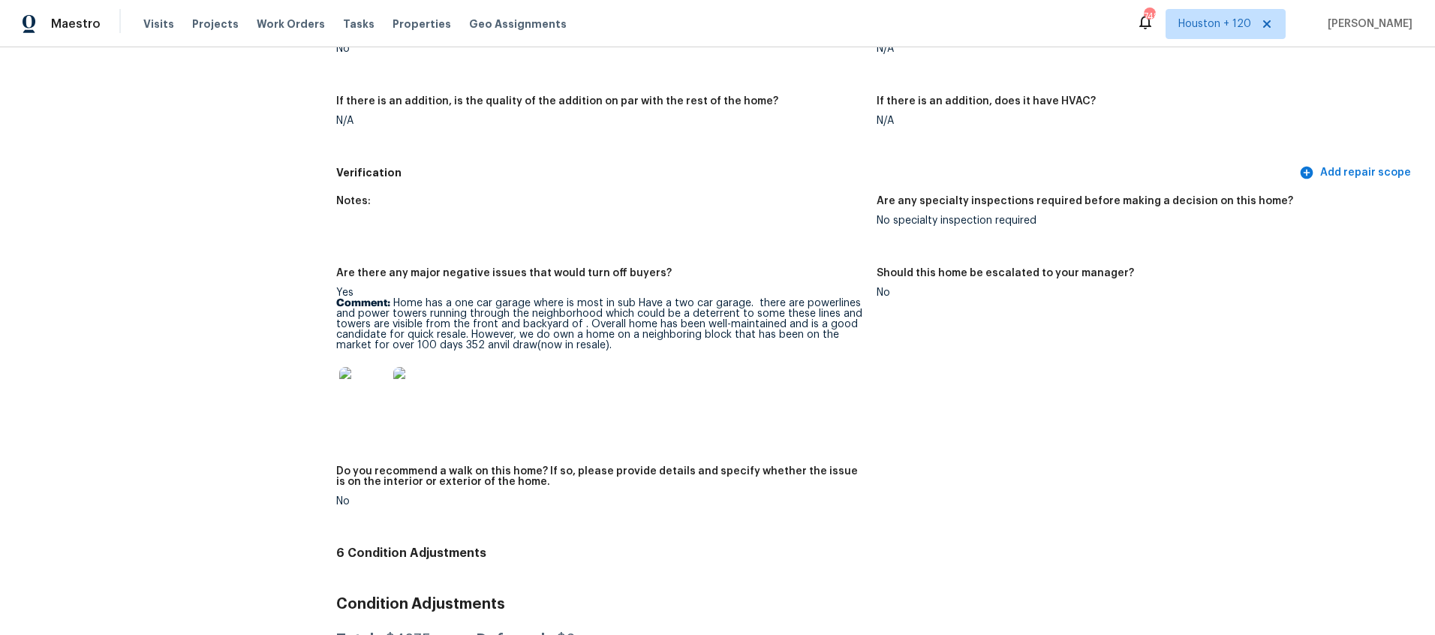
scroll to position [3151, 0]
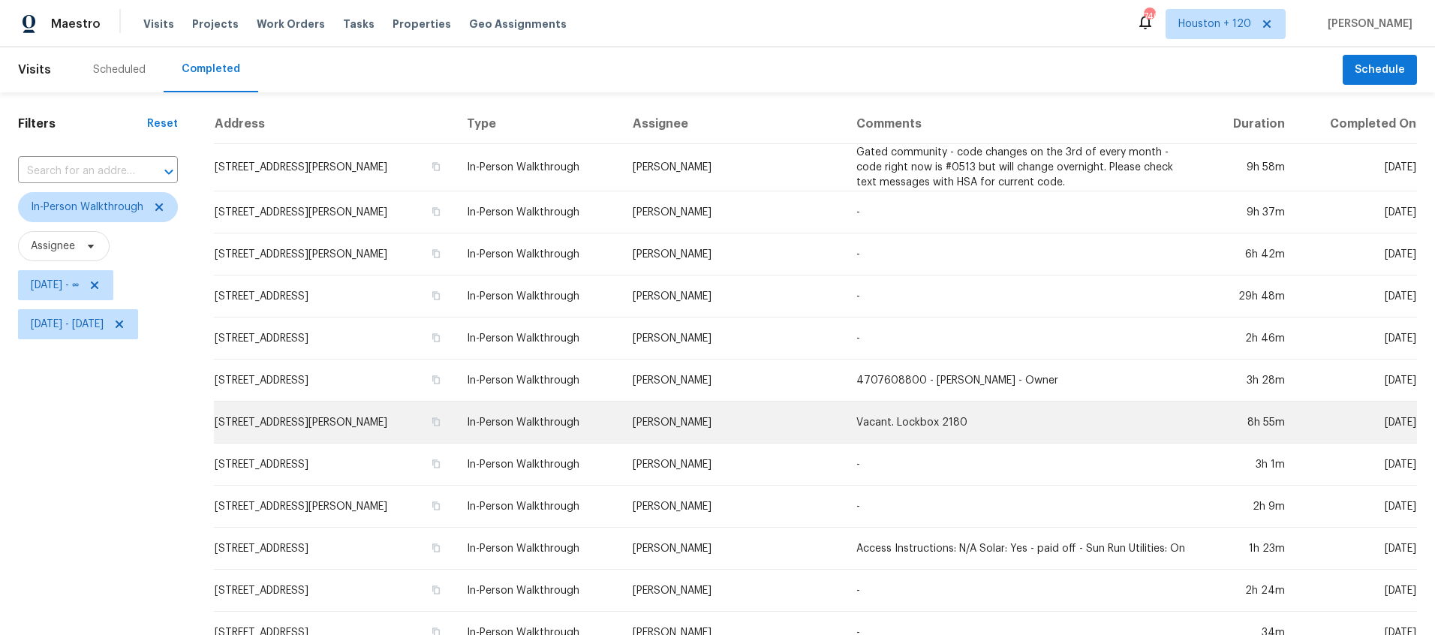
click at [723, 421] on td "[PERSON_NAME]" at bounding box center [733, 423] width 224 height 42
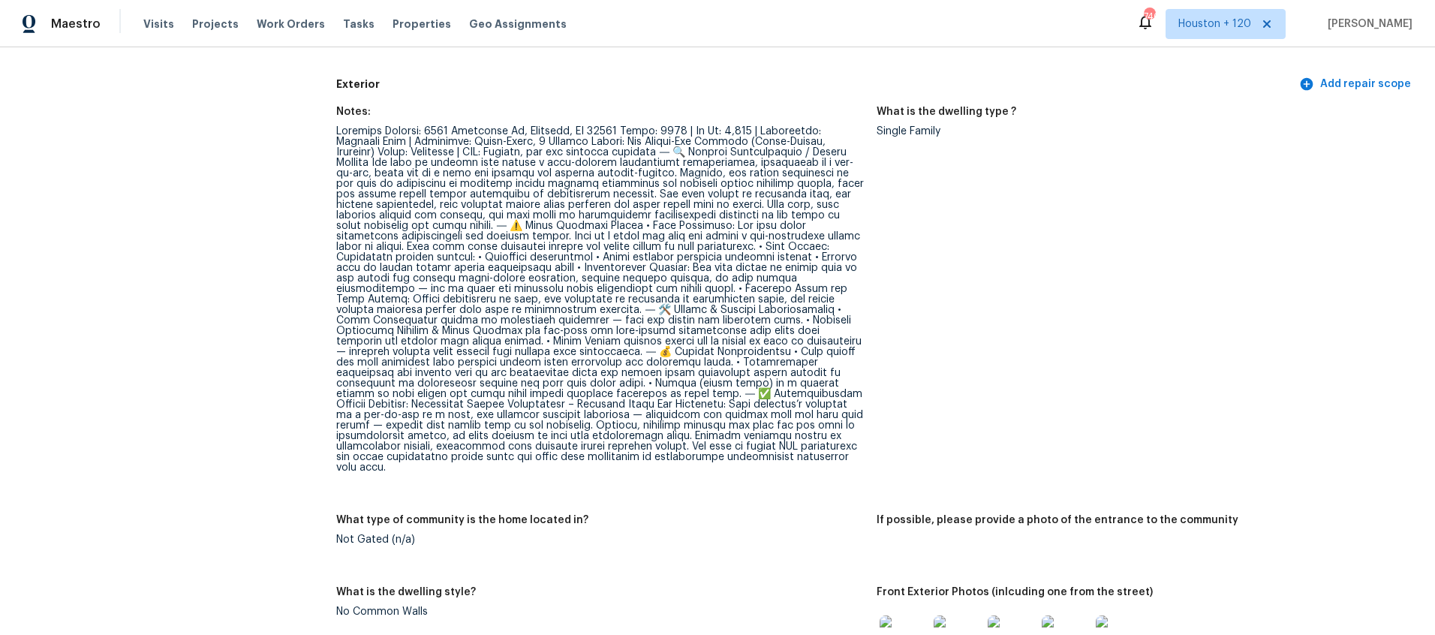
scroll to position [493, 0]
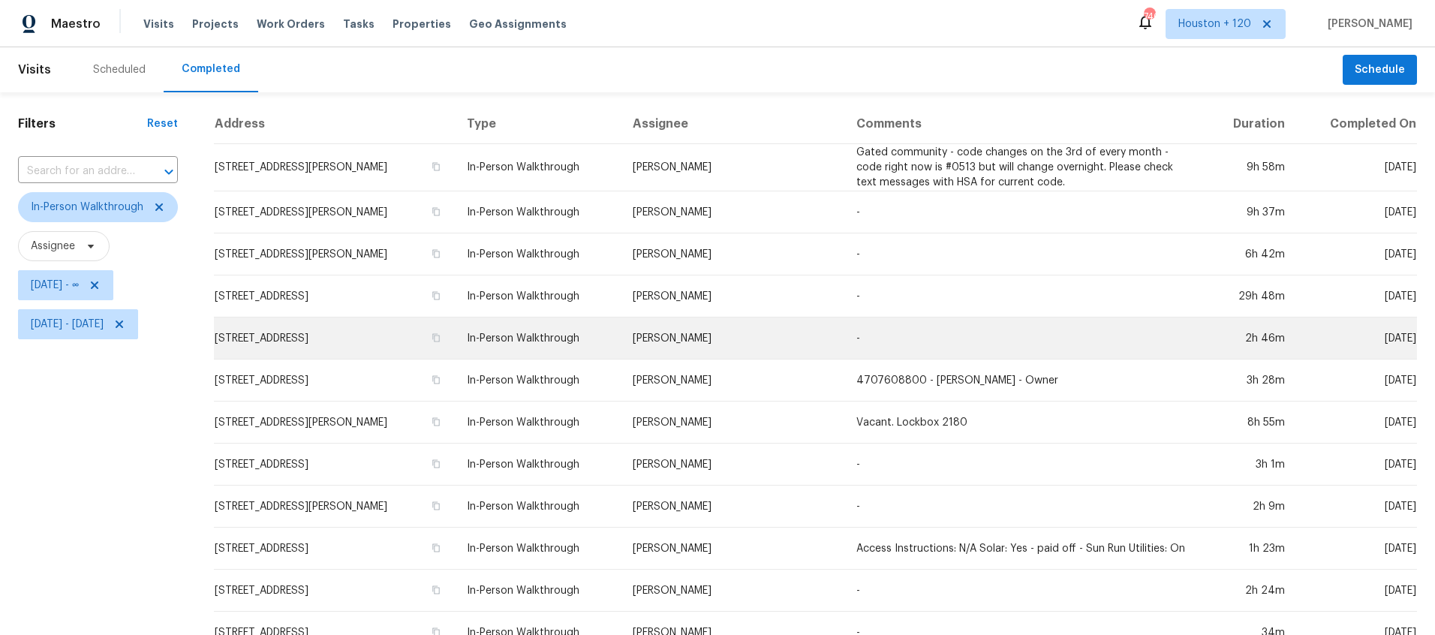
click at [734, 331] on td "[PERSON_NAME]" at bounding box center [733, 338] width 224 height 42
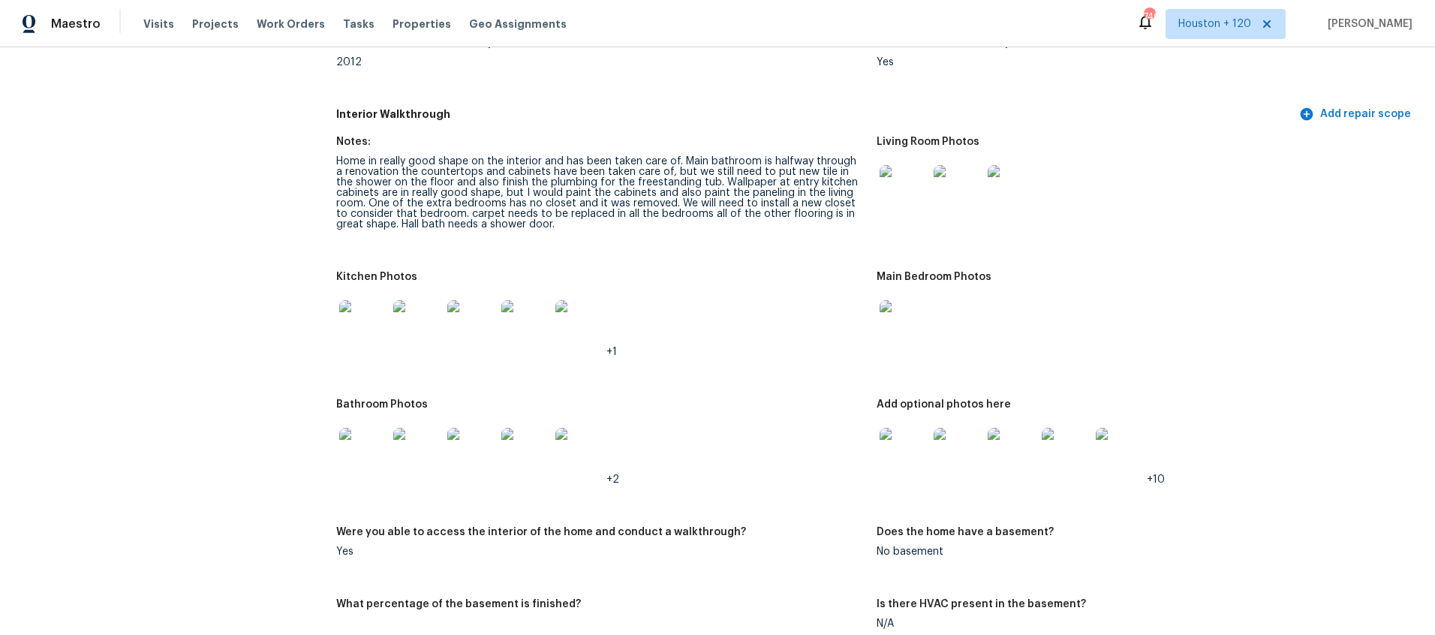
scroll to position [1914, 0]
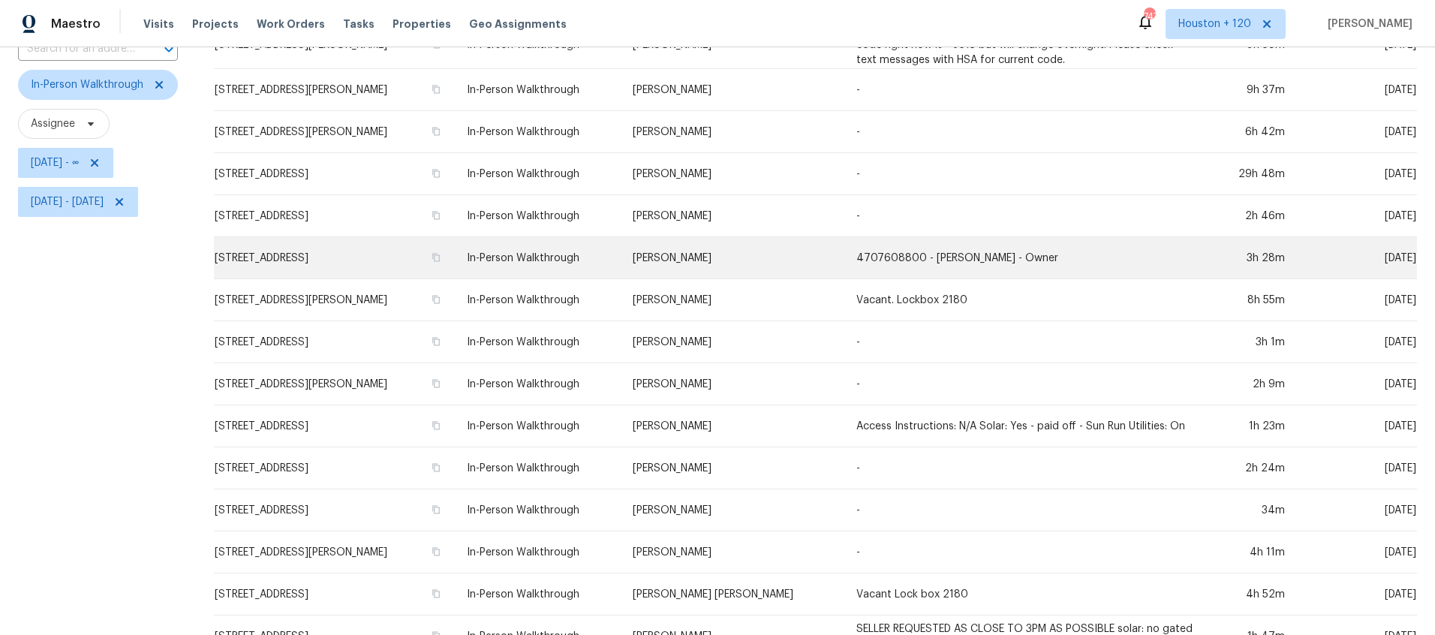
scroll to position [395, 0]
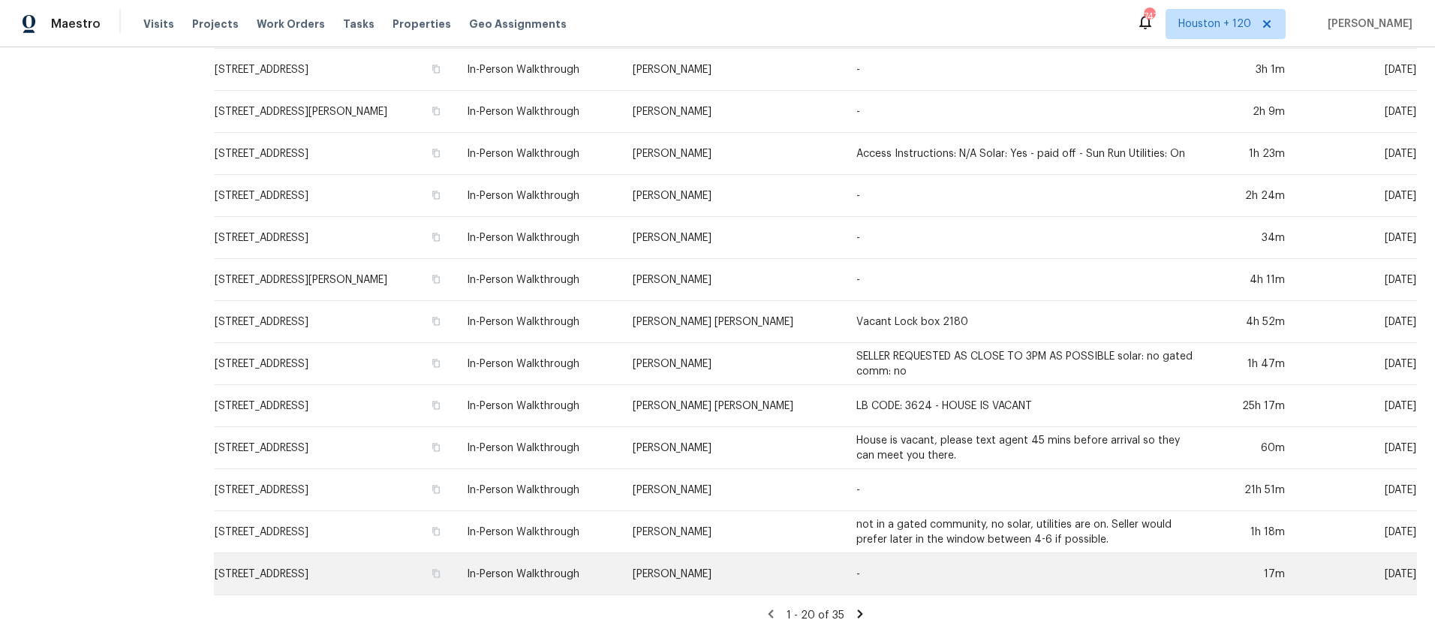
click at [718, 581] on td "[PERSON_NAME]" at bounding box center [733, 574] width 224 height 42
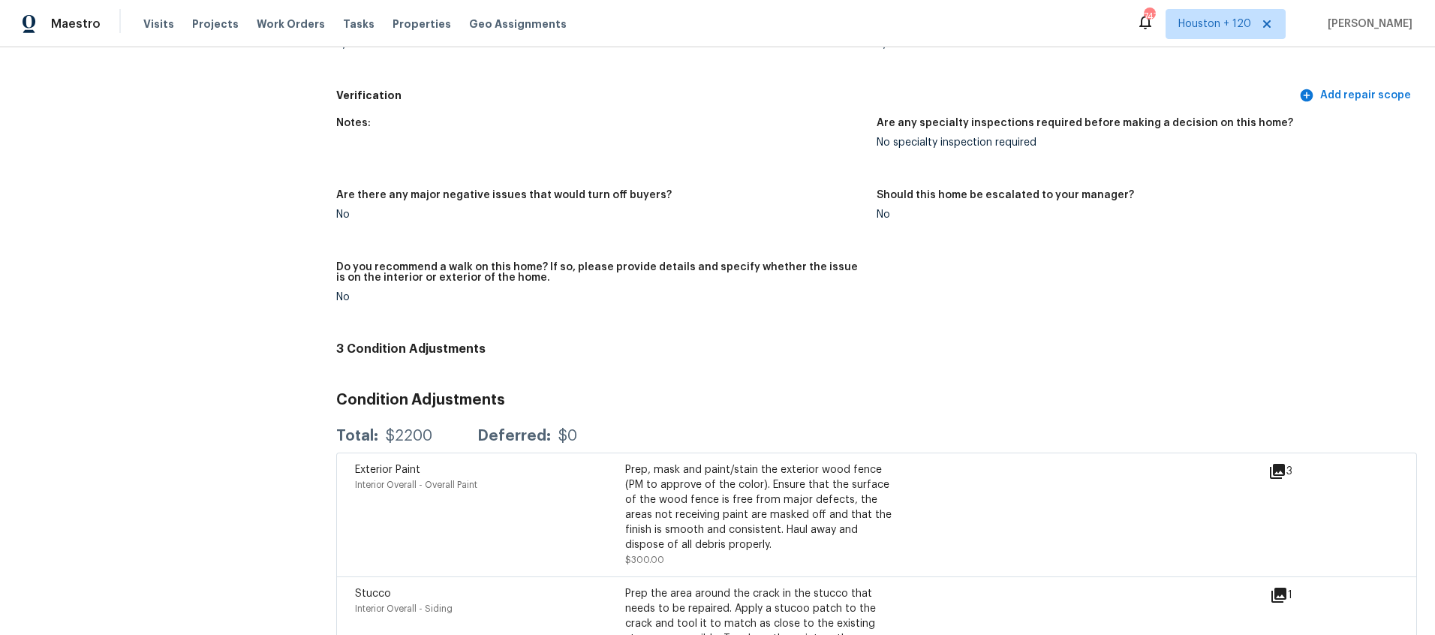
scroll to position [3481, 0]
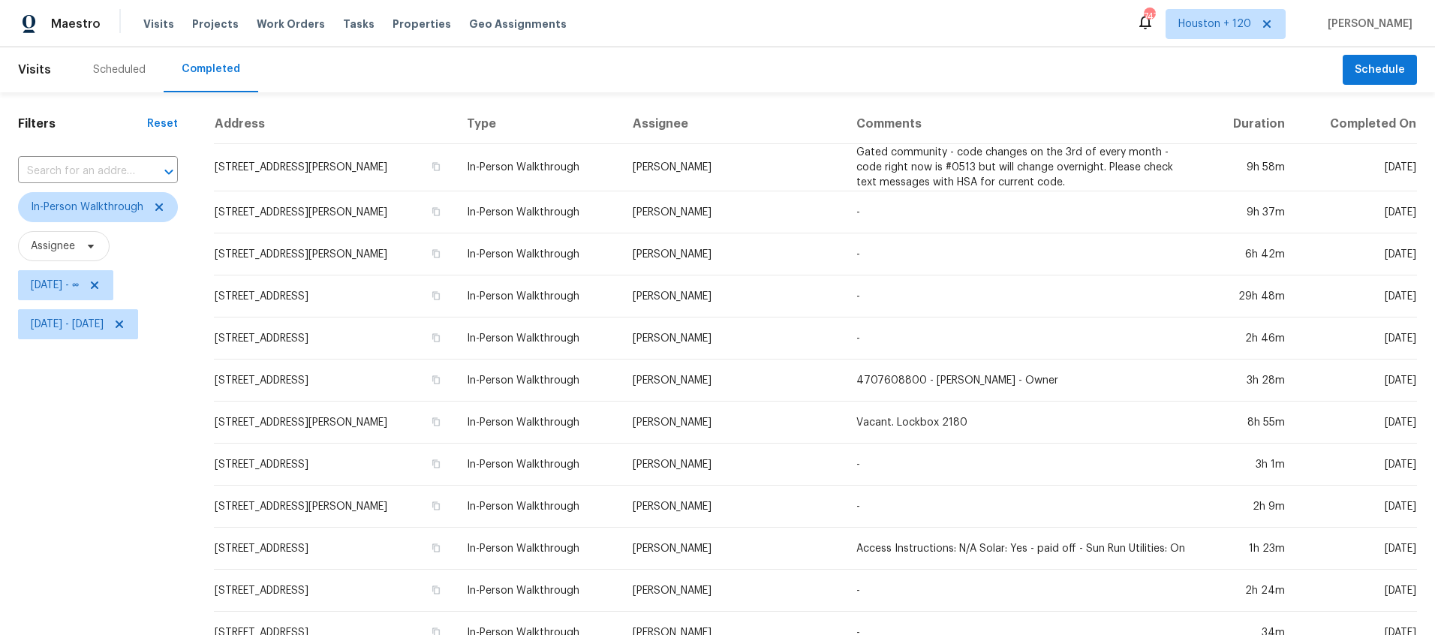
scroll to position [395, 0]
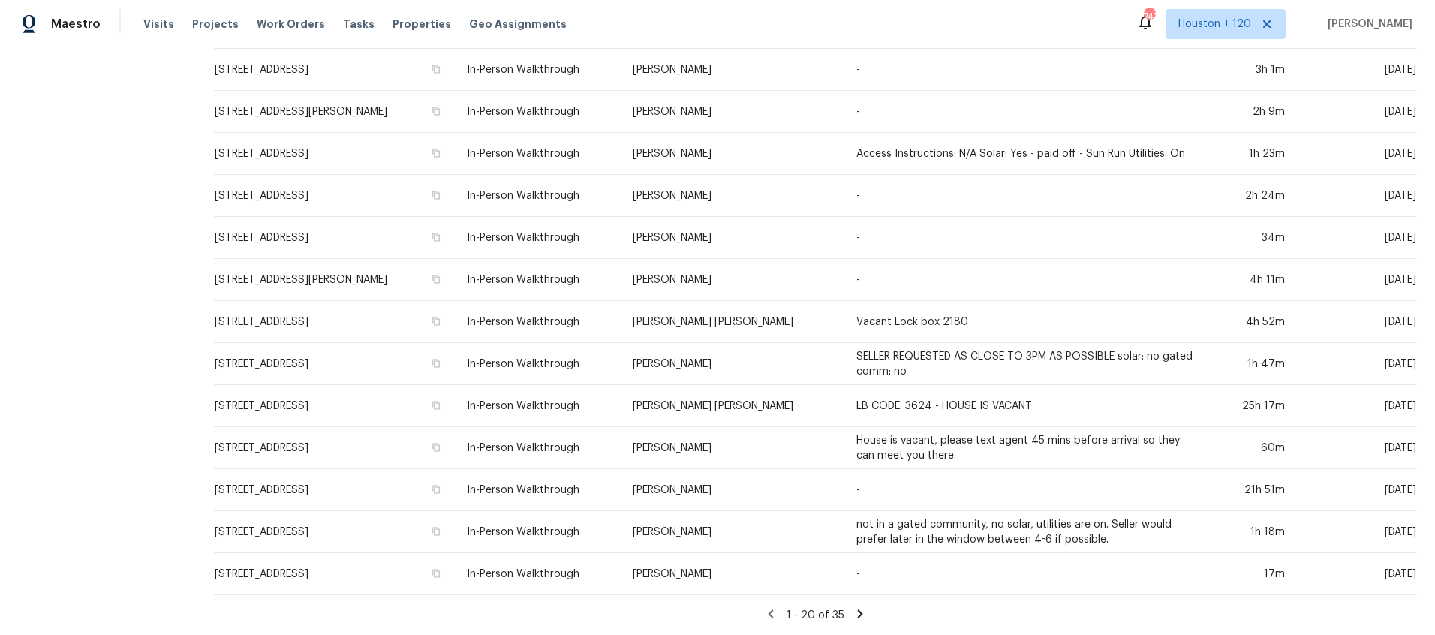
click at [862, 612] on icon at bounding box center [860, 613] width 5 height 8
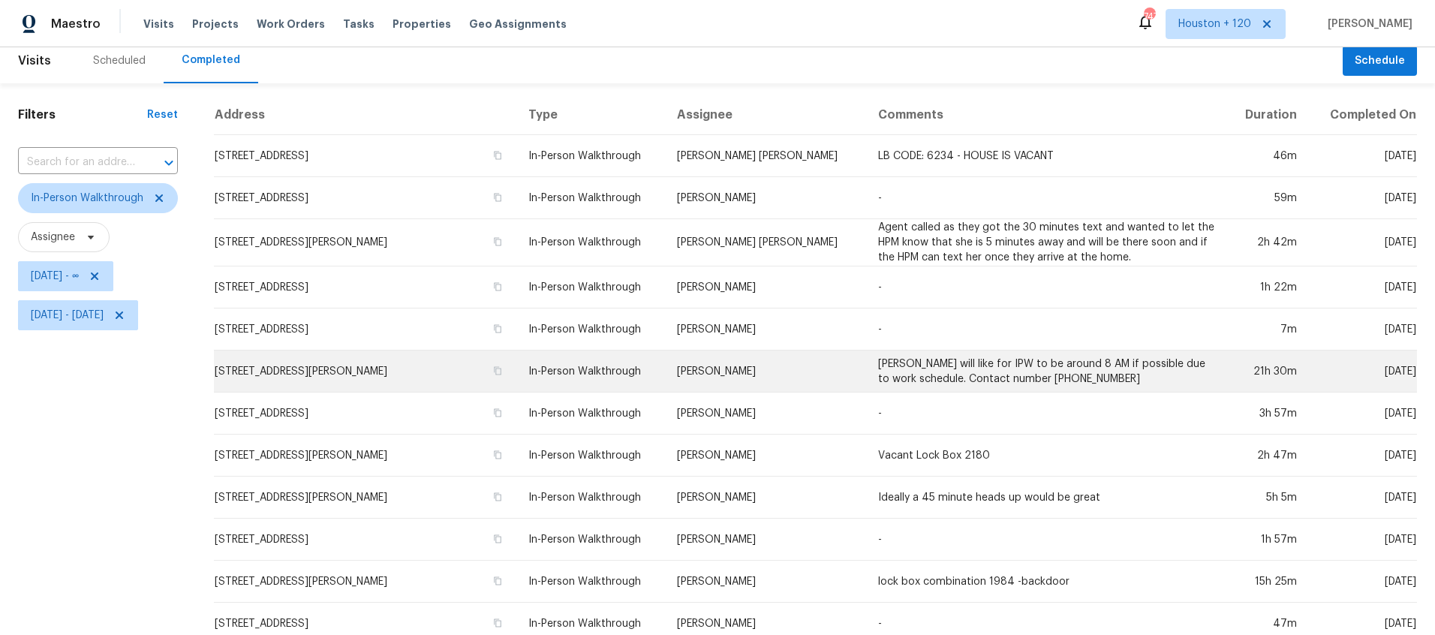
scroll to position [11, 0]
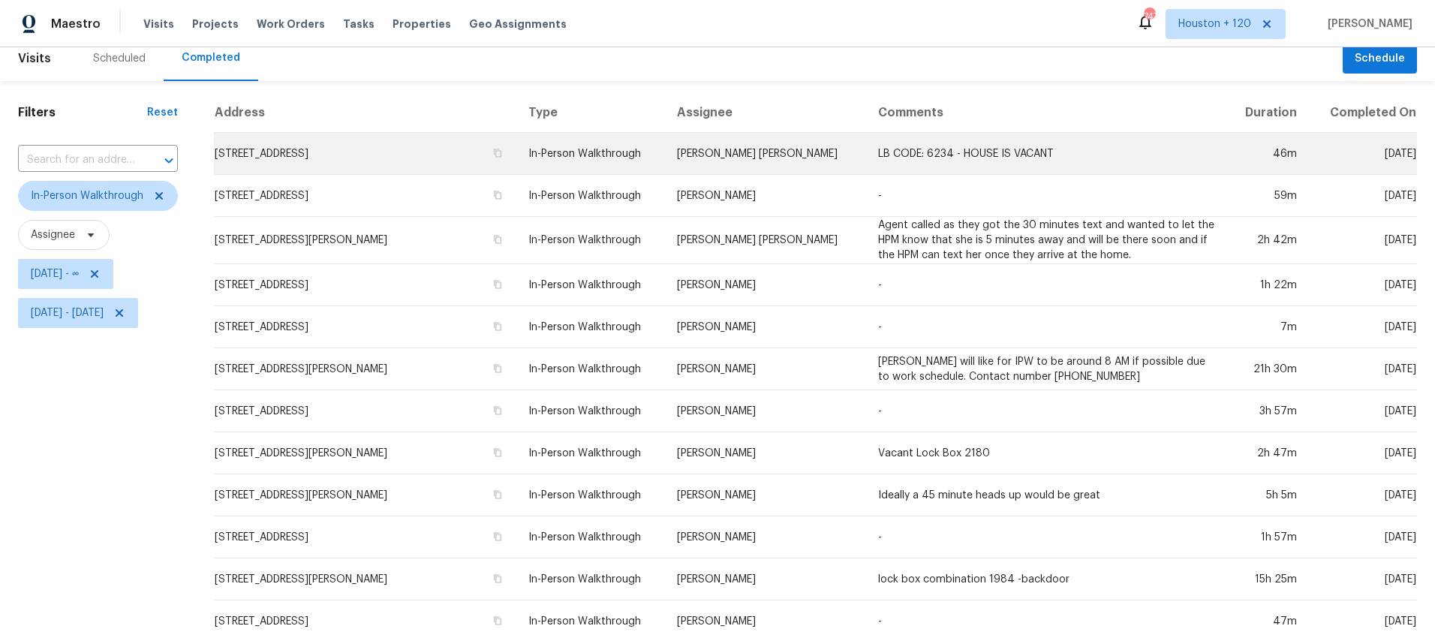
click at [708, 158] on td "[PERSON_NAME] [PERSON_NAME]" at bounding box center [765, 154] width 201 height 42
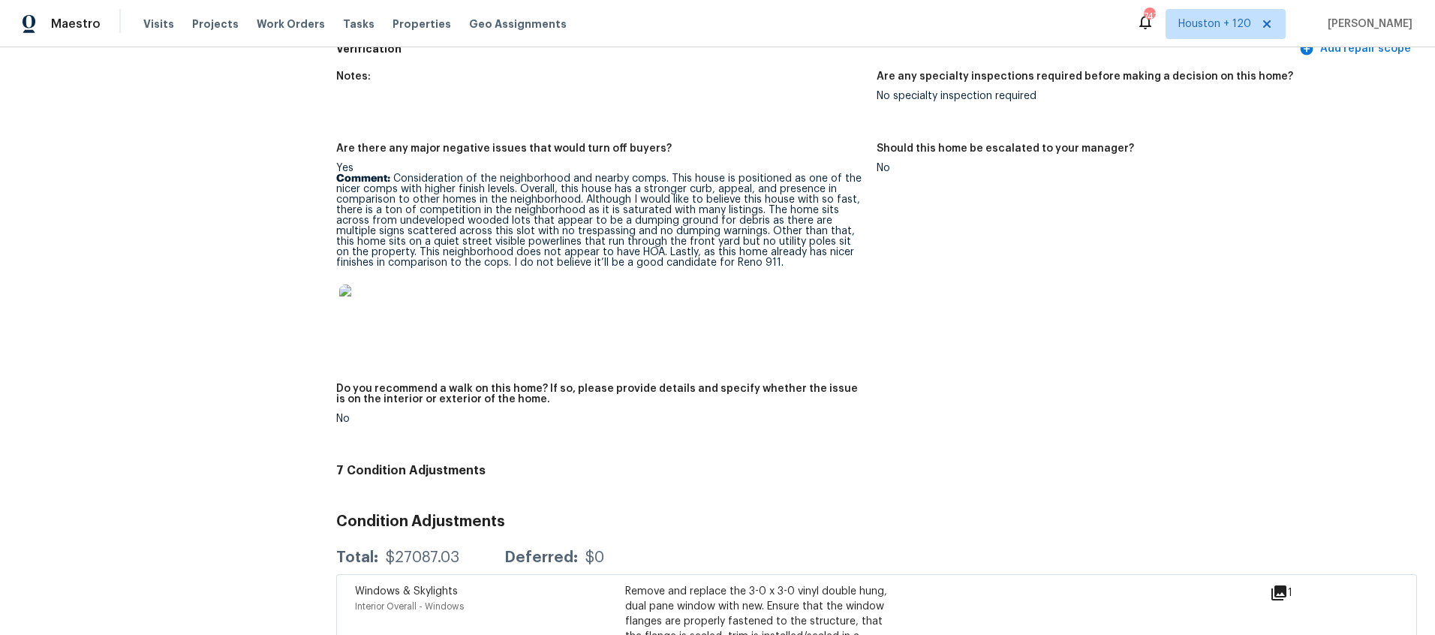
scroll to position [3178, 0]
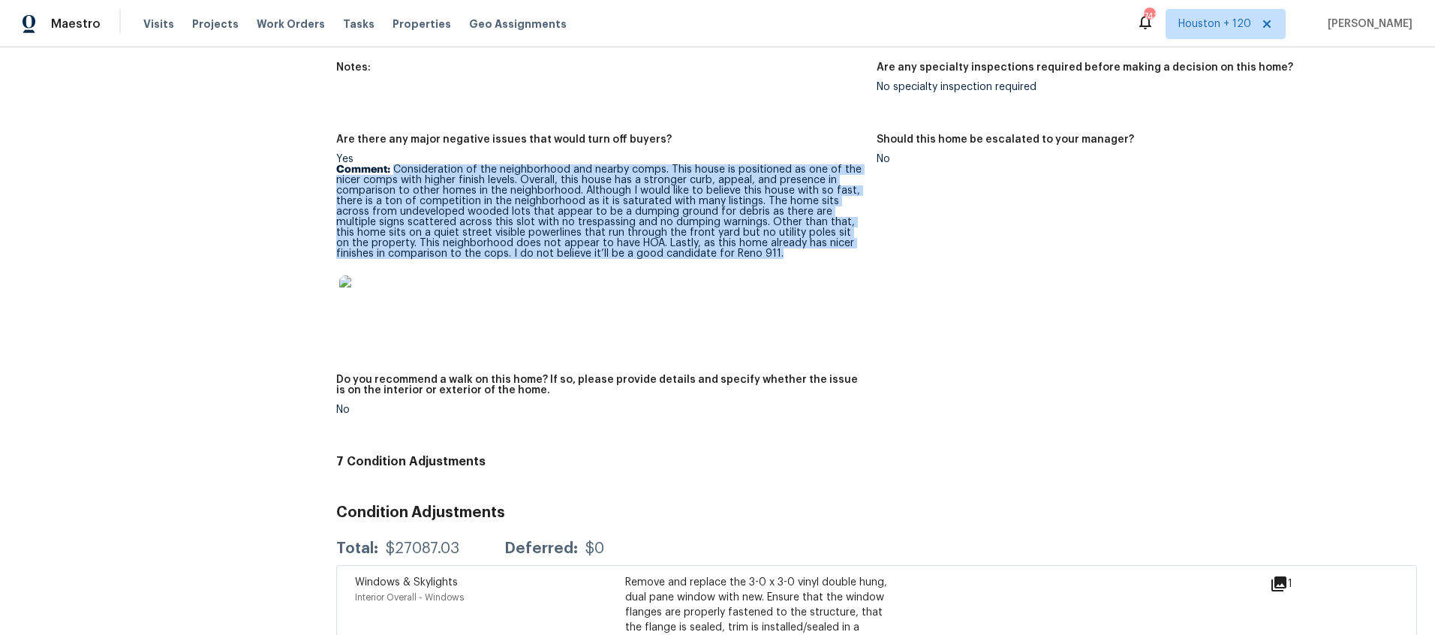
drag, startPoint x: 393, startPoint y: 159, endPoint x: 663, endPoint y: 245, distance: 283.4
click at [663, 245] on p "Comment: Consideration of the neighborhood and nearby comps. This house is posi…" at bounding box center [600, 211] width 528 height 95
copy p "Consideration of the neighborhood and nearby comps. This house is positioned as…"
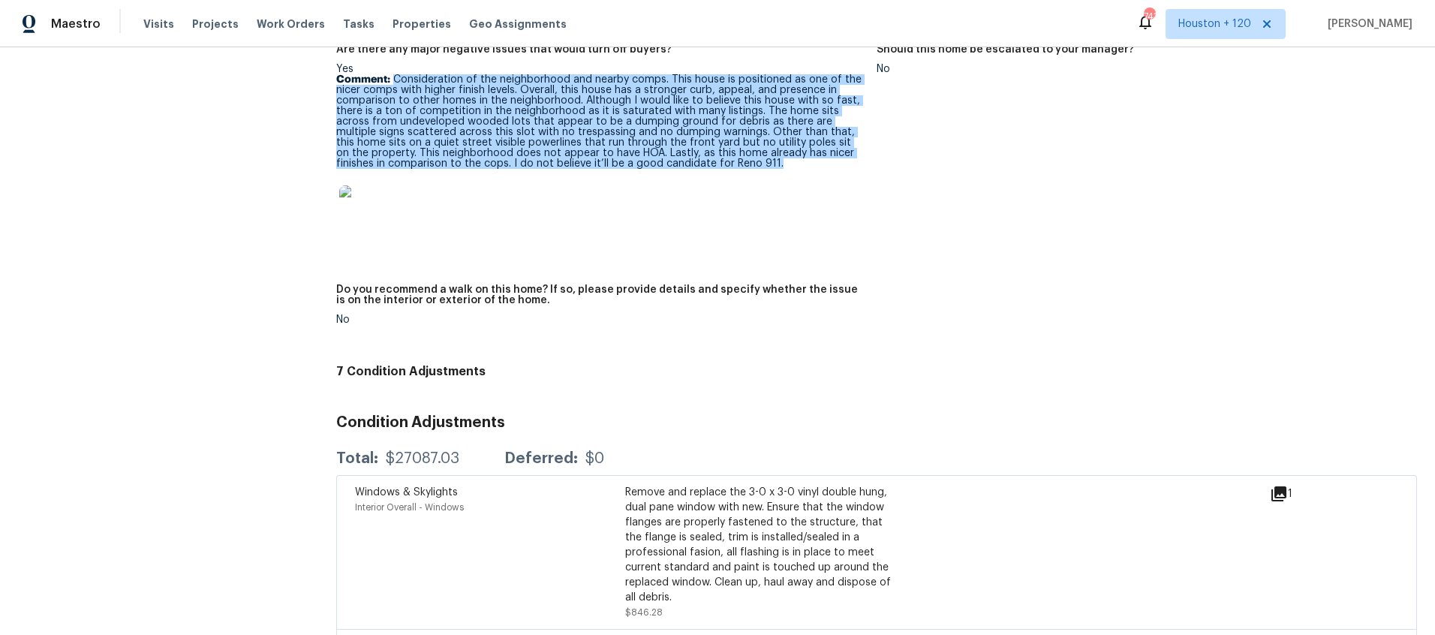
scroll to position [3283, 0]
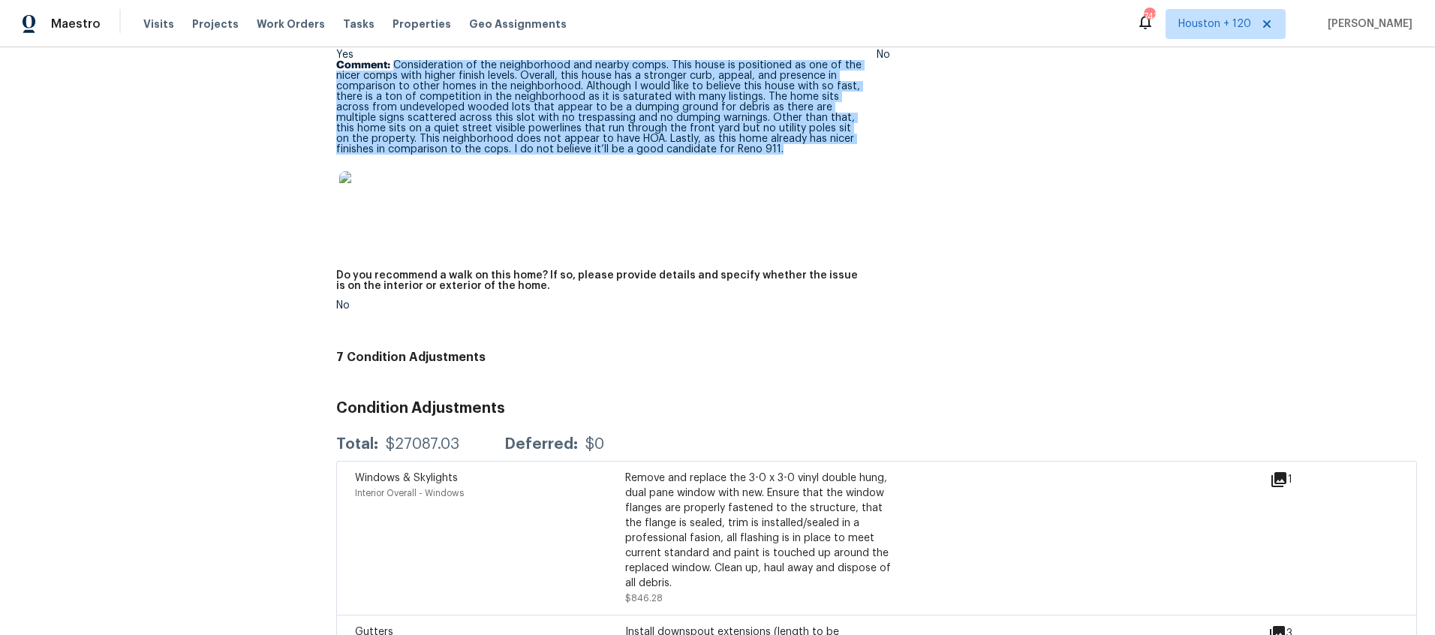
copy p "Consideration of the neighborhood and nearby comps. This house is positioned as…"
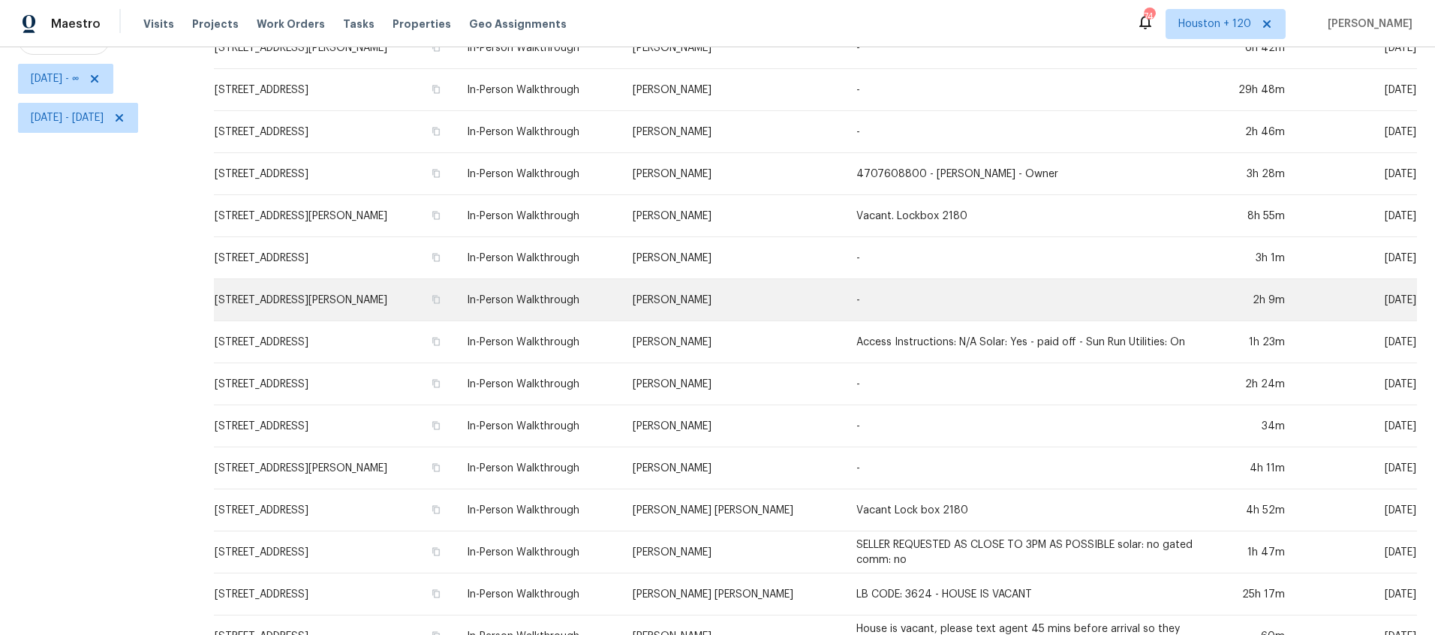
scroll to position [395, 0]
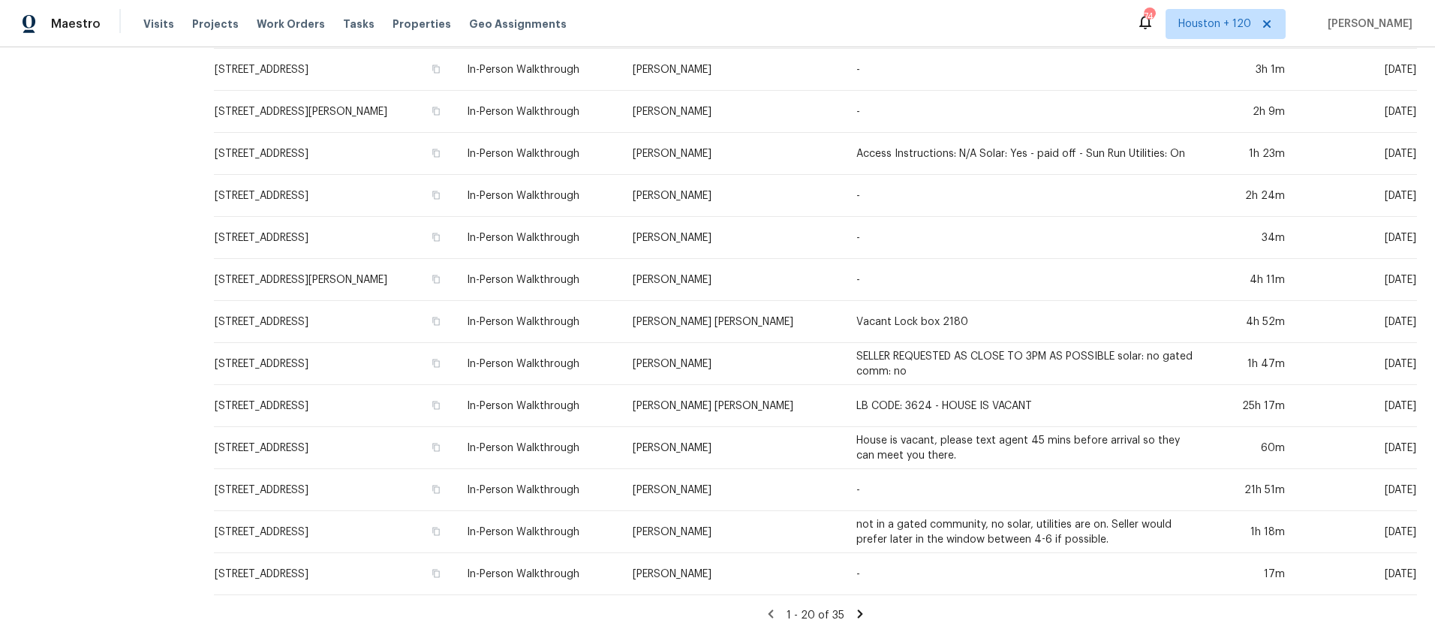
click at [863, 616] on icon at bounding box center [860, 613] width 5 height 8
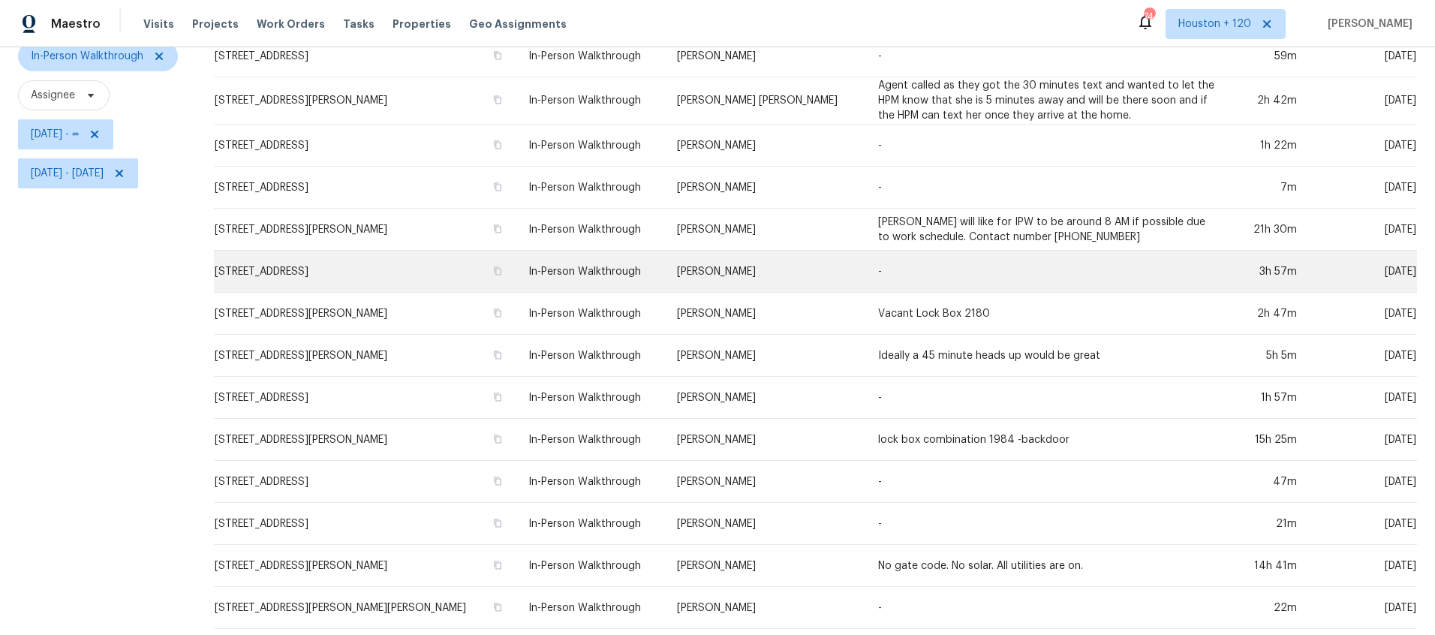
scroll to position [155, 0]
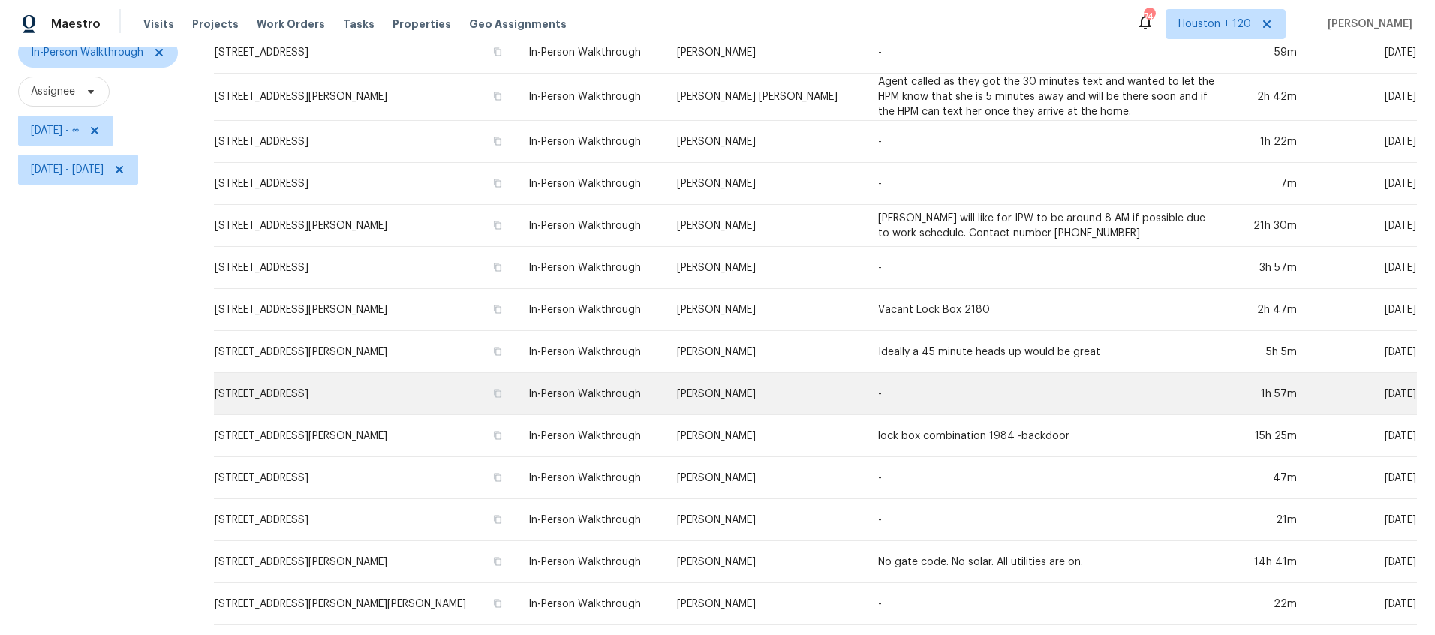
click at [632, 390] on td "In-Person Walkthrough" at bounding box center [590, 394] width 149 height 42
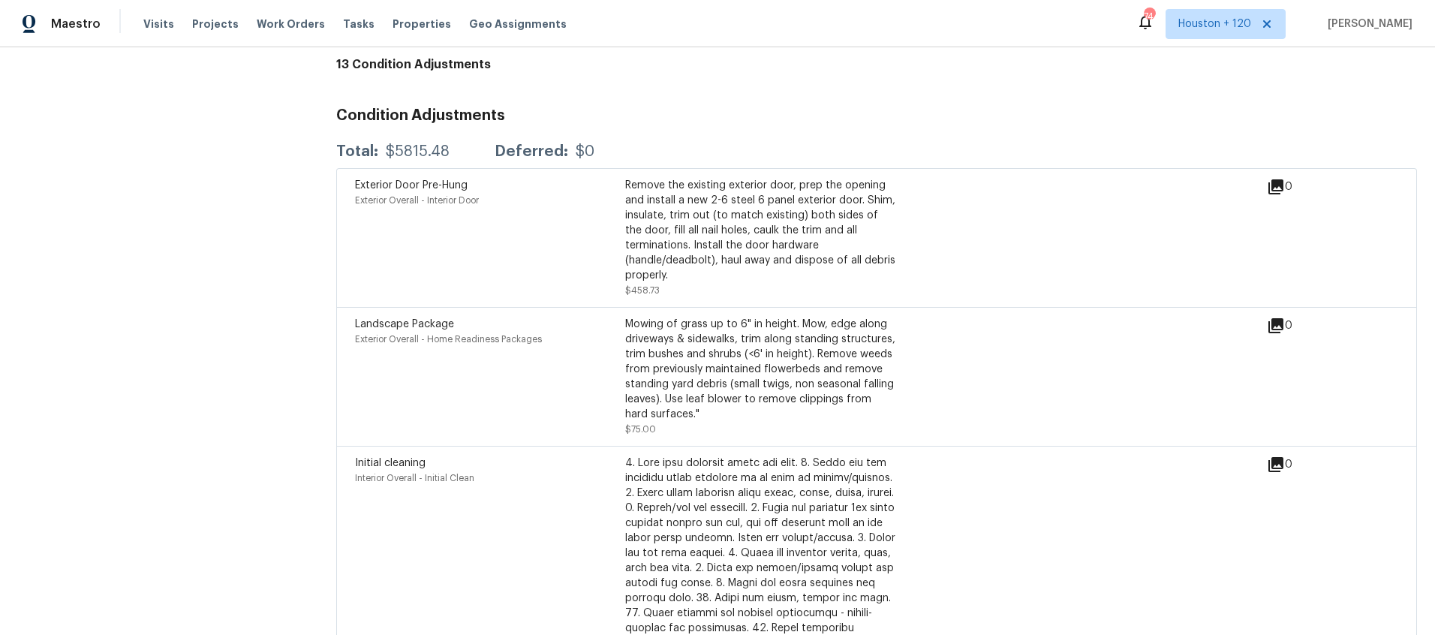
scroll to position [3950, 0]
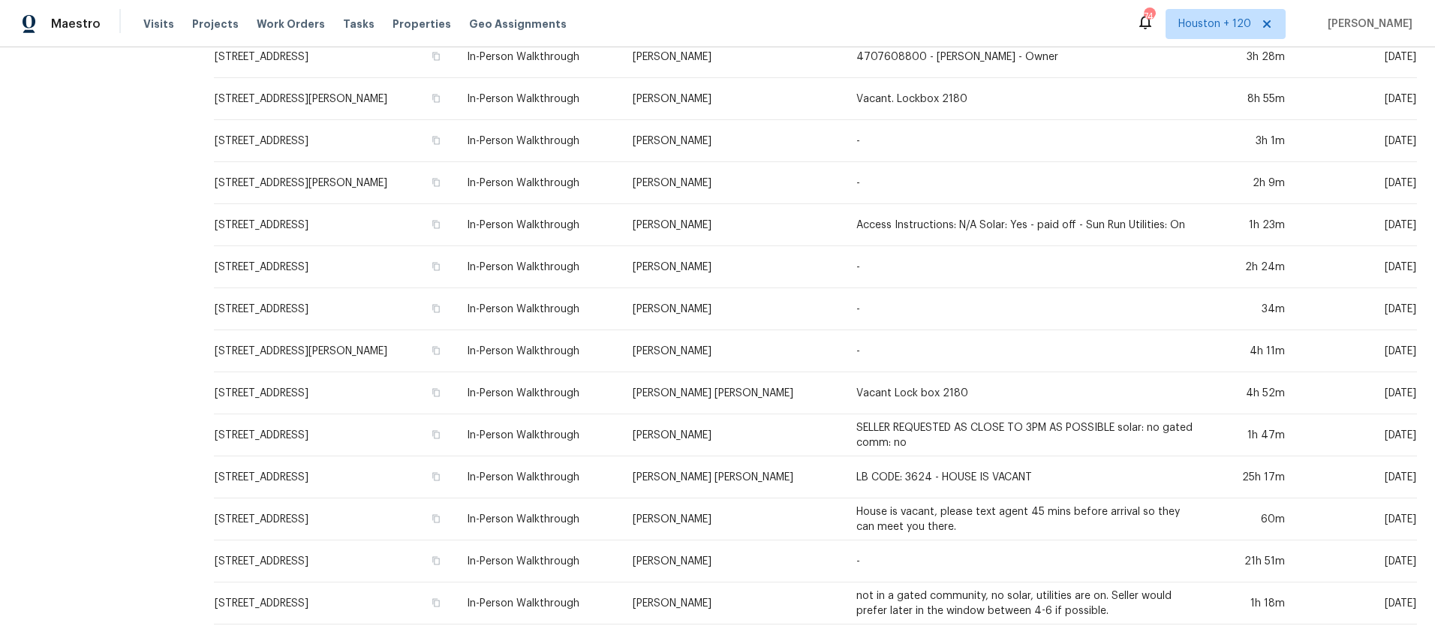
scroll to position [395, 0]
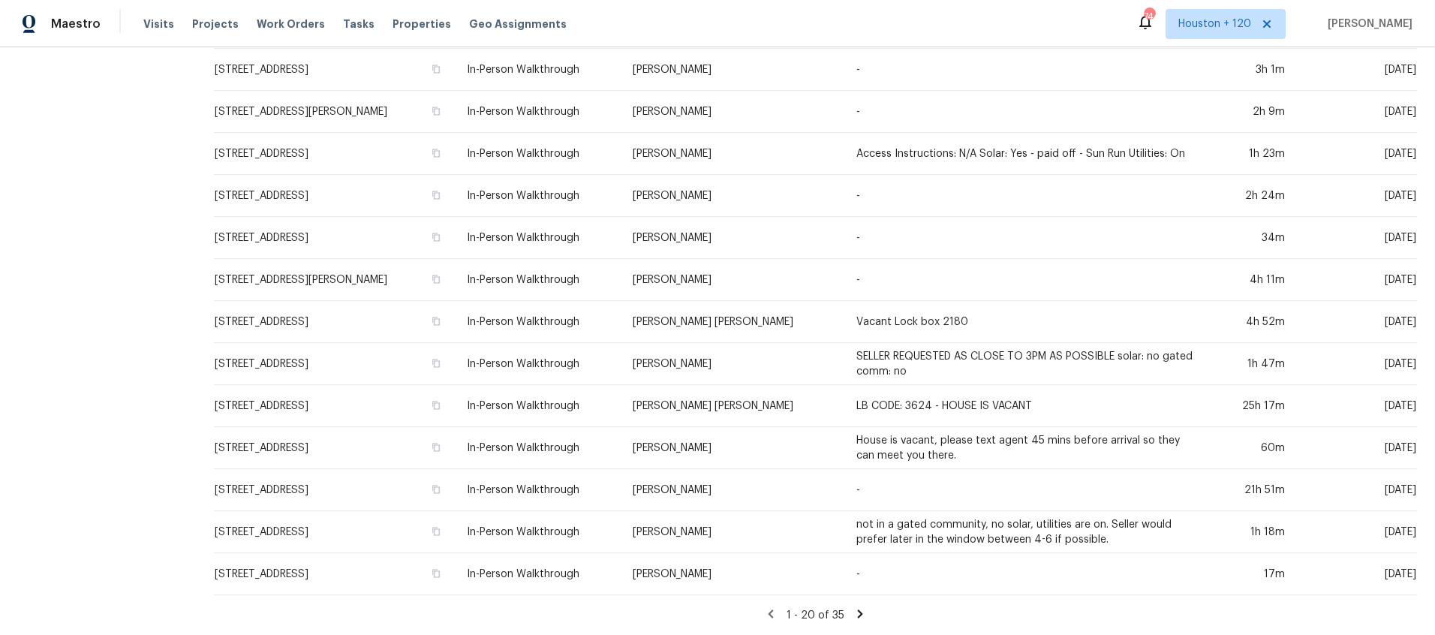
click at [863, 612] on icon at bounding box center [860, 613] width 5 height 8
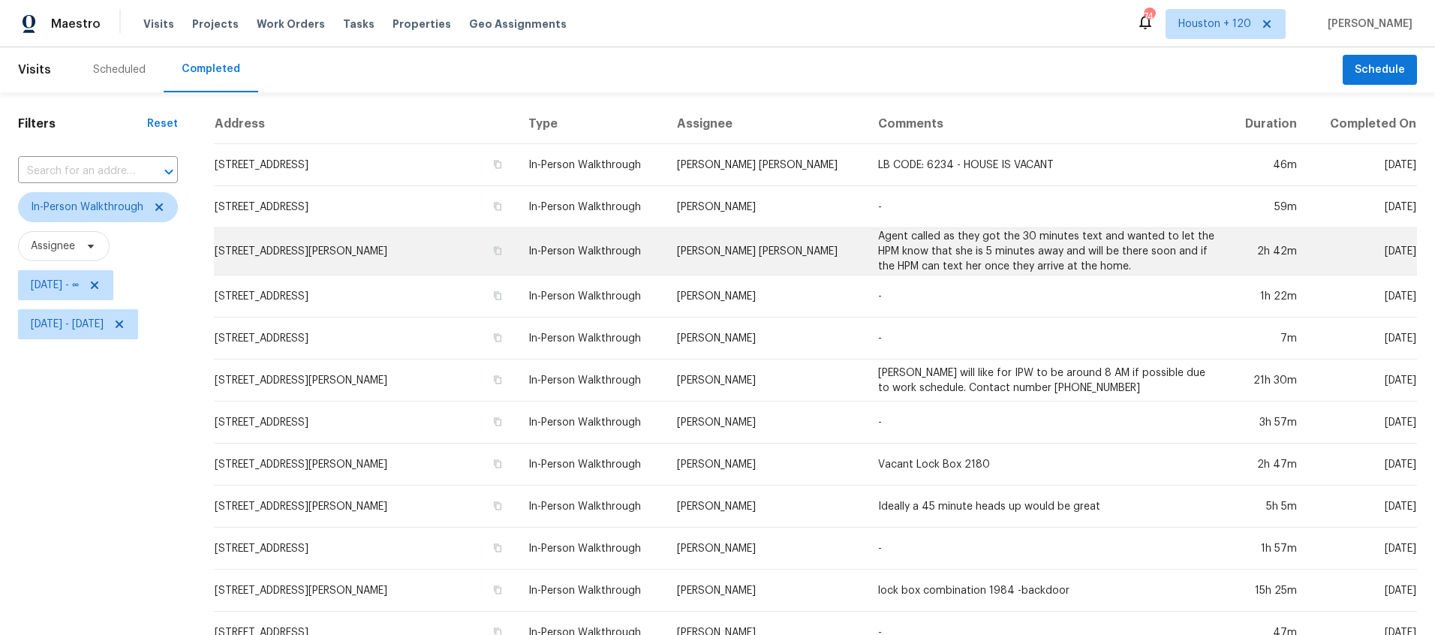
click at [733, 254] on td "[PERSON_NAME] [PERSON_NAME]" at bounding box center [765, 251] width 201 height 47
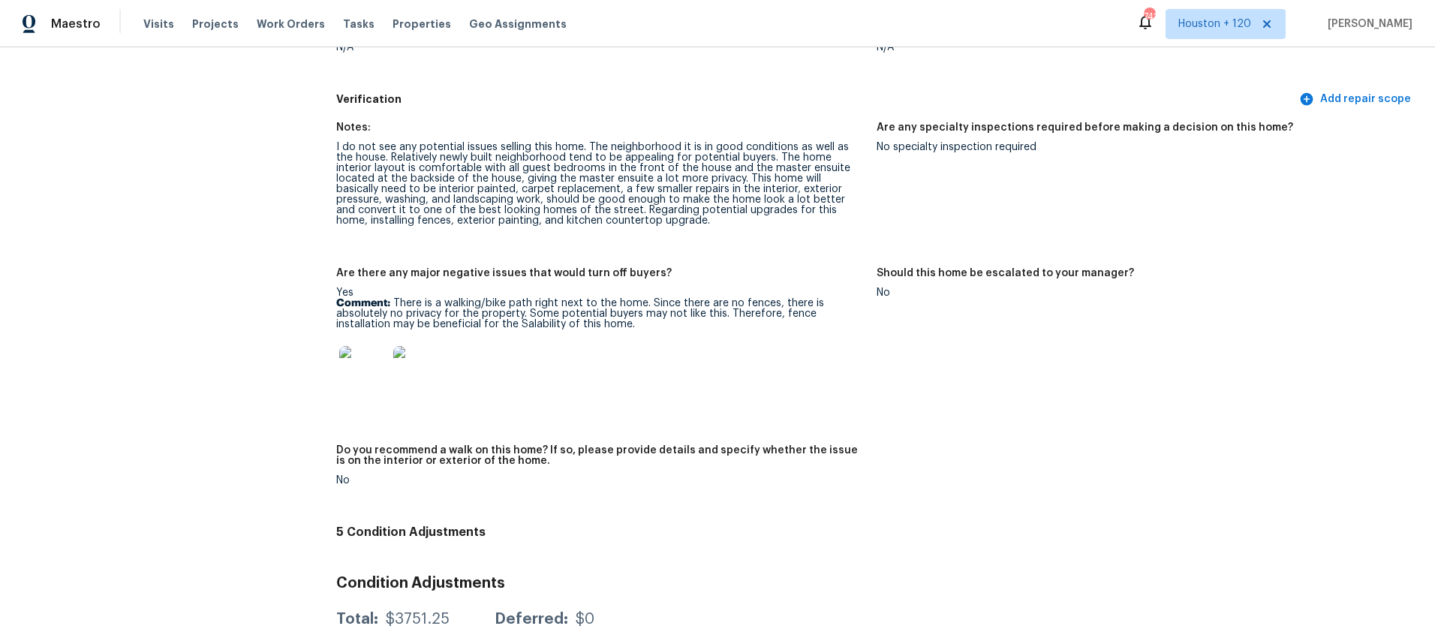
scroll to position [3367, 0]
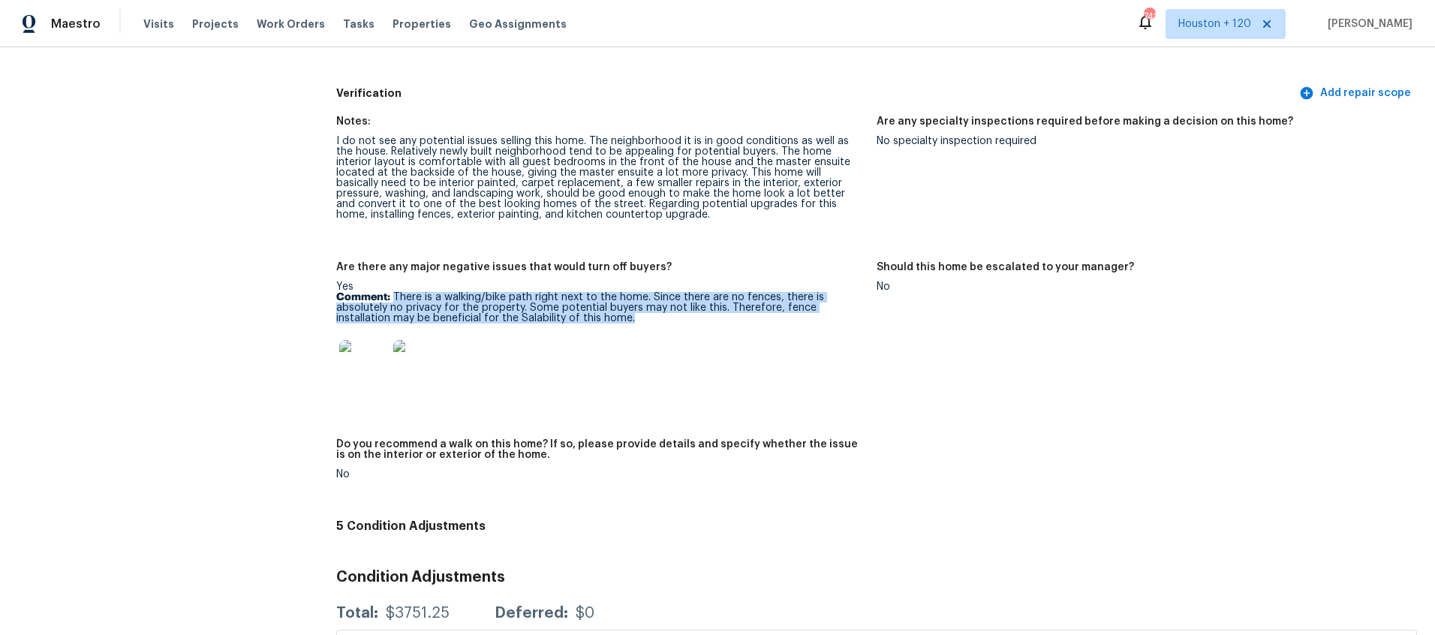
drag, startPoint x: 394, startPoint y: 285, endPoint x: 609, endPoint y: 304, distance: 216.2
click at [609, 304] on p "Comment: There is a walking/bike path right next to the home. Since there are n…" at bounding box center [600, 308] width 528 height 32
copy p "There is a walking/bike path right next to the home. Since there are no fences,…"
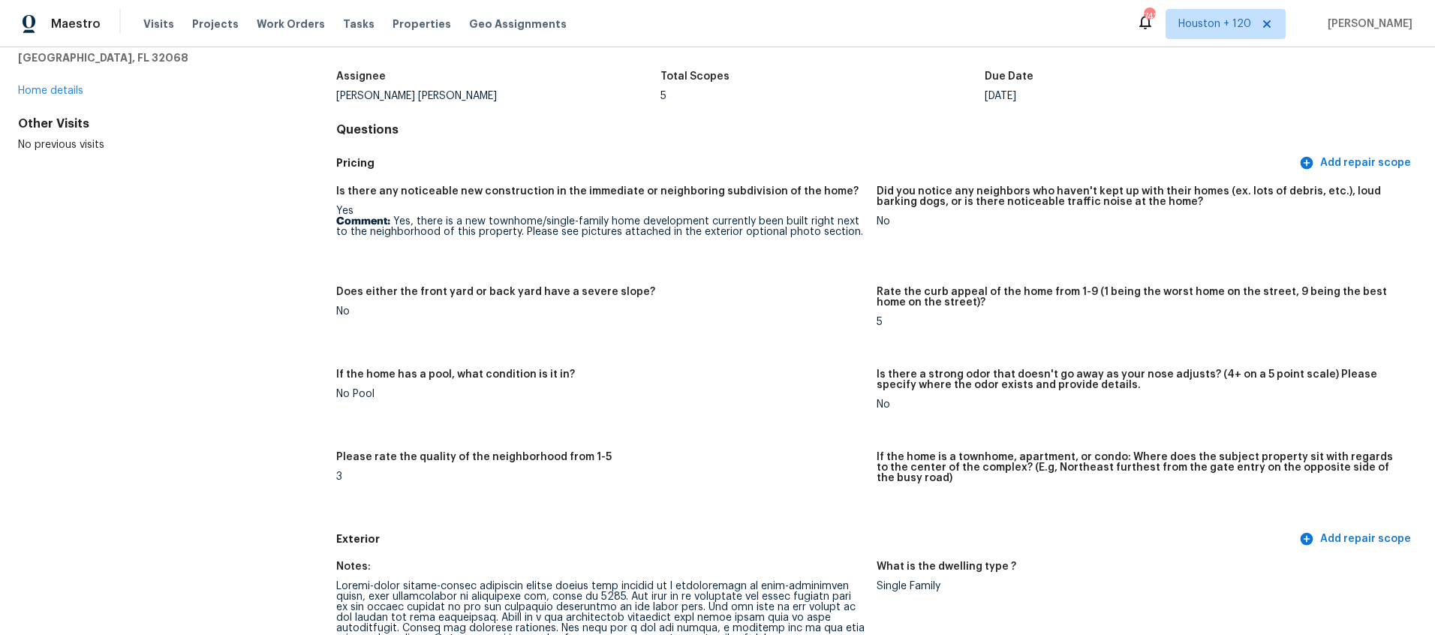
scroll to position [0, 0]
